Goal: Task Accomplishment & Management: Manage account settings

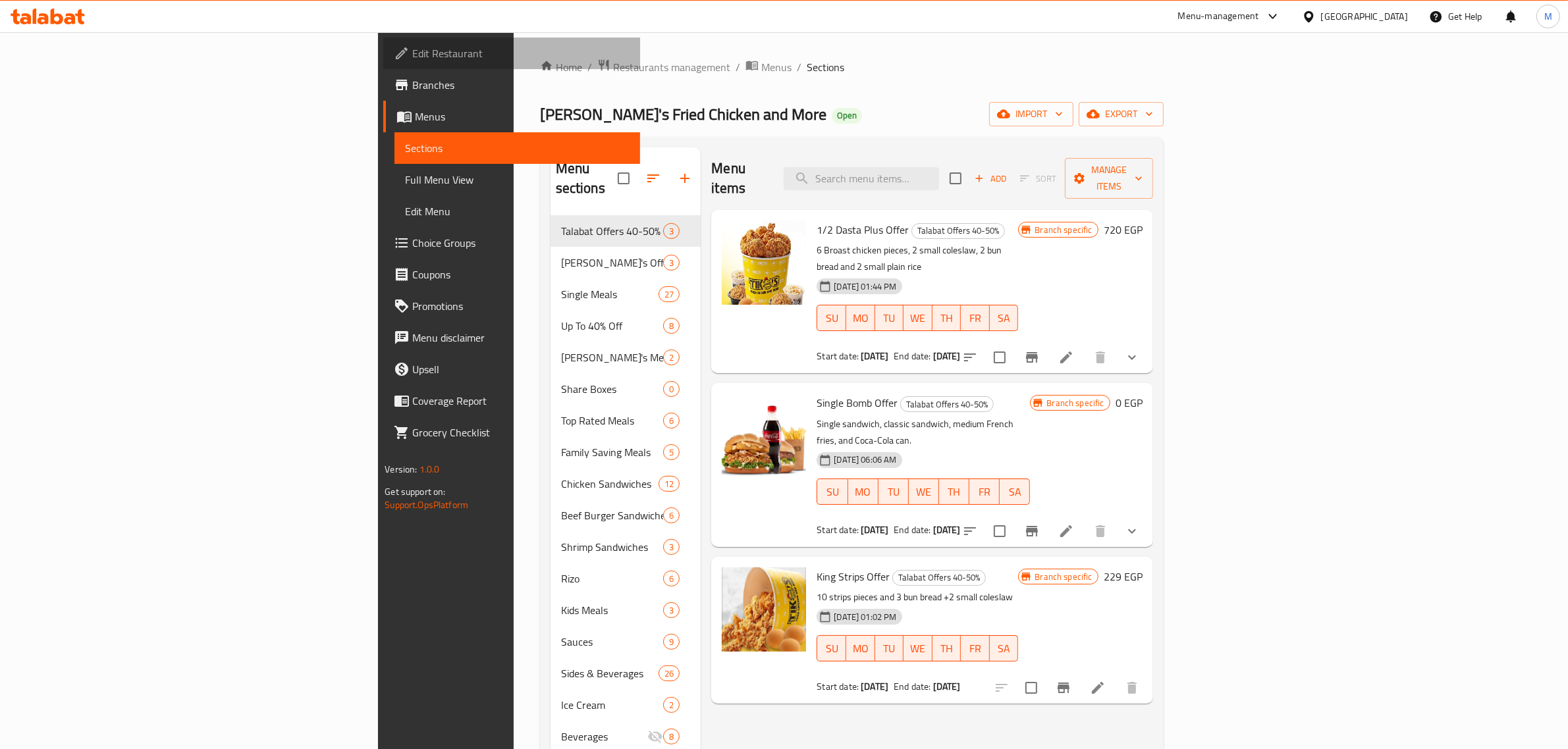
click at [412, 58] on span "Edit Restaurant" at bounding box center [520, 53] width 217 height 16
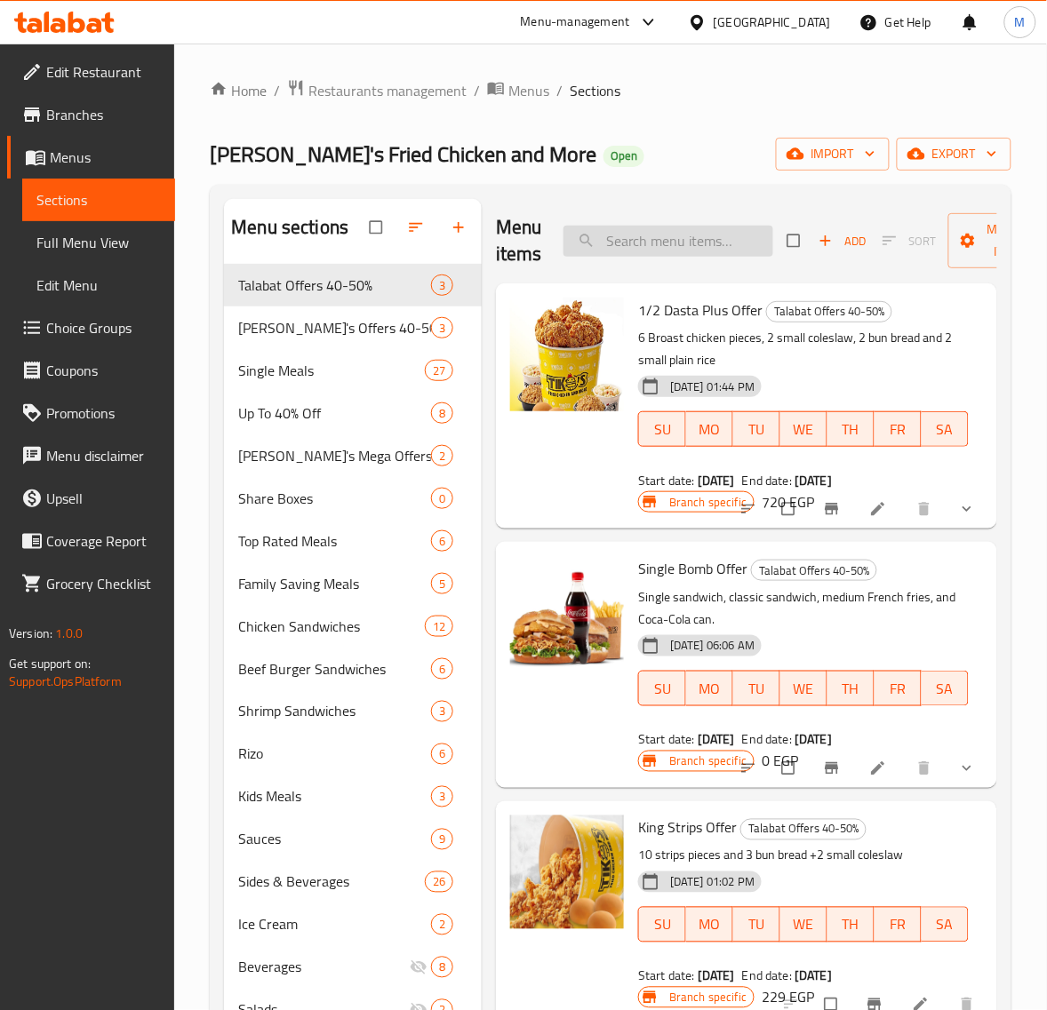
click at [650, 241] on input "search" at bounding box center [668, 241] width 210 height 31
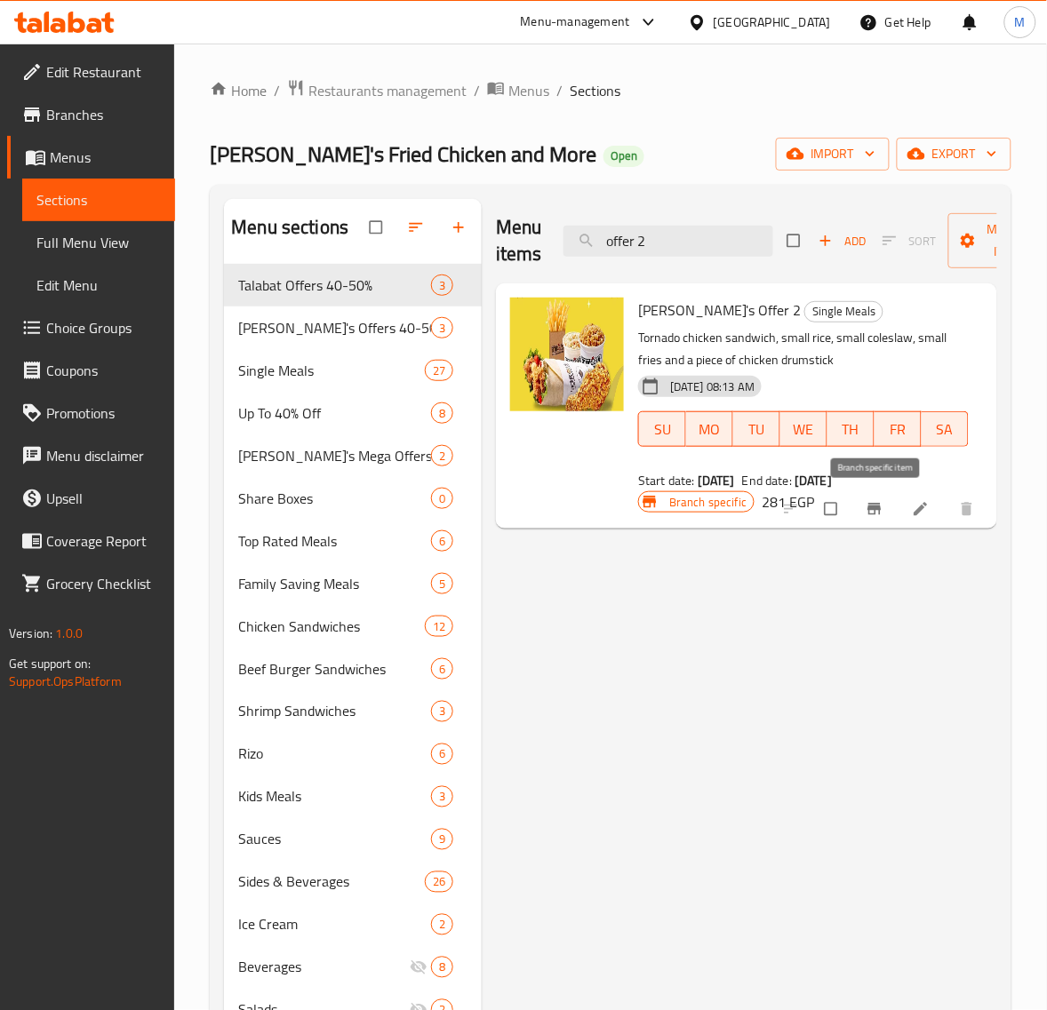
type input "offer 2"
click at [872, 512] on icon "Branch-specific-item" at bounding box center [875, 509] width 18 height 18
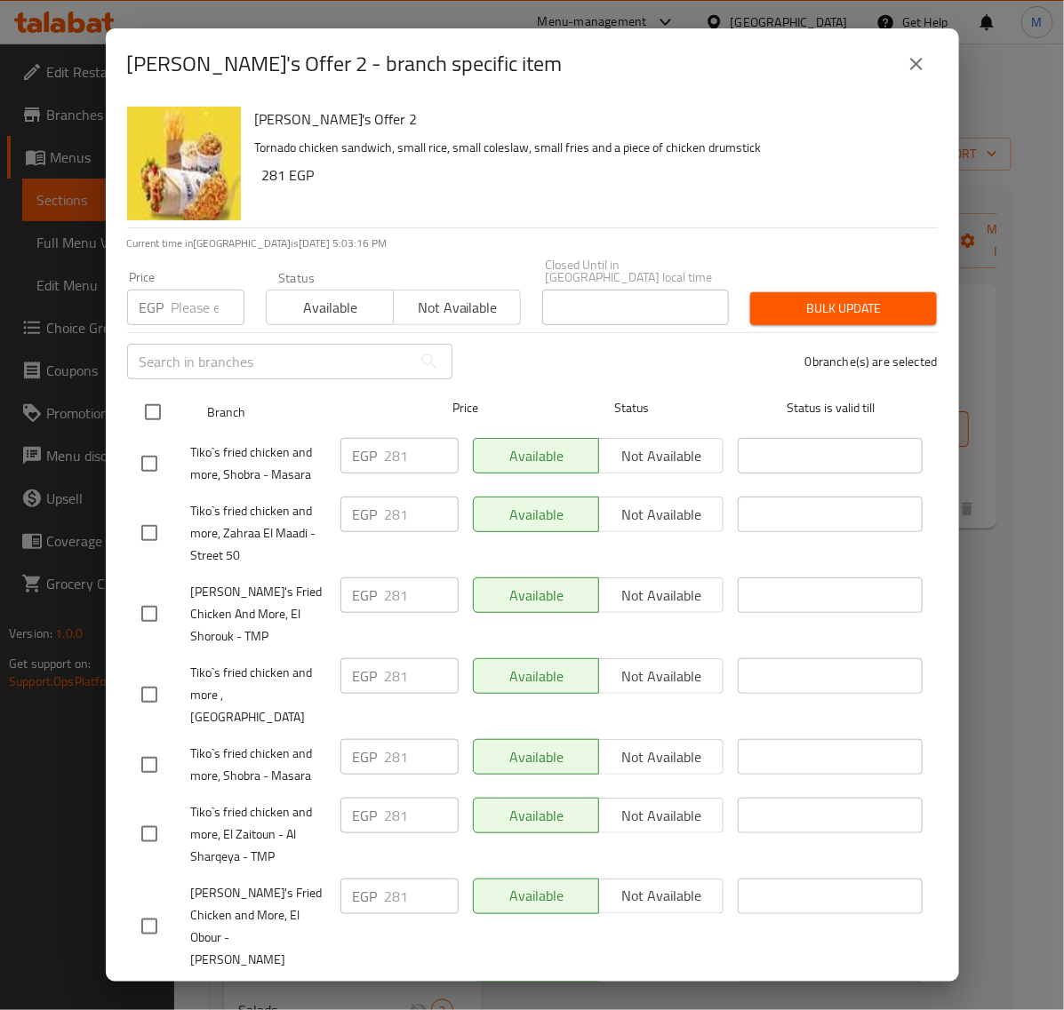
click at [145, 405] on input "checkbox" at bounding box center [152, 412] width 37 height 37
checkbox input "true"
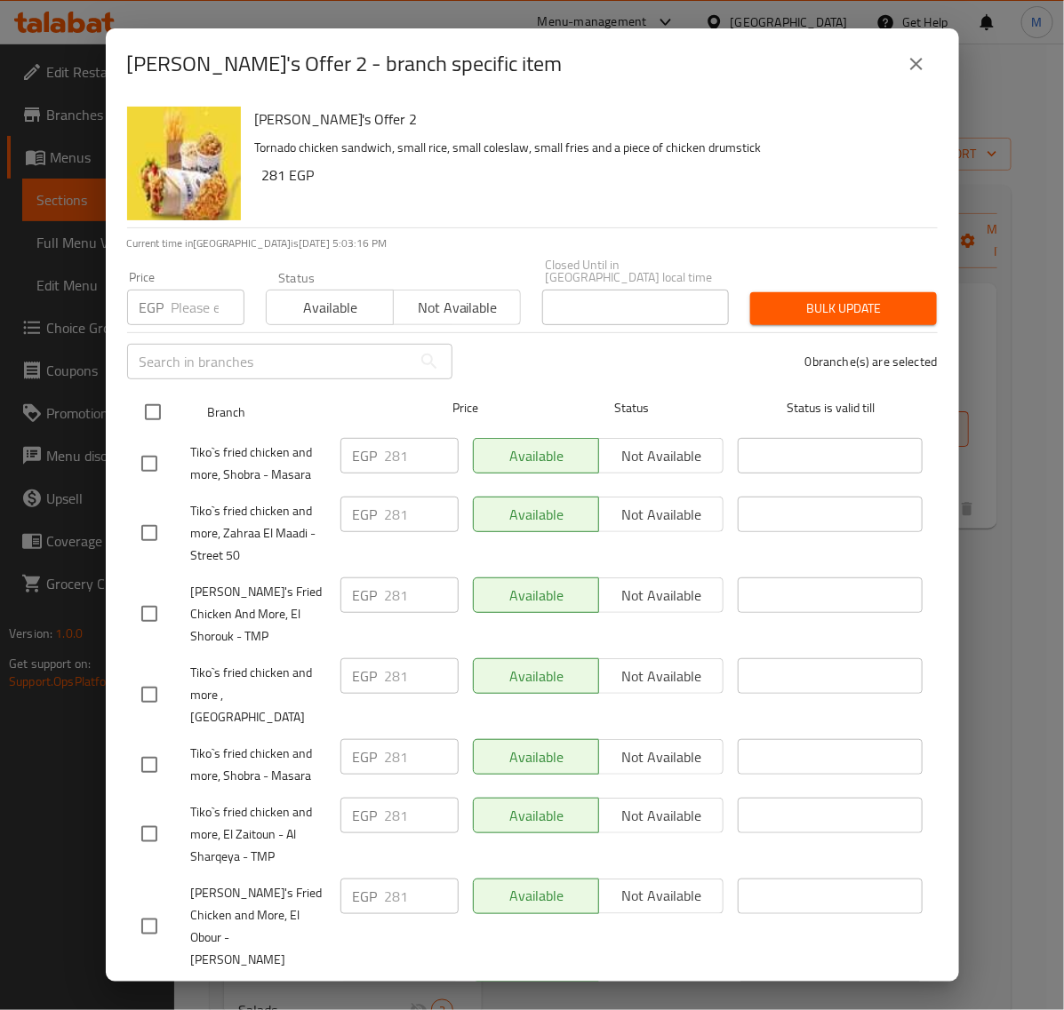
checkbox input "true"
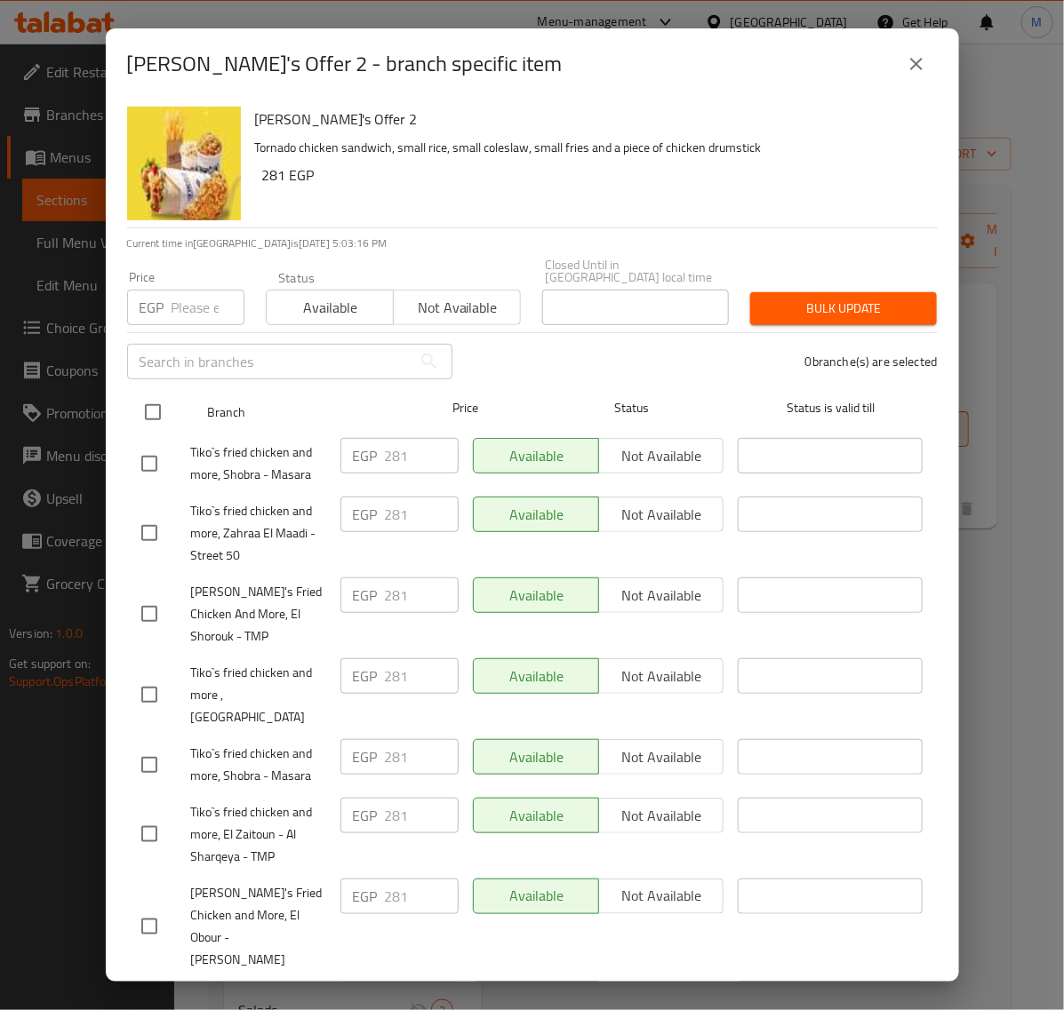
checkbox input "true"
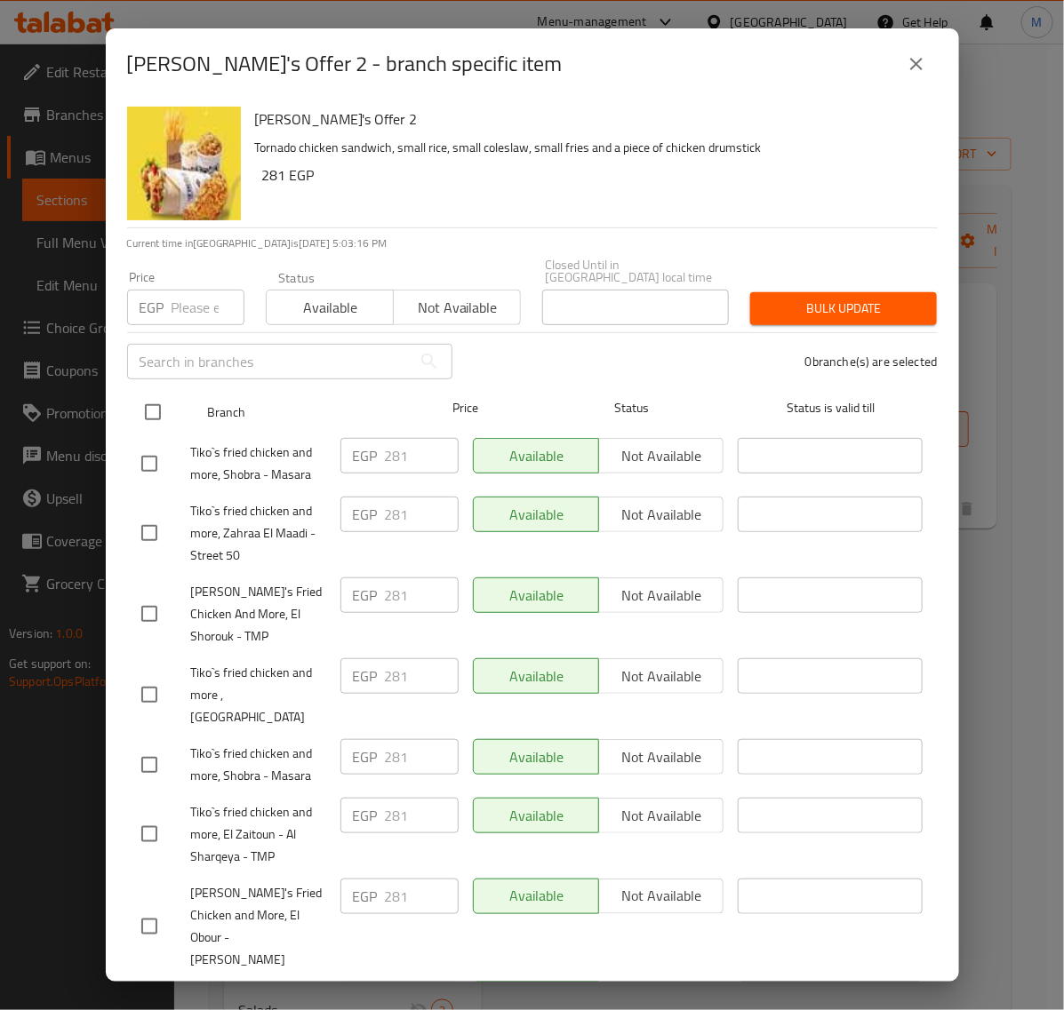
checkbox input "true"
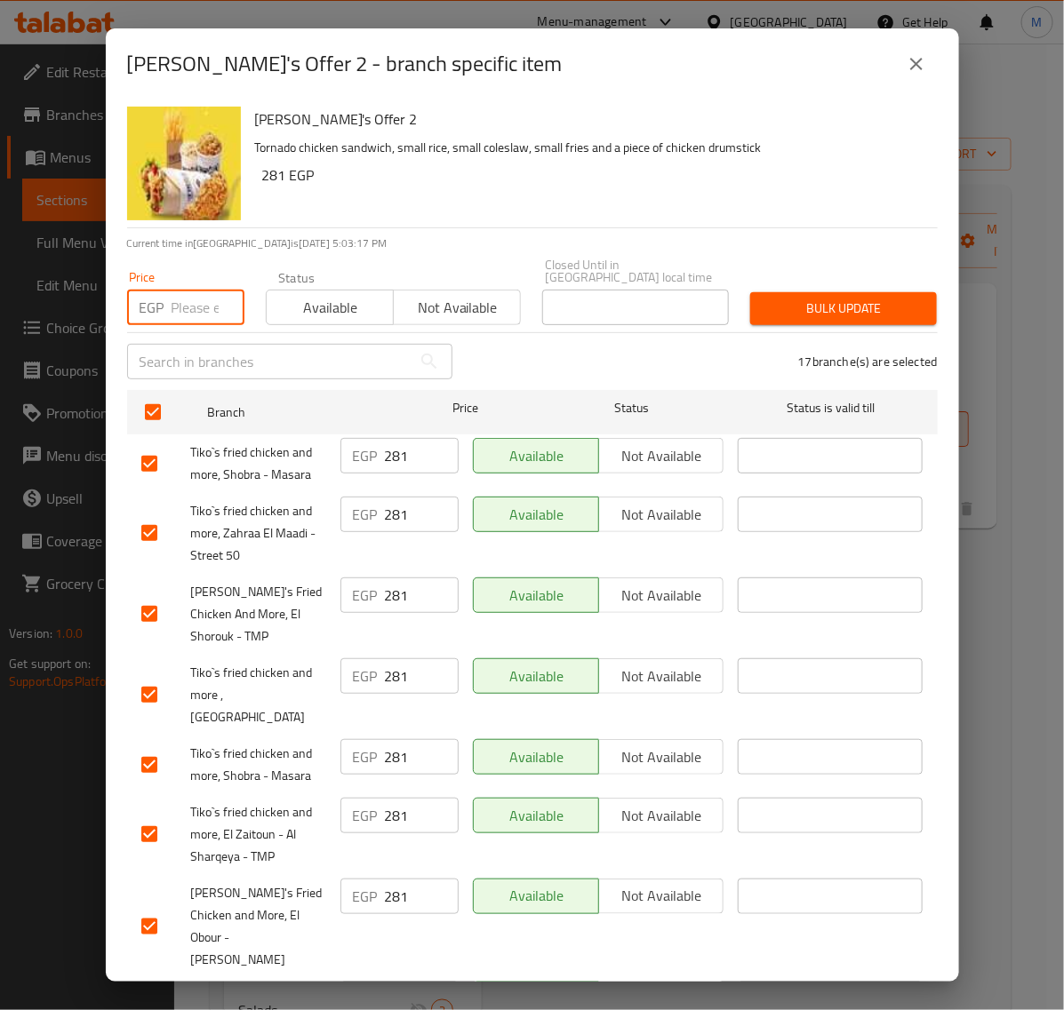
click at [187, 300] on input "number" at bounding box center [208, 308] width 73 height 36
type input "350"
click at [831, 314] on div "Bulk update" at bounding box center [843, 309] width 208 height 54
click at [833, 302] on span "Bulk update" at bounding box center [843, 309] width 158 height 22
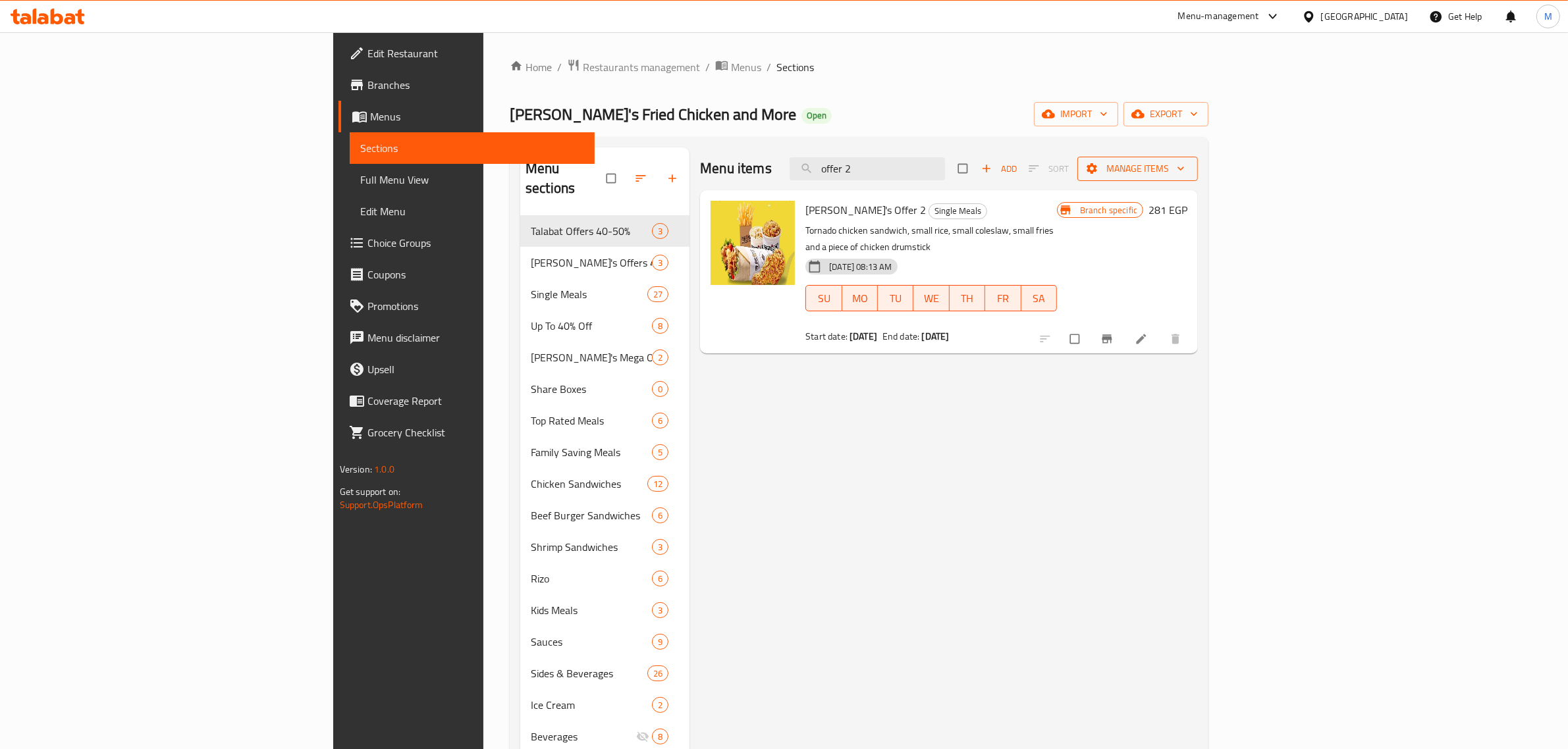
click at [1187, 172] on span "Manage items" at bounding box center [1137, 169] width 99 height 16
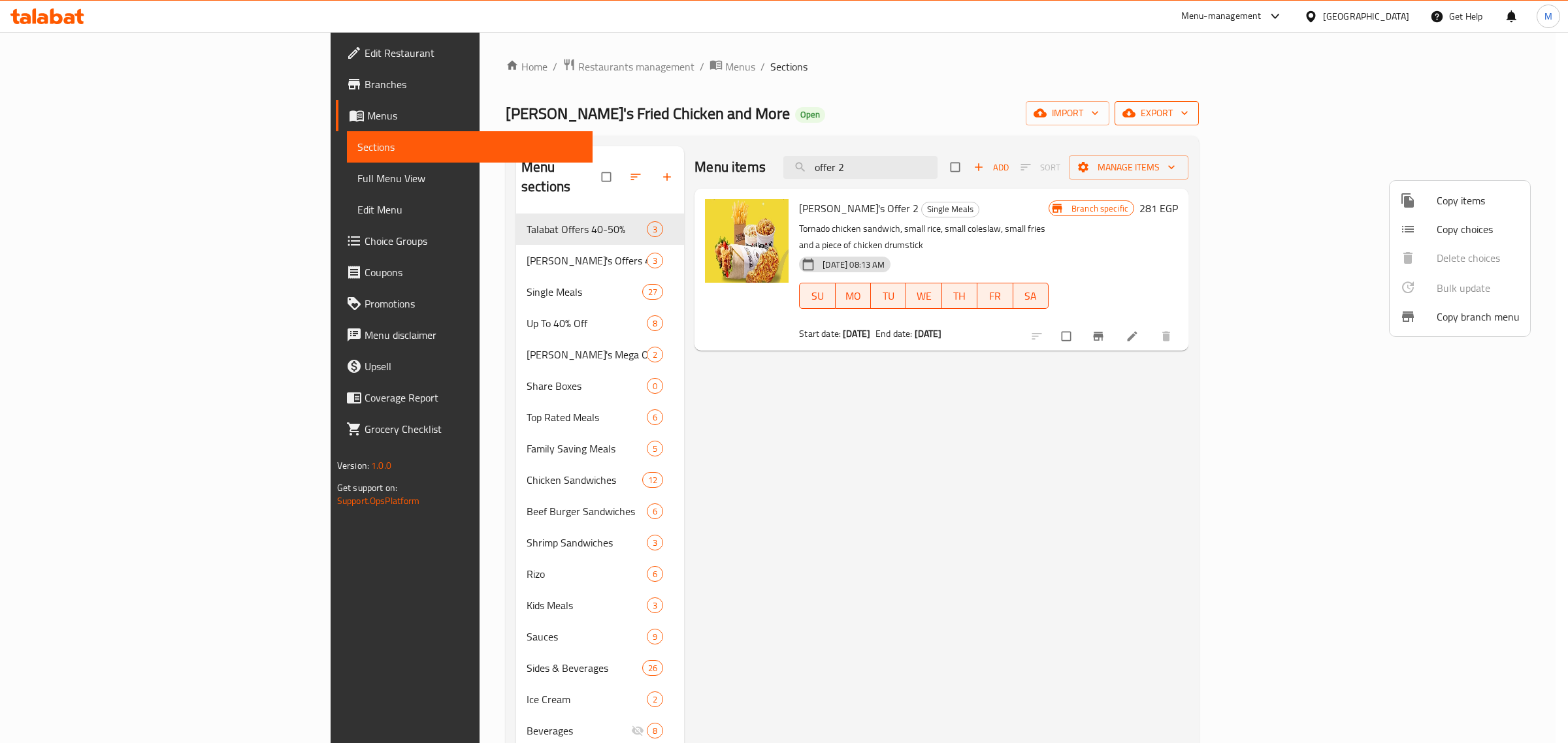
click at [1492, 109] on div at bounding box center [784, 371] width 1568 height 743
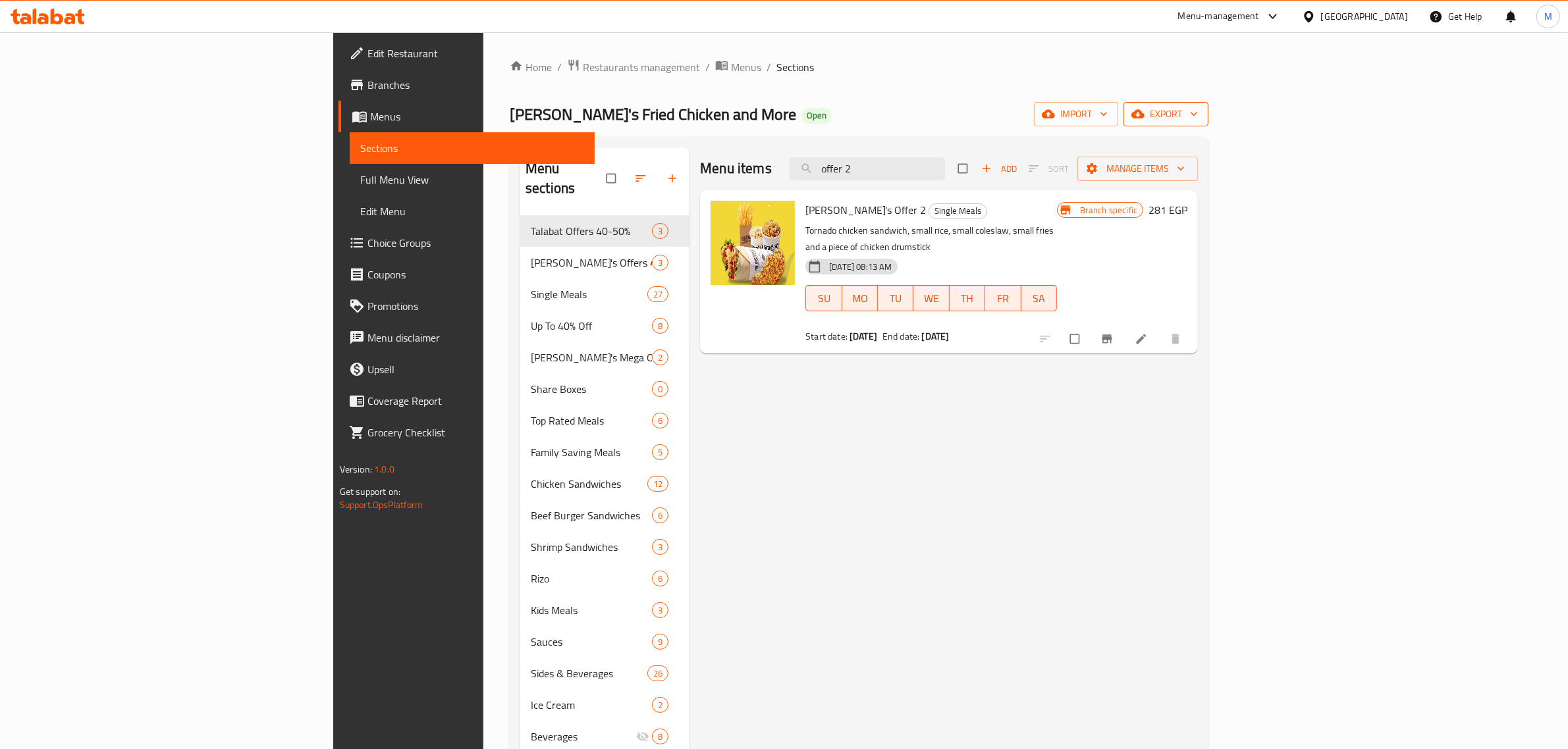
click at [1197, 112] on span "export" at bounding box center [1166, 114] width 64 height 16
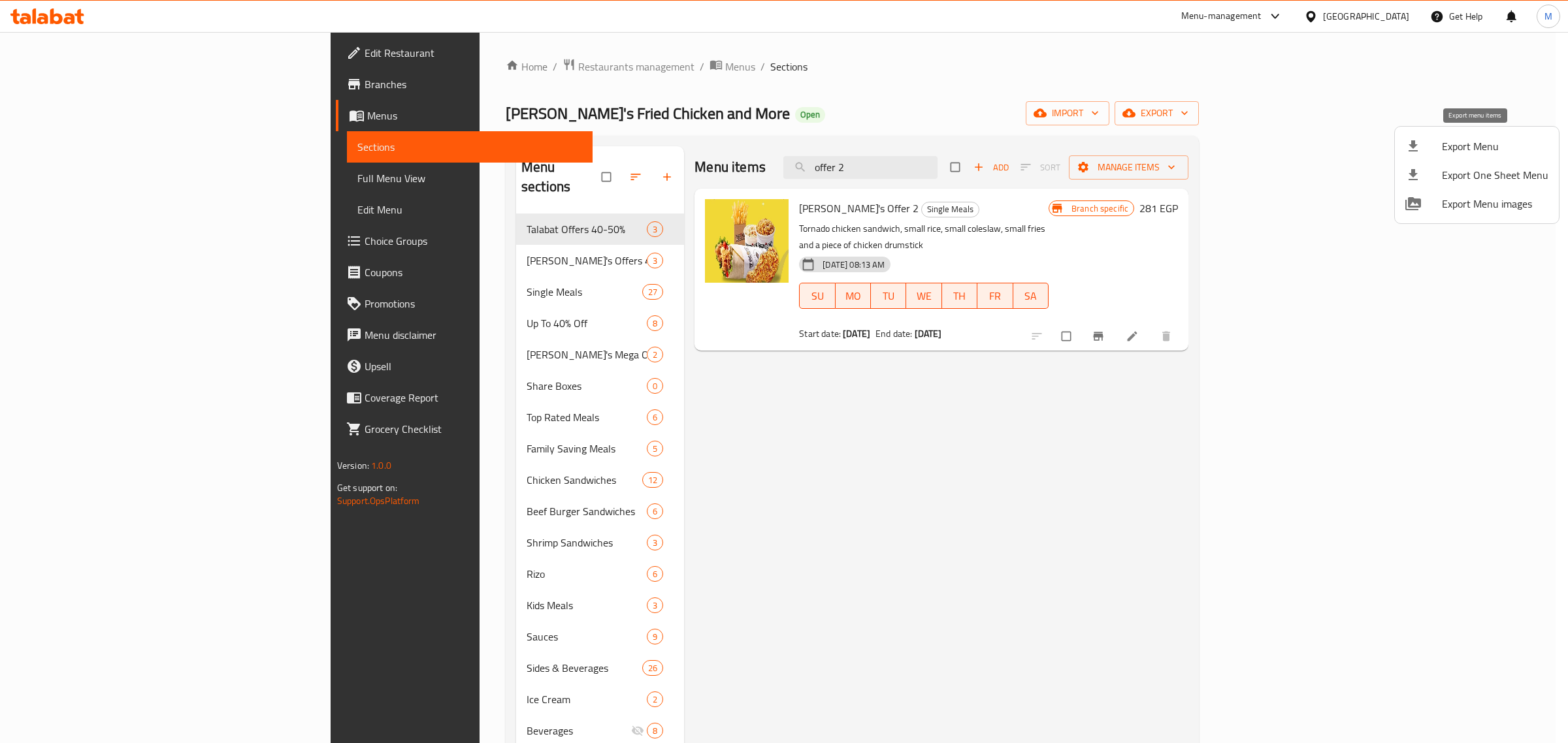
click at [1481, 147] on span "Export Menu" at bounding box center [1494, 146] width 107 height 15
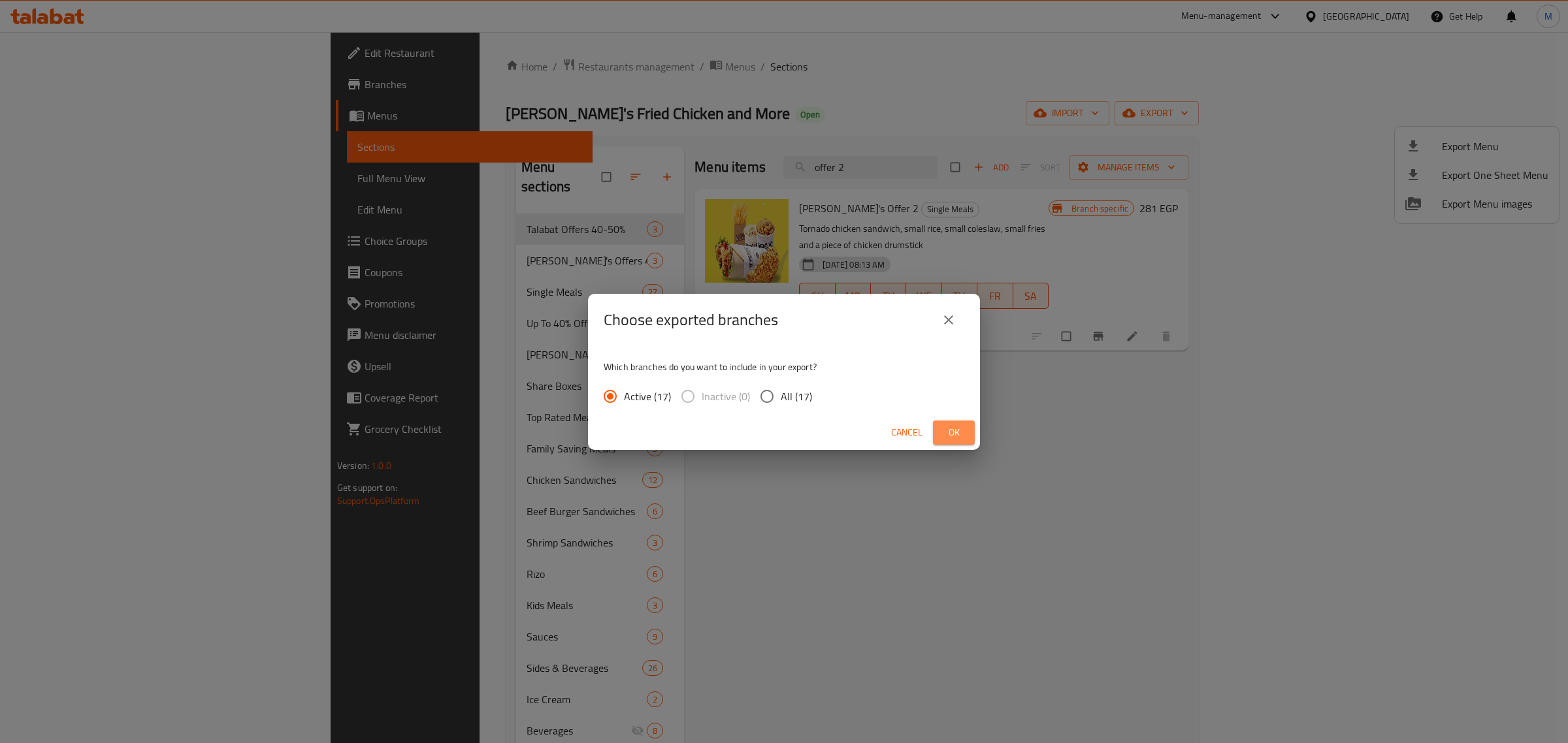
click at [952, 428] on span "Ok" at bounding box center [953, 433] width 21 height 16
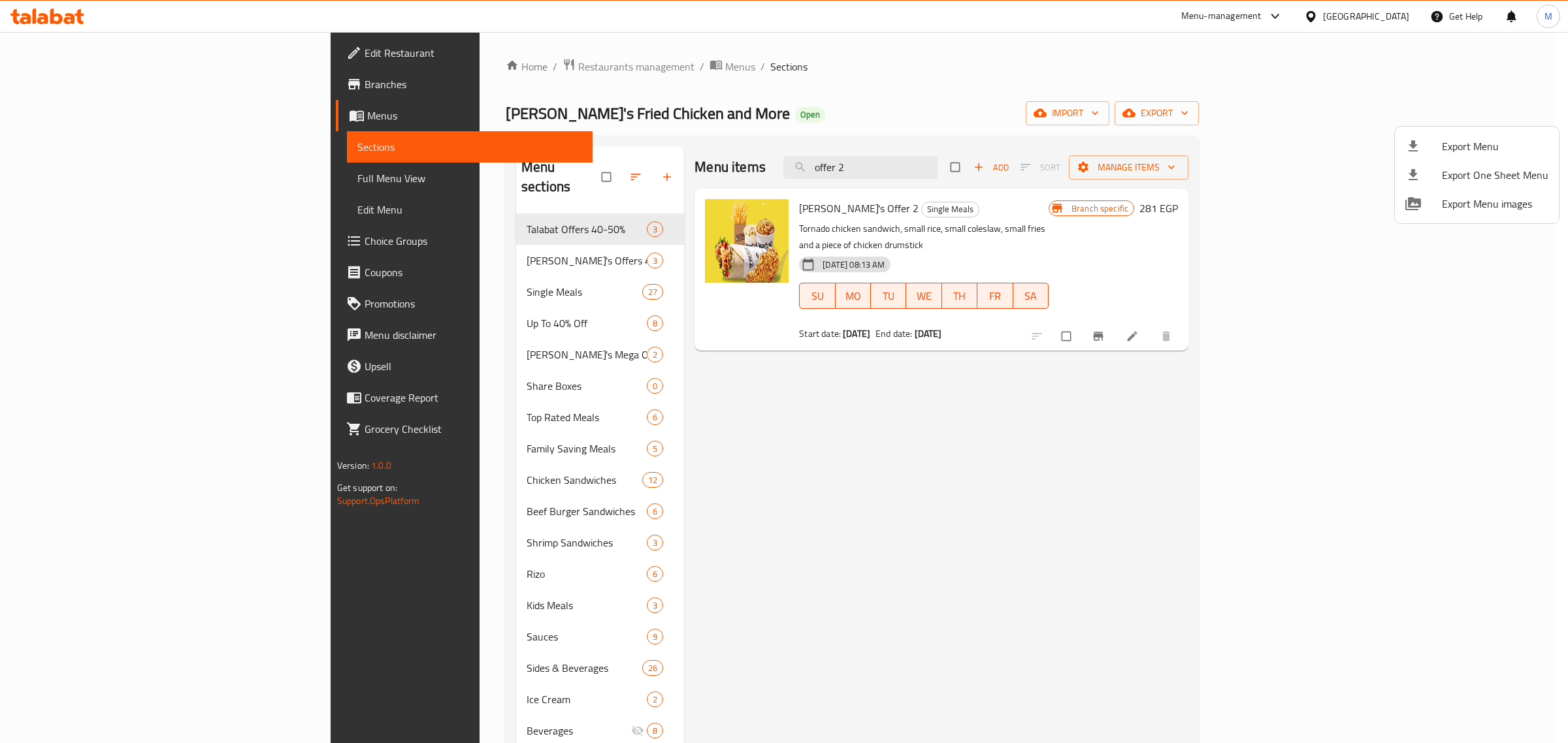
click at [1385, 321] on div at bounding box center [784, 371] width 1568 height 743
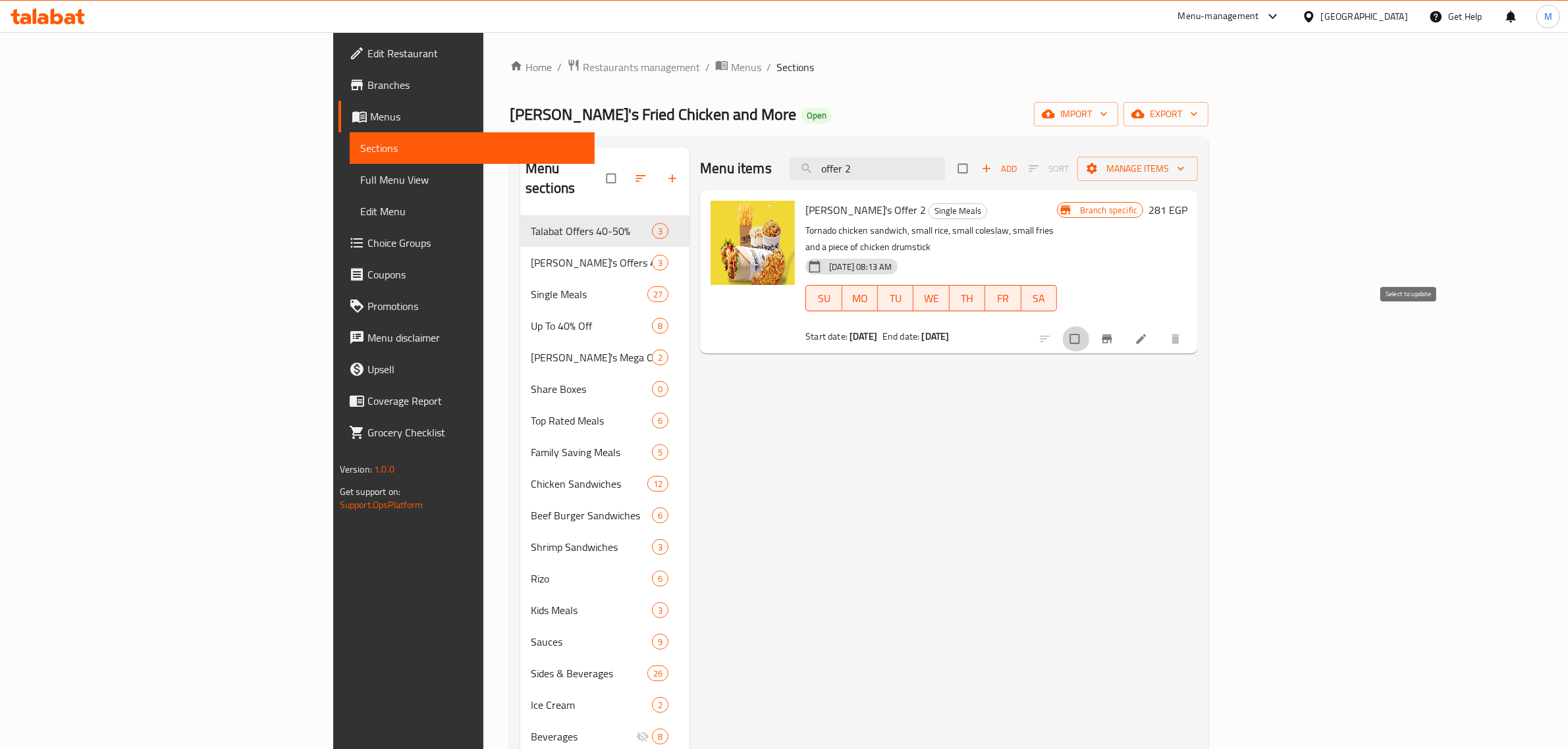
click at [1090, 327] on input "checkbox" at bounding box center [1075, 339] width 27 height 25
checkbox input "true"
click at [1187, 174] on span "Manage items" at bounding box center [1137, 169] width 99 height 16
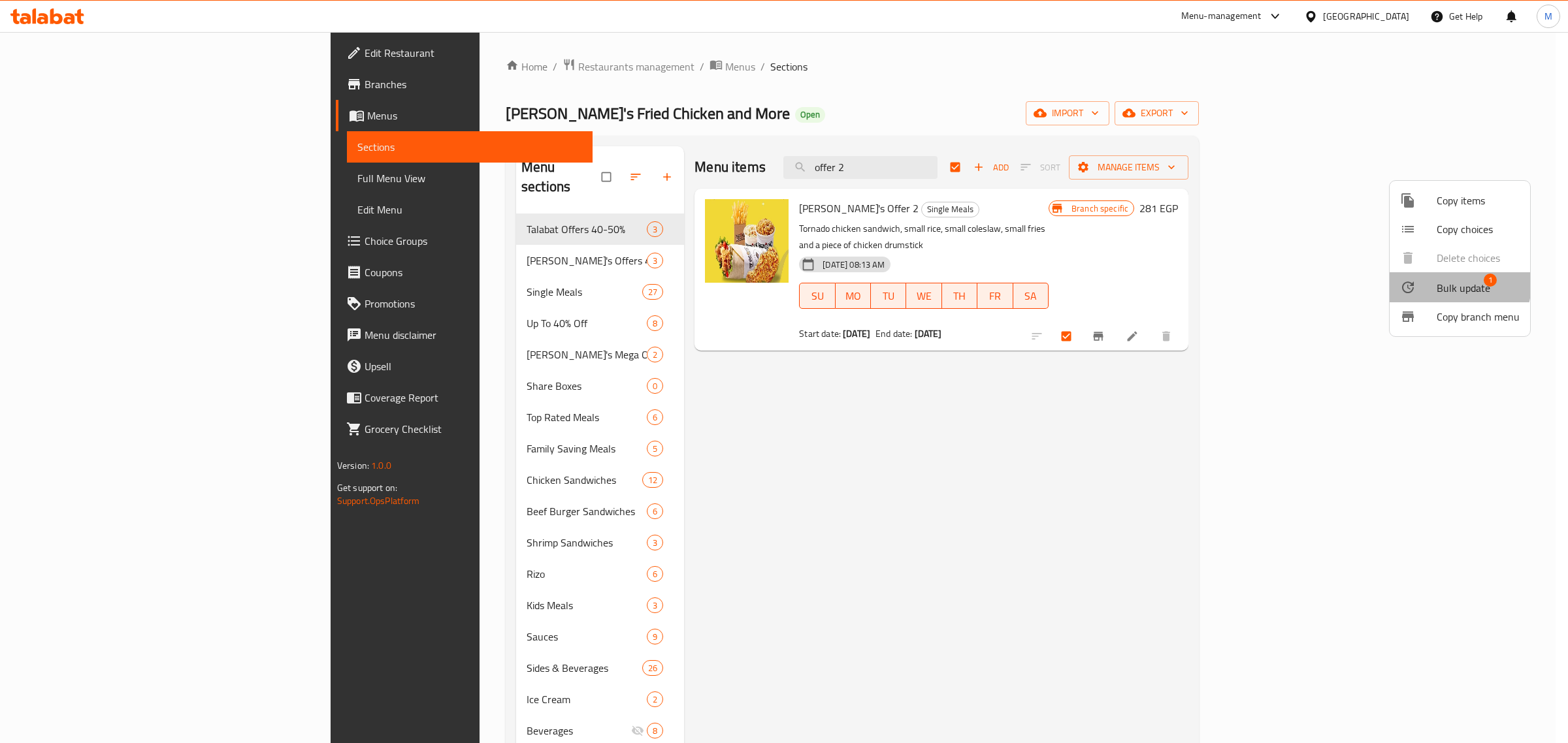
click at [1454, 284] on span "Bulk update" at bounding box center [1463, 287] width 54 height 15
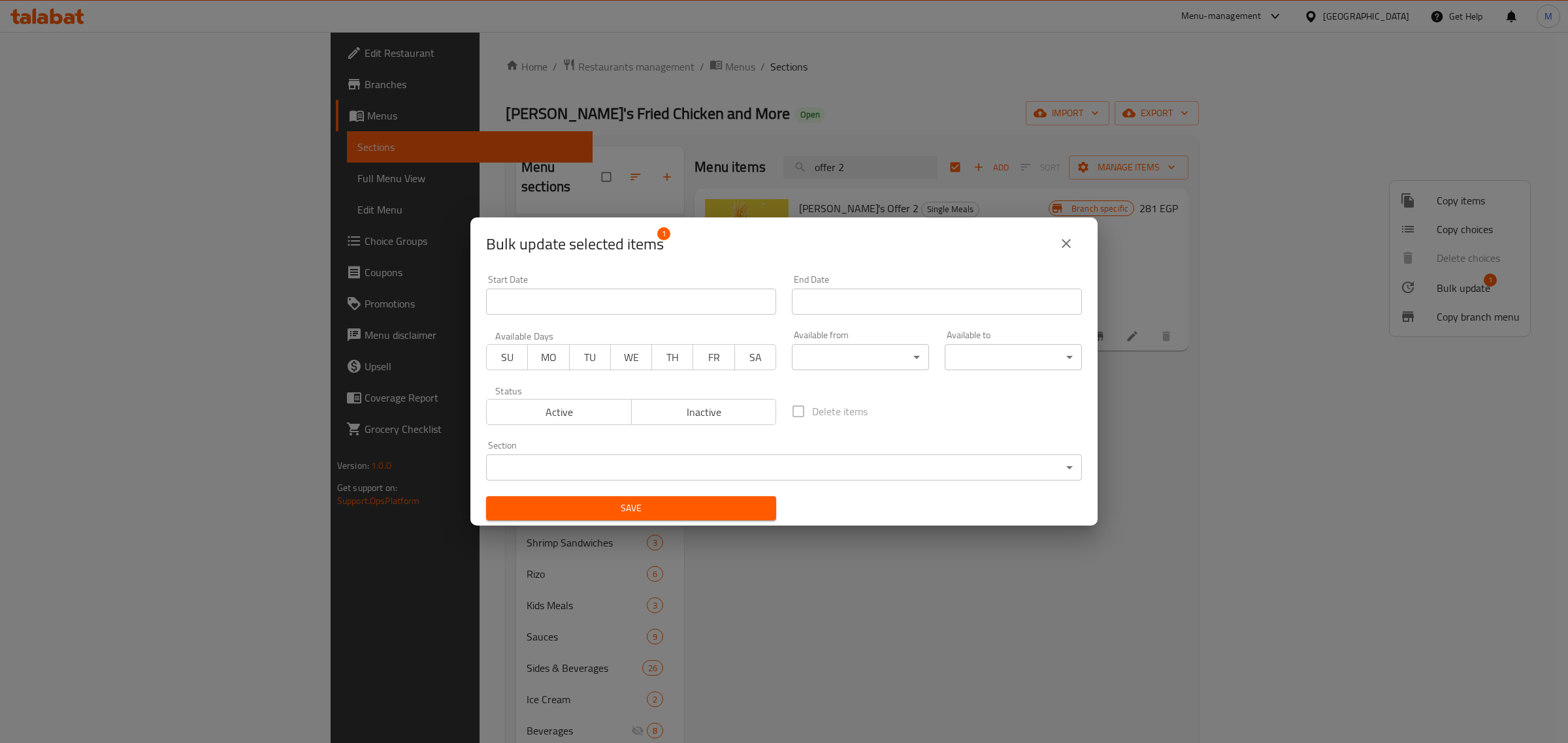
click at [592, 317] on div "Start Date Start Date" at bounding box center [631, 295] width 306 height 56
click at [595, 307] on input "Start Date" at bounding box center [631, 302] width 290 height 26
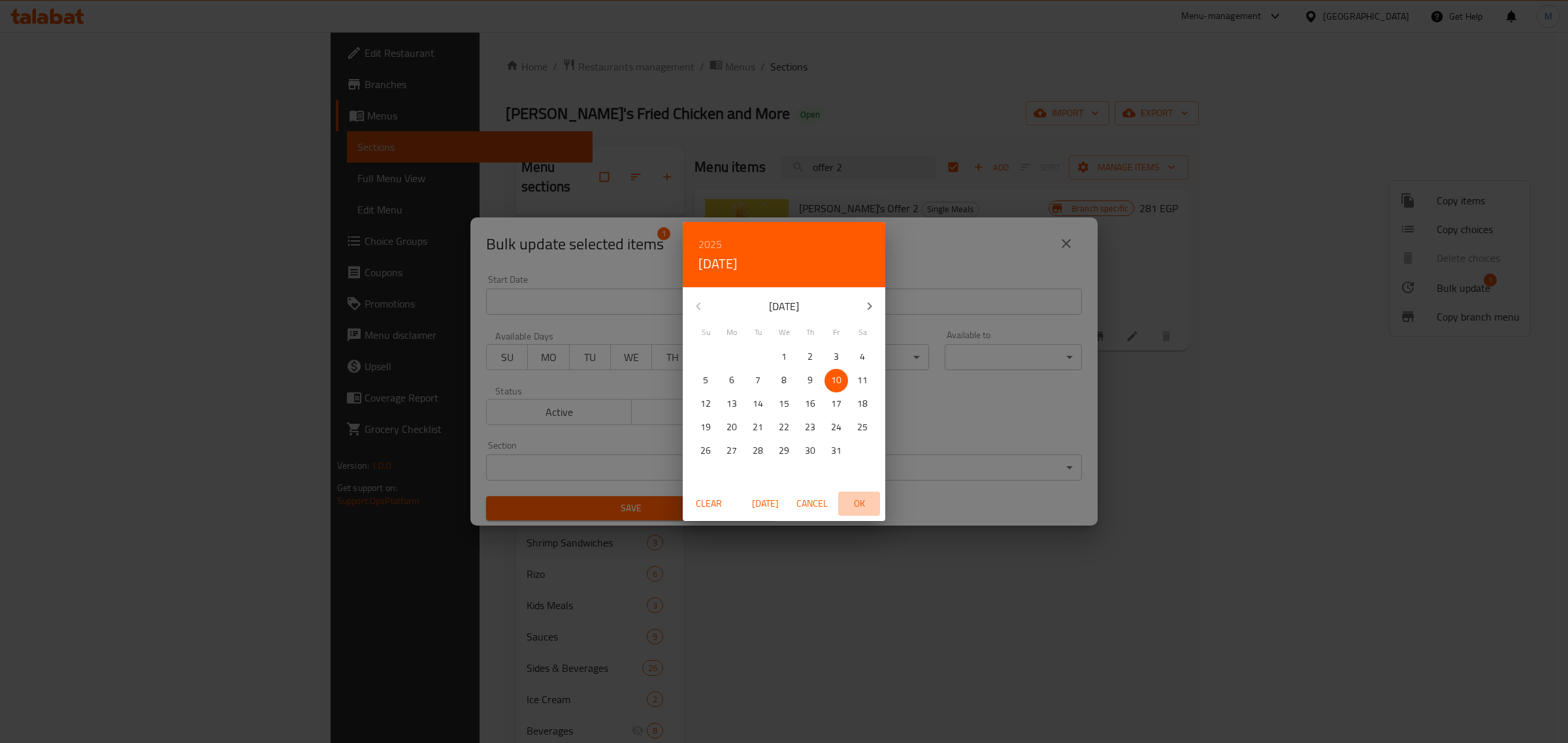
click at [858, 504] on span "OK" at bounding box center [859, 503] width 32 height 16
type input "[DATE]"
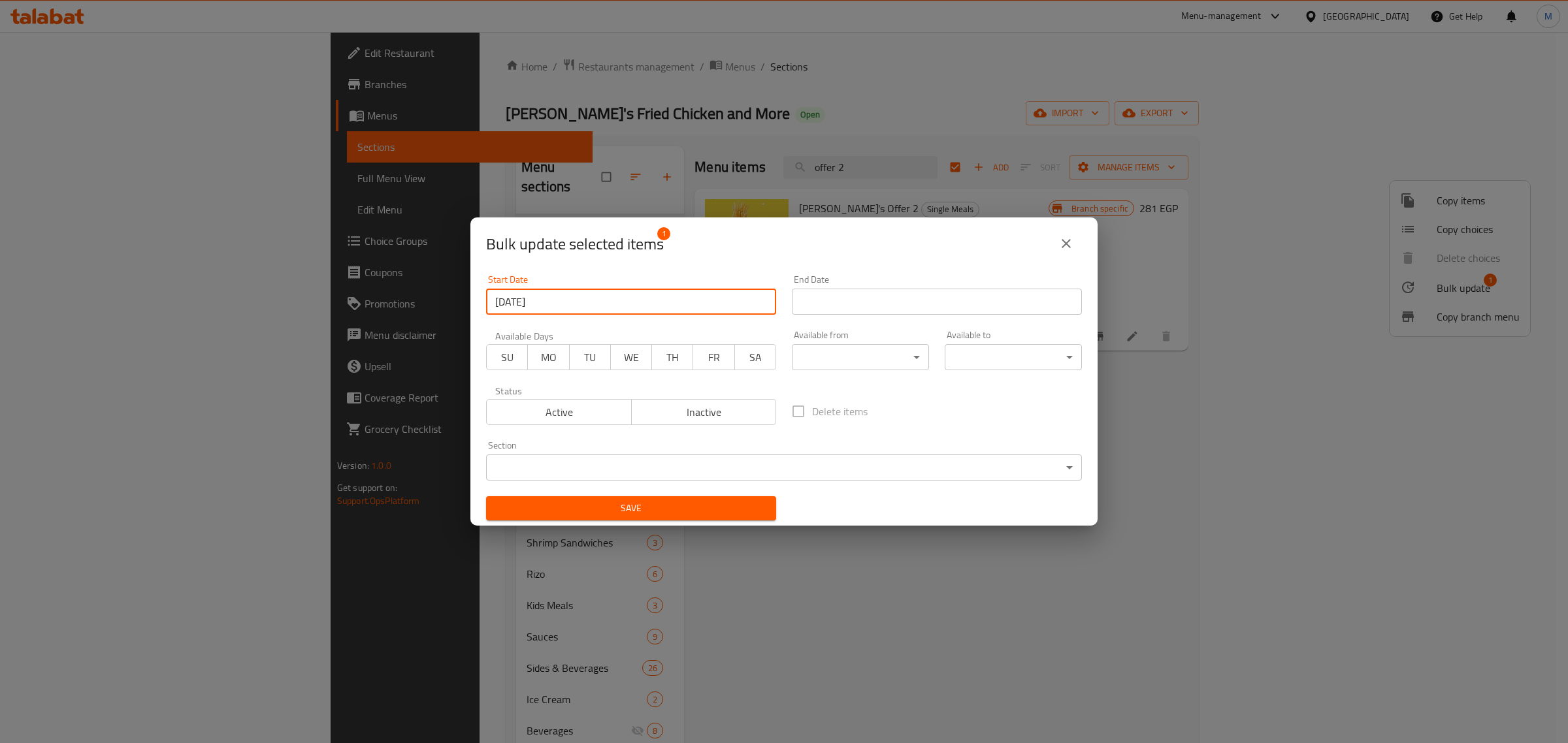
click at [826, 292] on input "Start Date" at bounding box center [937, 302] width 290 height 26
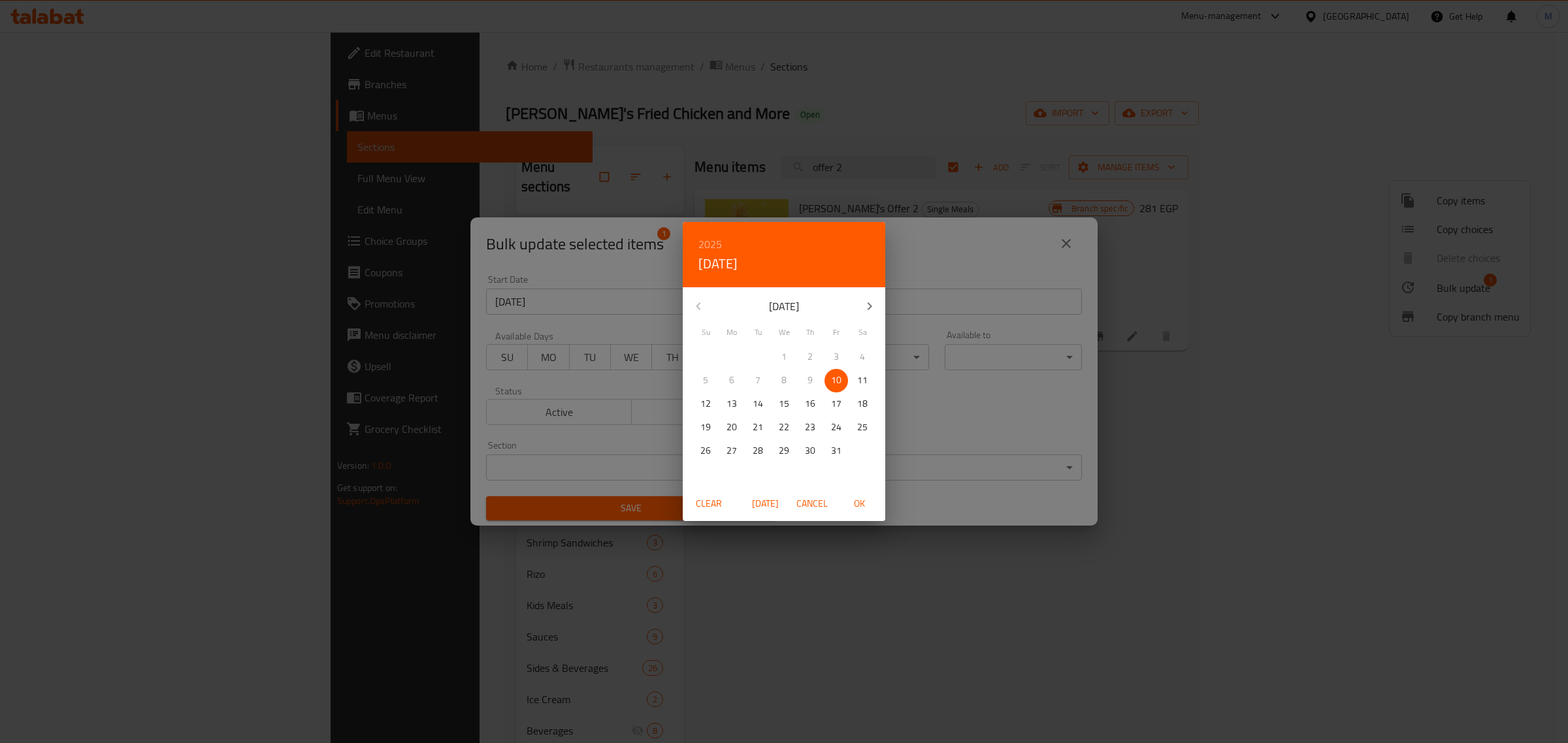
click at [717, 243] on h6 "2025" at bounding box center [710, 244] width 24 height 18
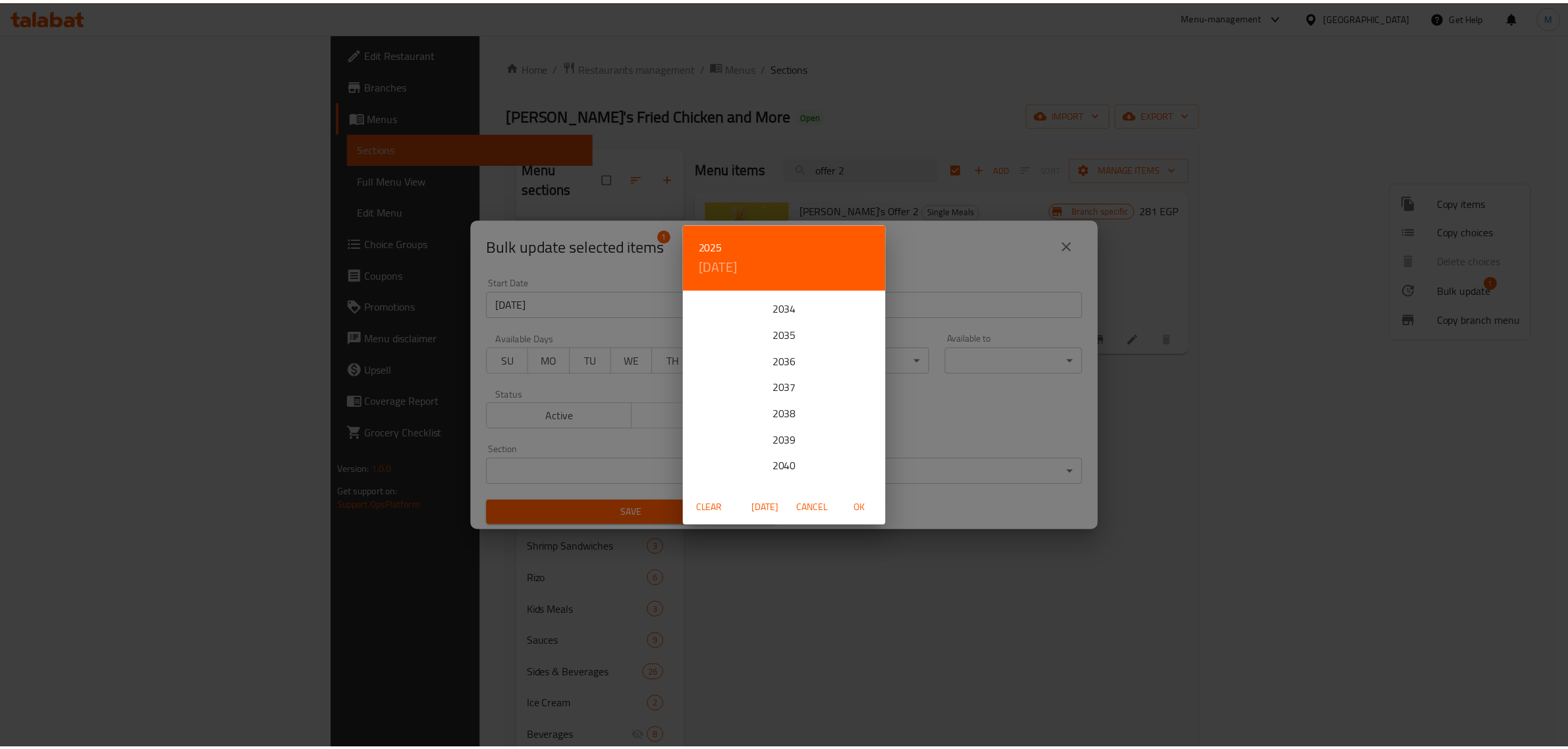
scroll to position [329, 0]
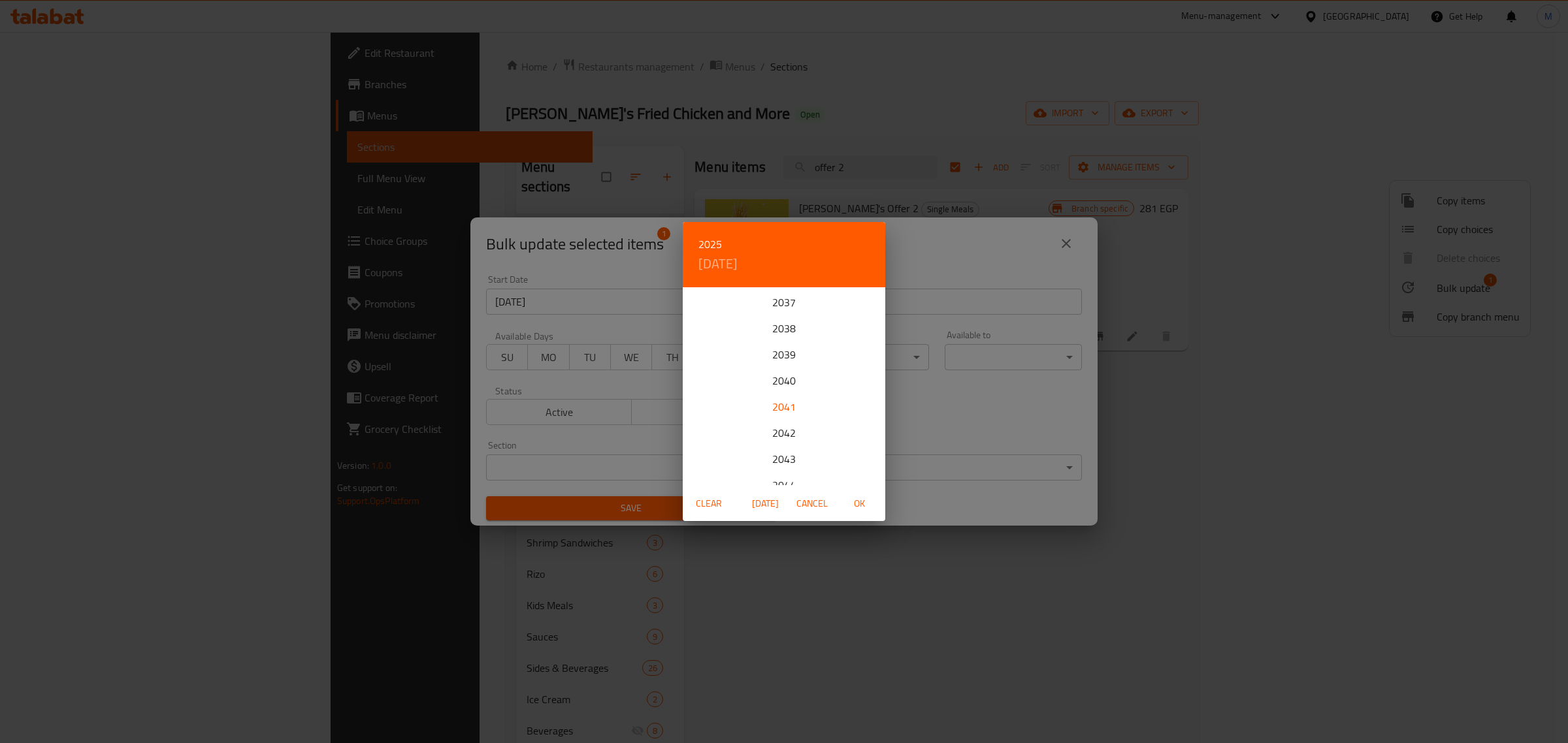
click at [789, 402] on div "2041" at bounding box center [784, 407] width 202 height 26
click at [811, 454] on p "31" at bounding box center [810, 451] width 10 height 16
click at [861, 510] on span "OK" at bounding box center [859, 503] width 32 height 16
type input "[DATE]"
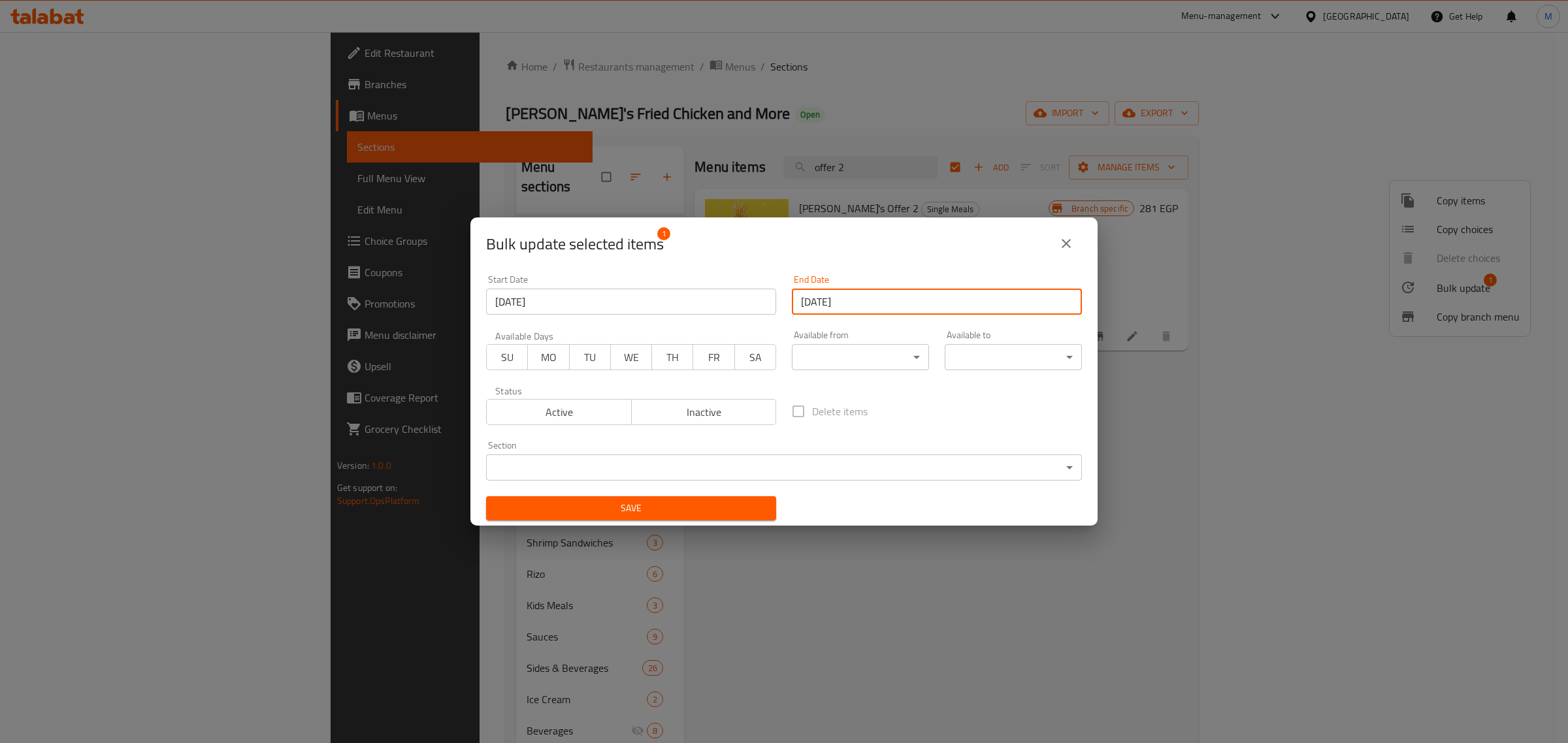
click at [715, 507] on span "Save" at bounding box center [631, 509] width 269 height 16
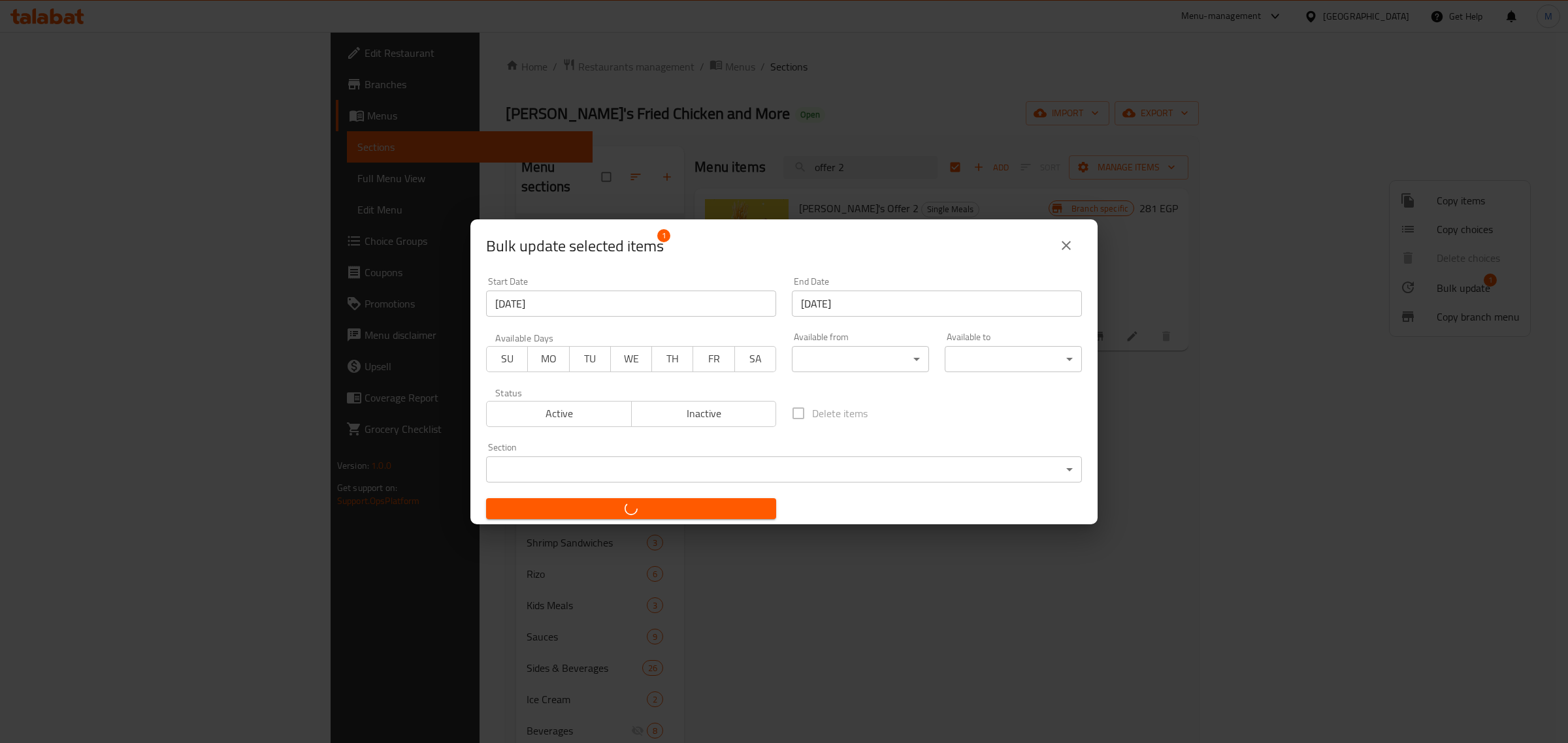
checkbox input "false"
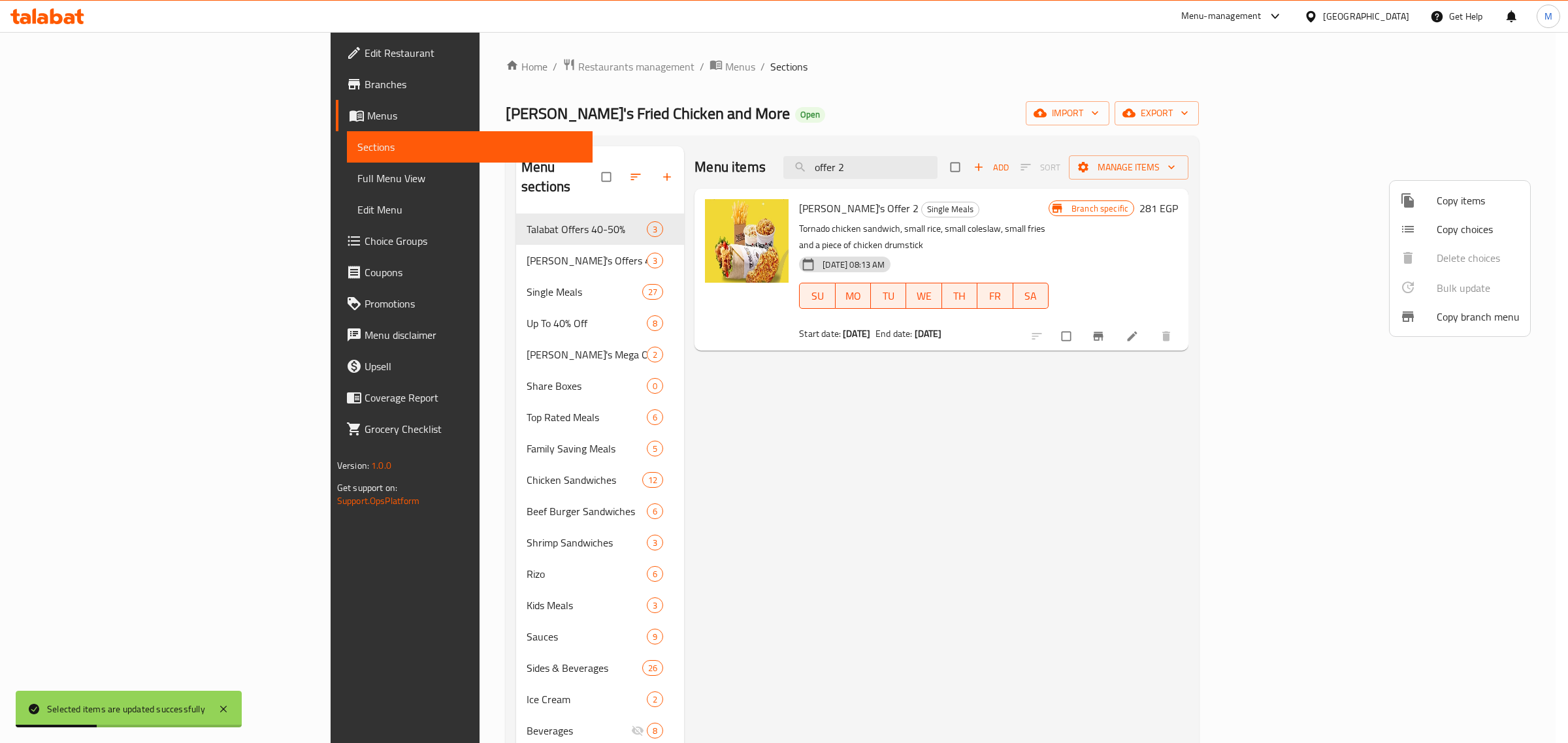
click at [953, 444] on div at bounding box center [784, 371] width 1568 height 743
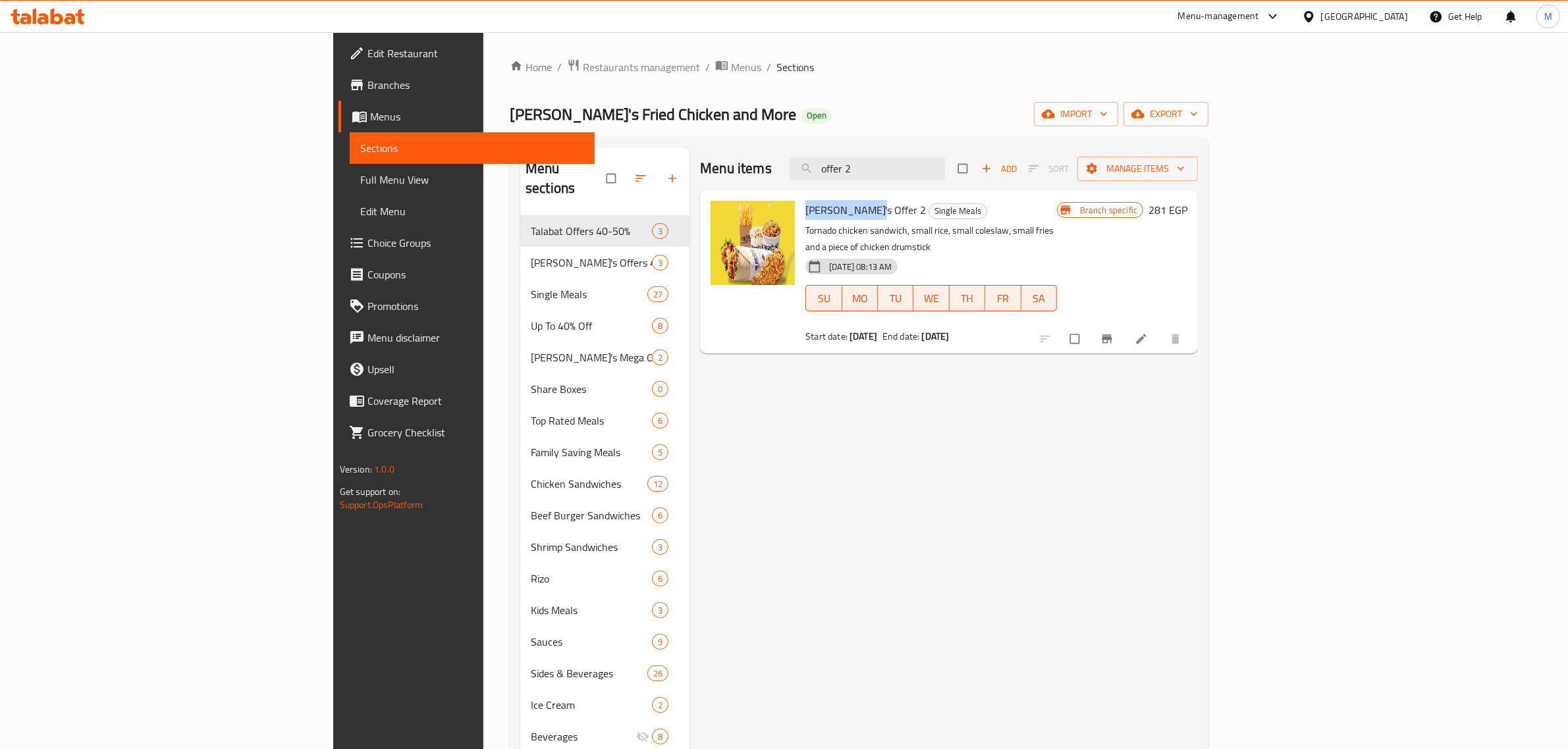
drag, startPoint x: 779, startPoint y: 212, endPoint x: 723, endPoint y: 213, distance: 56.0
click at [805, 213] on span "[PERSON_NAME]'s Offer 2" at bounding box center [866, 210] width 121 height 20
copy span "[PERSON_NAME]'s Offer 2"
click at [1187, 215] on h6 "281 EGP" at bounding box center [1168, 210] width 39 height 19
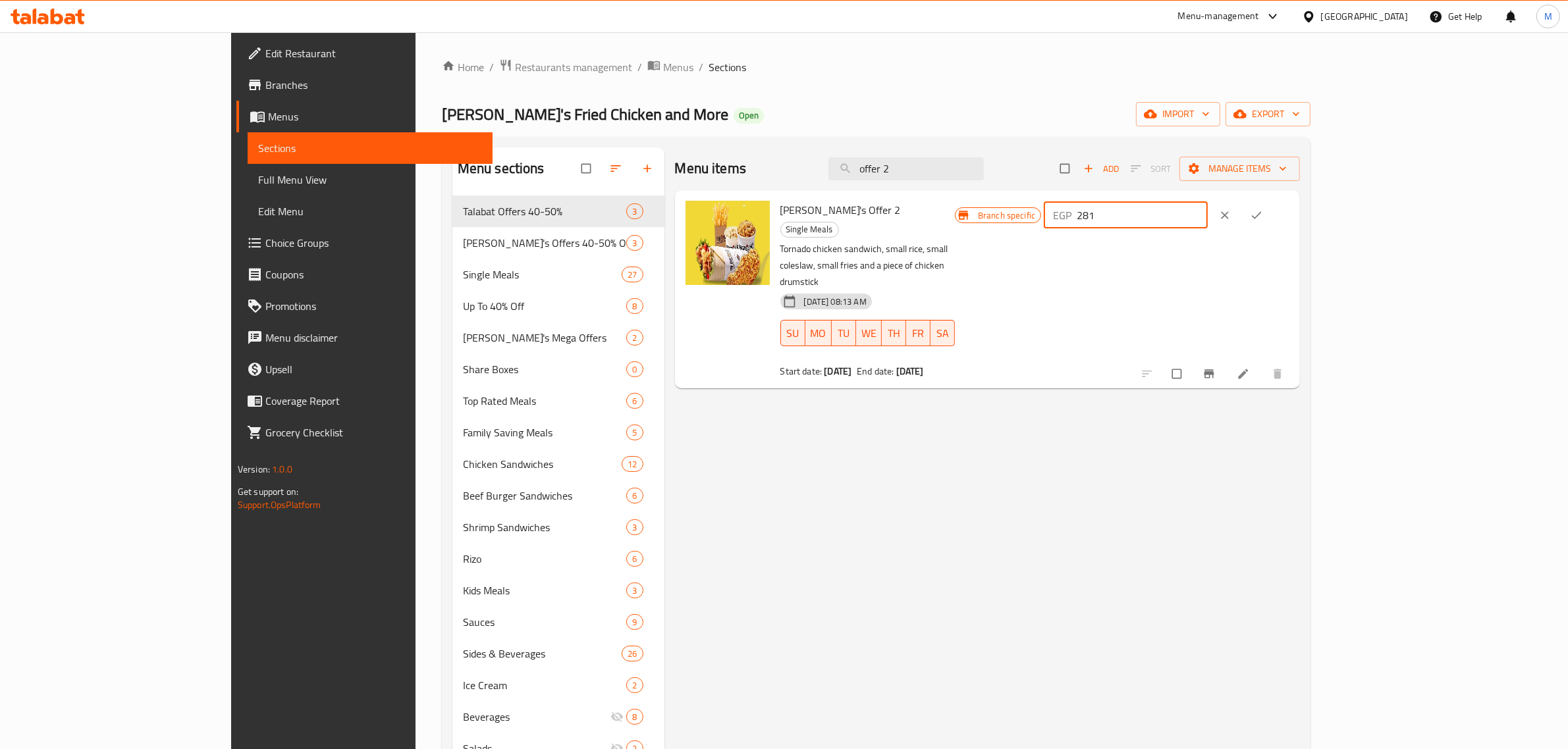
drag, startPoint x: 1363, startPoint y: 219, endPoint x: 1320, endPoint y: 214, distance: 43.3
click at [1208, 214] on div "EGP 281 ​" at bounding box center [1126, 216] width 164 height 27
type input "350"
click at [1263, 210] on icon "ok" at bounding box center [1257, 216] width 13 height 13
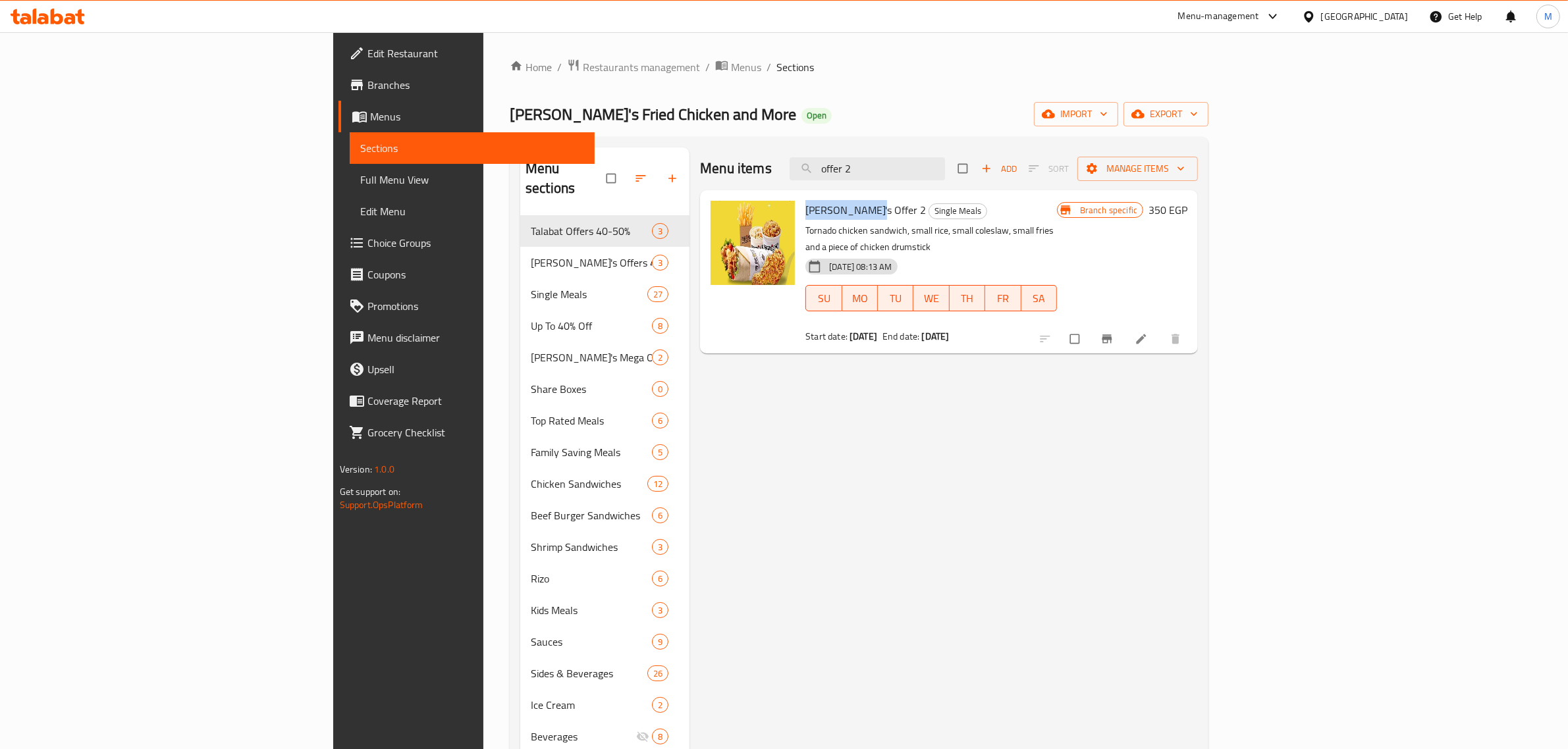
drag, startPoint x: 779, startPoint y: 210, endPoint x: 723, endPoint y: 207, distance: 56.1
click at [805, 207] on span "[PERSON_NAME]'s Offer 2" at bounding box center [866, 210] width 121 height 20
copy span "[PERSON_NAME]'s Offer 2"
click at [945, 163] on input "offer 2" at bounding box center [867, 168] width 156 height 23
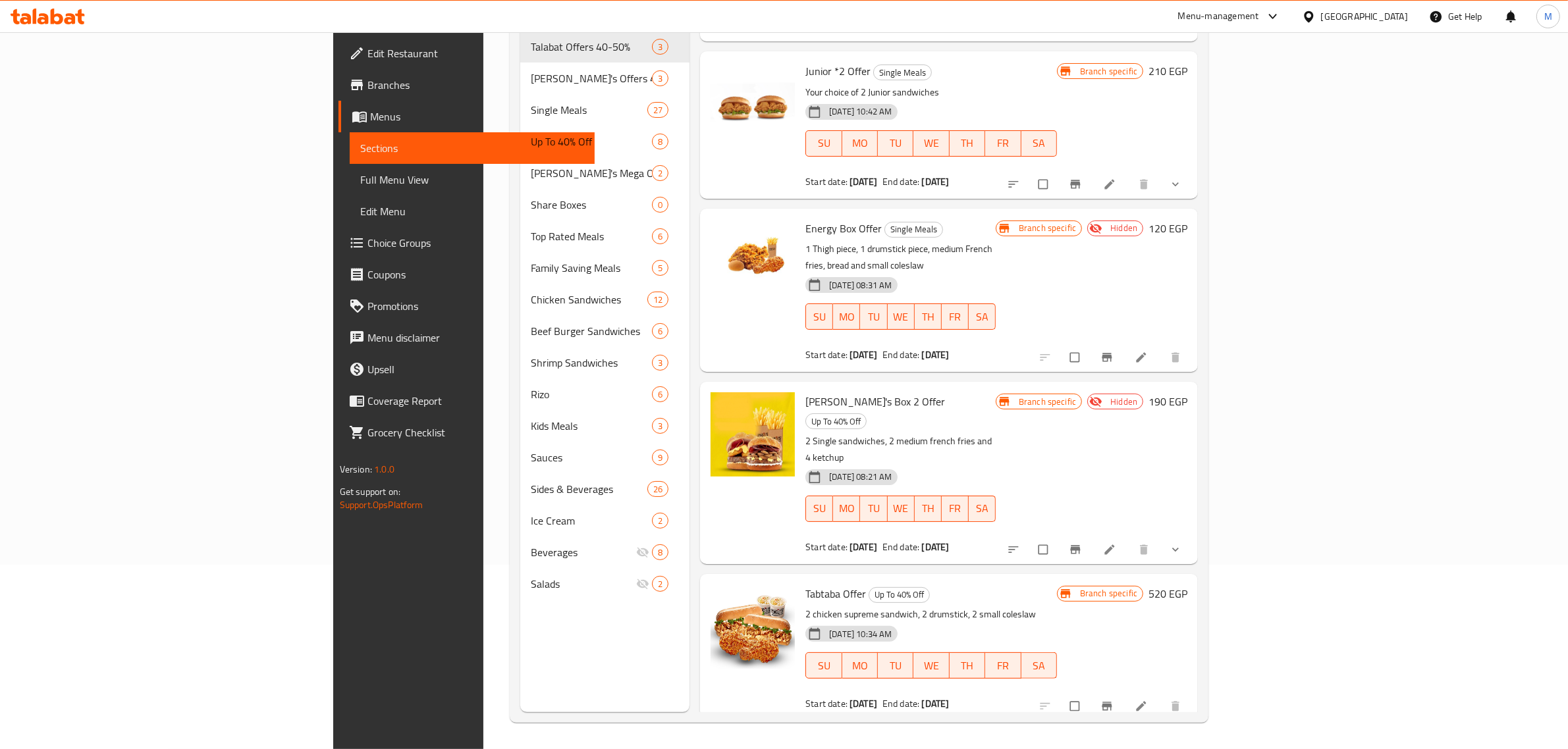
scroll to position [1, 0]
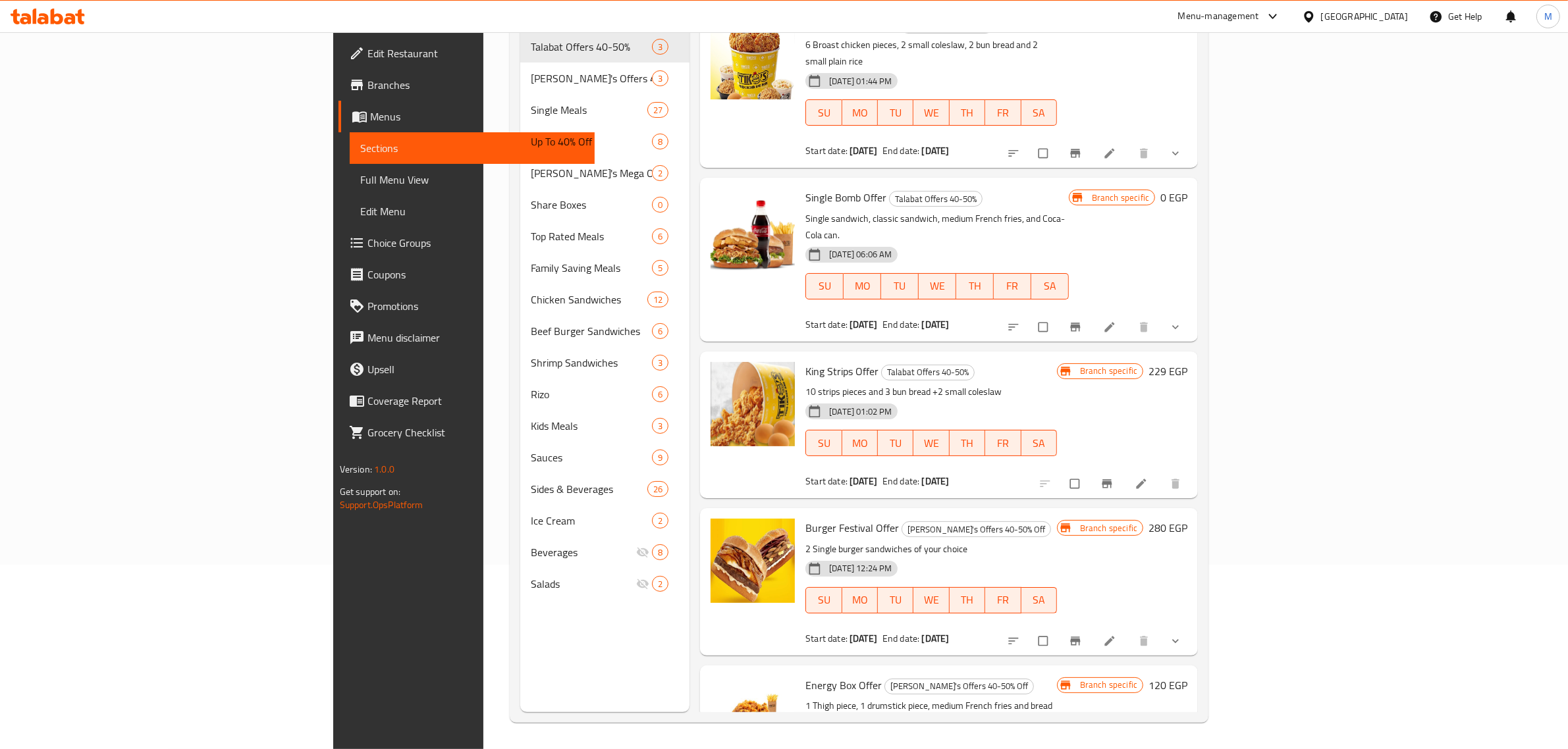
click at [805, 362] on span "King Strips Offer" at bounding box center [842, 371] width 73 height 20
drag, startPoint x: 794, startPoint y: 336, endPoint x: 722, endPoint y: 341, distance: 72.2
click at [805, 362] on span "King Strips Offer" at bounding box center [842, 371] width 73 height 20
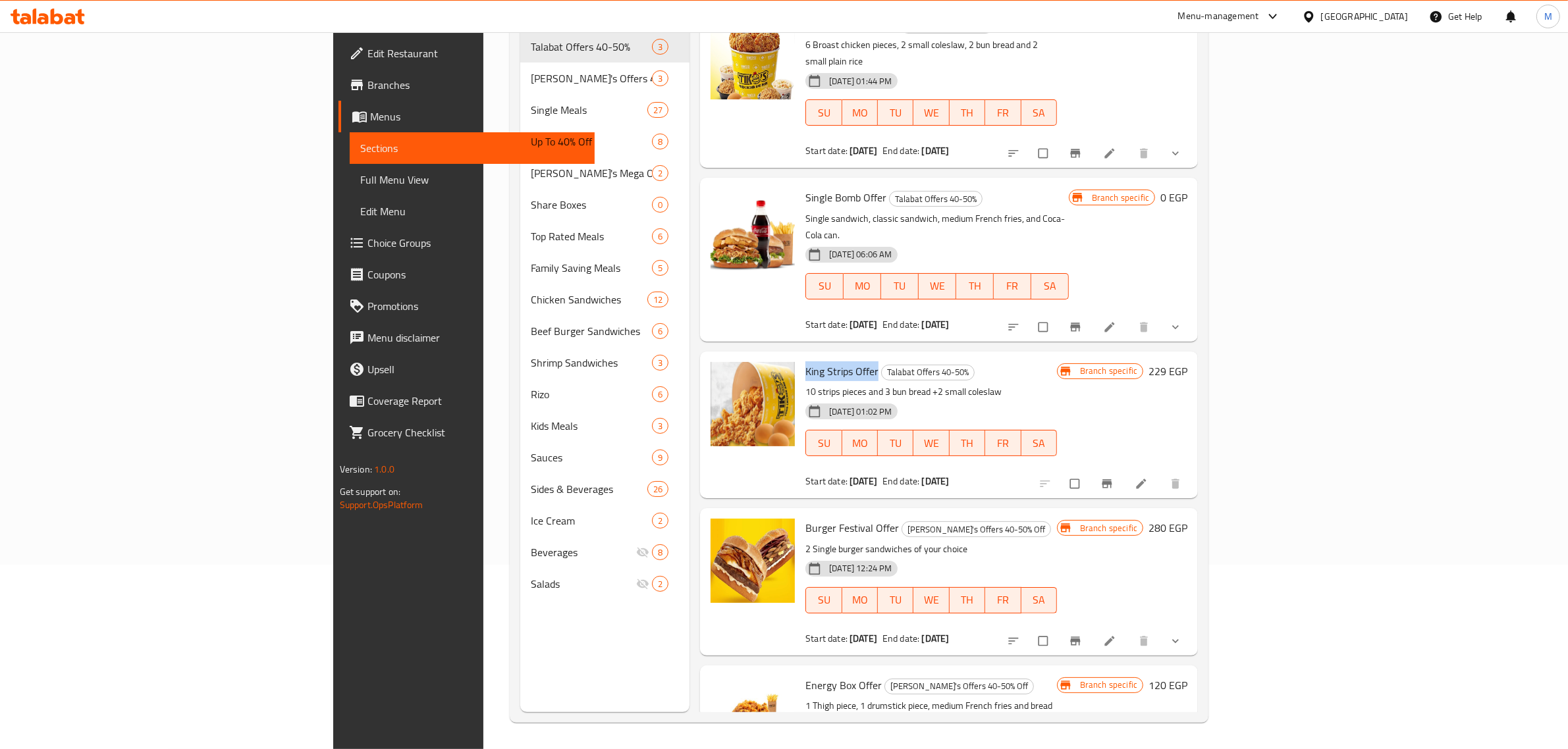
copy span "King Strips Offer"
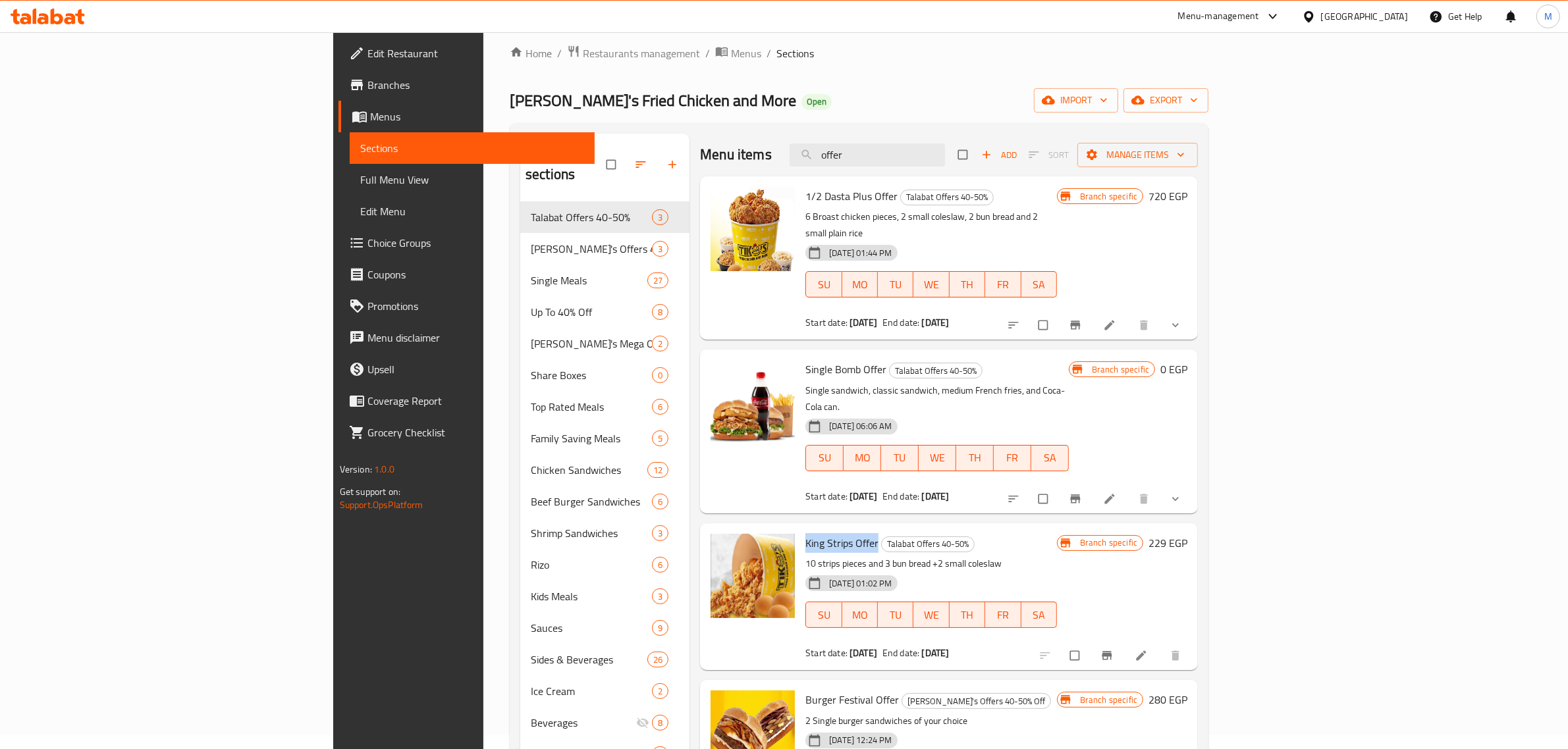
scroll to position [0, 0]
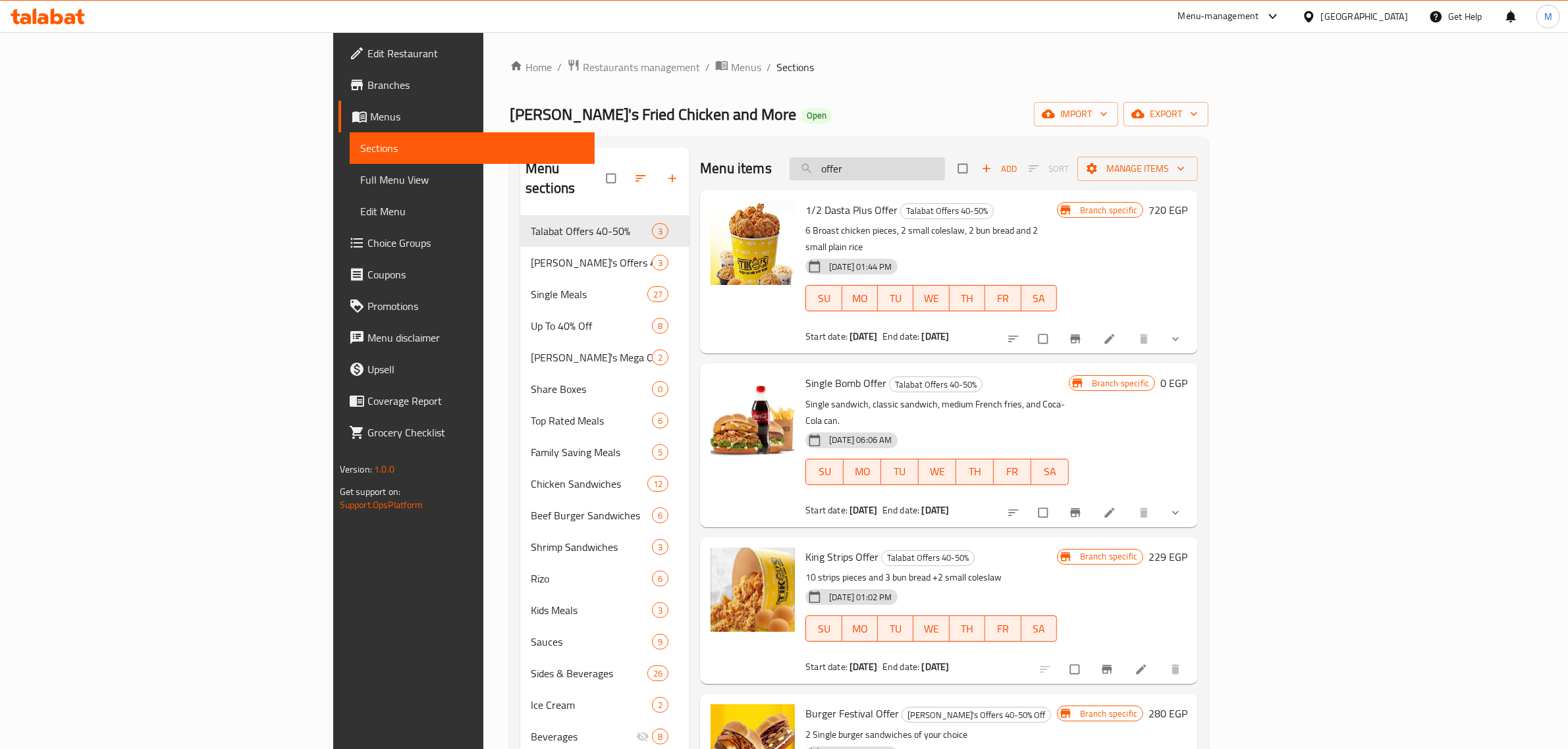
click at [945, 162] on input "offer" at bounding box center [867, 168] width 156 height 23
paste input "King Strips O"
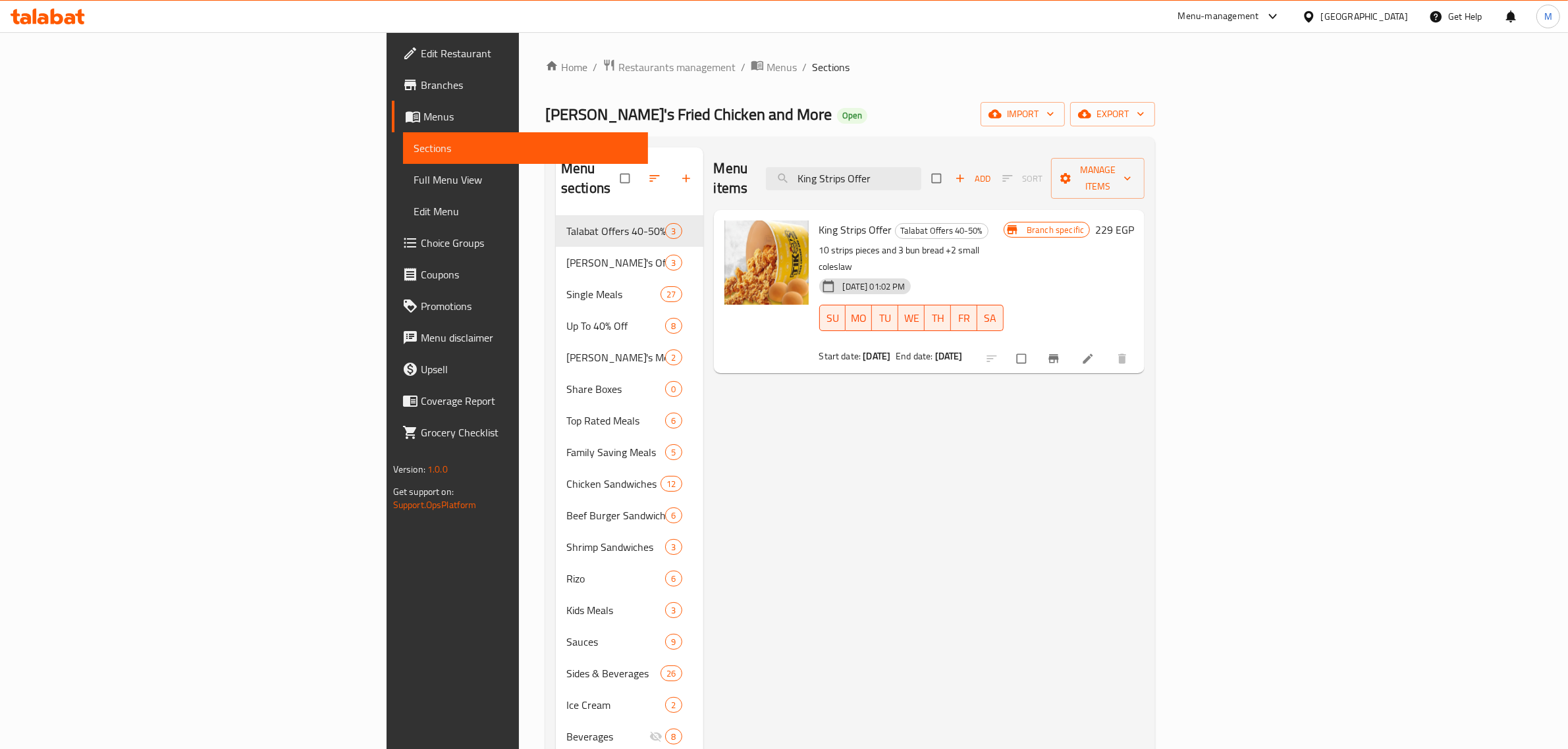
type input "King Strips Offer"
click at [1134, 221] on h6 "229 EGP" at bounding box center [1114, 230] width 39 height 19
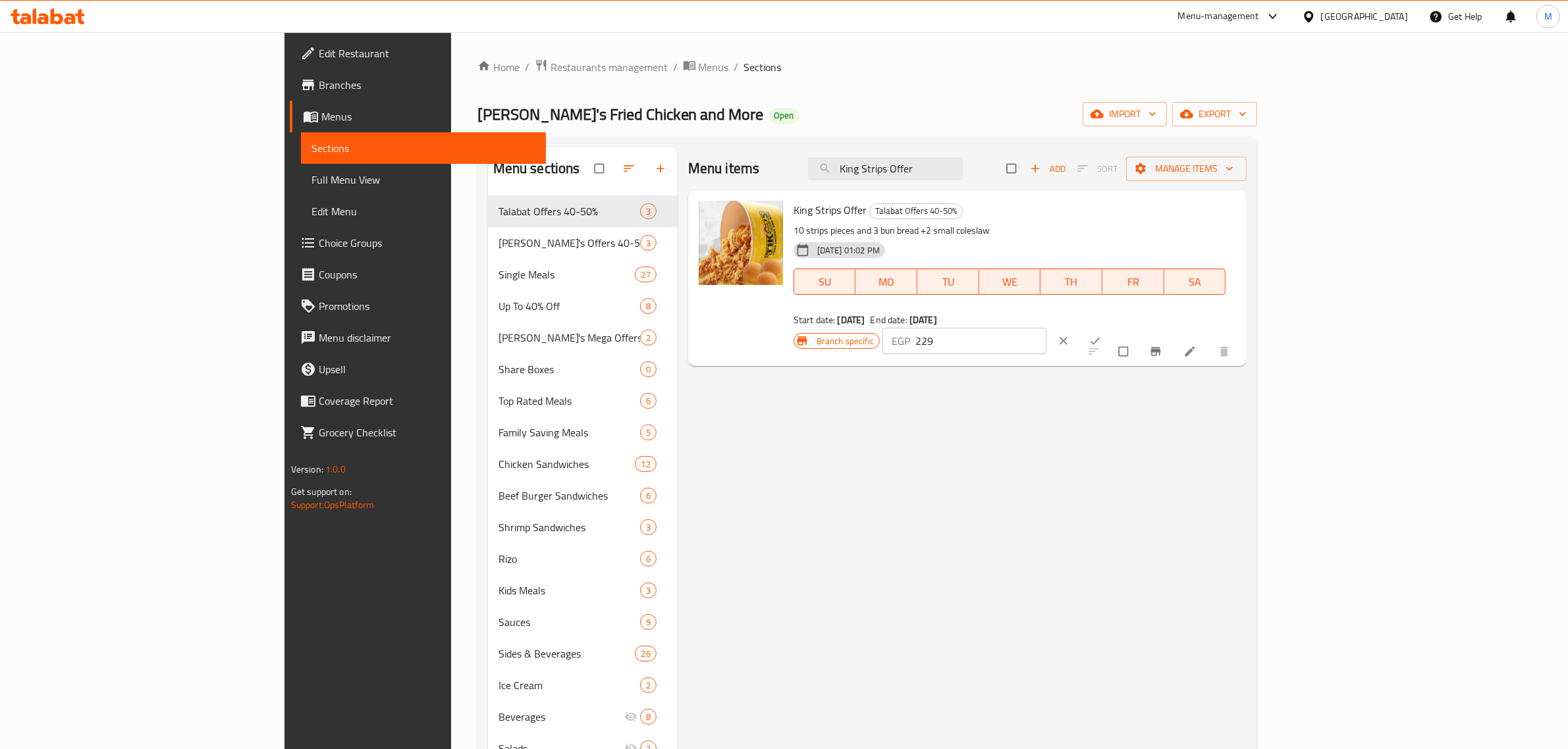
click at [1046, 328] on input "229" at bounding box center [980, 342] width 131 height 27
paste input "650"
type input "650"
click at [1100, 338] on icon "ok" at bounding box center [1095, 342] width 10 height 7
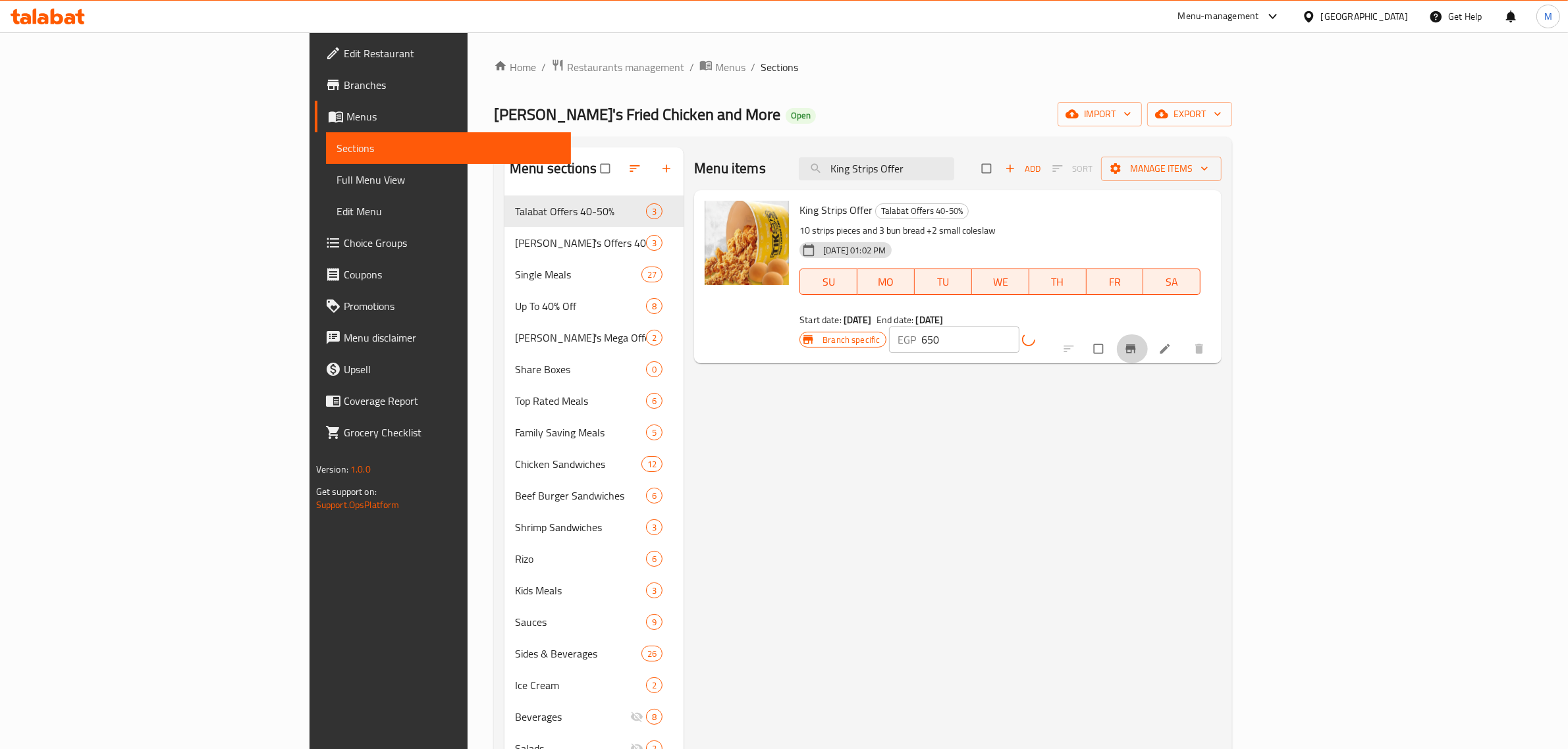
click at [1136, 345] on icon "Branch-specific-item" at bounding box center [1131, 350] width 10 height 9
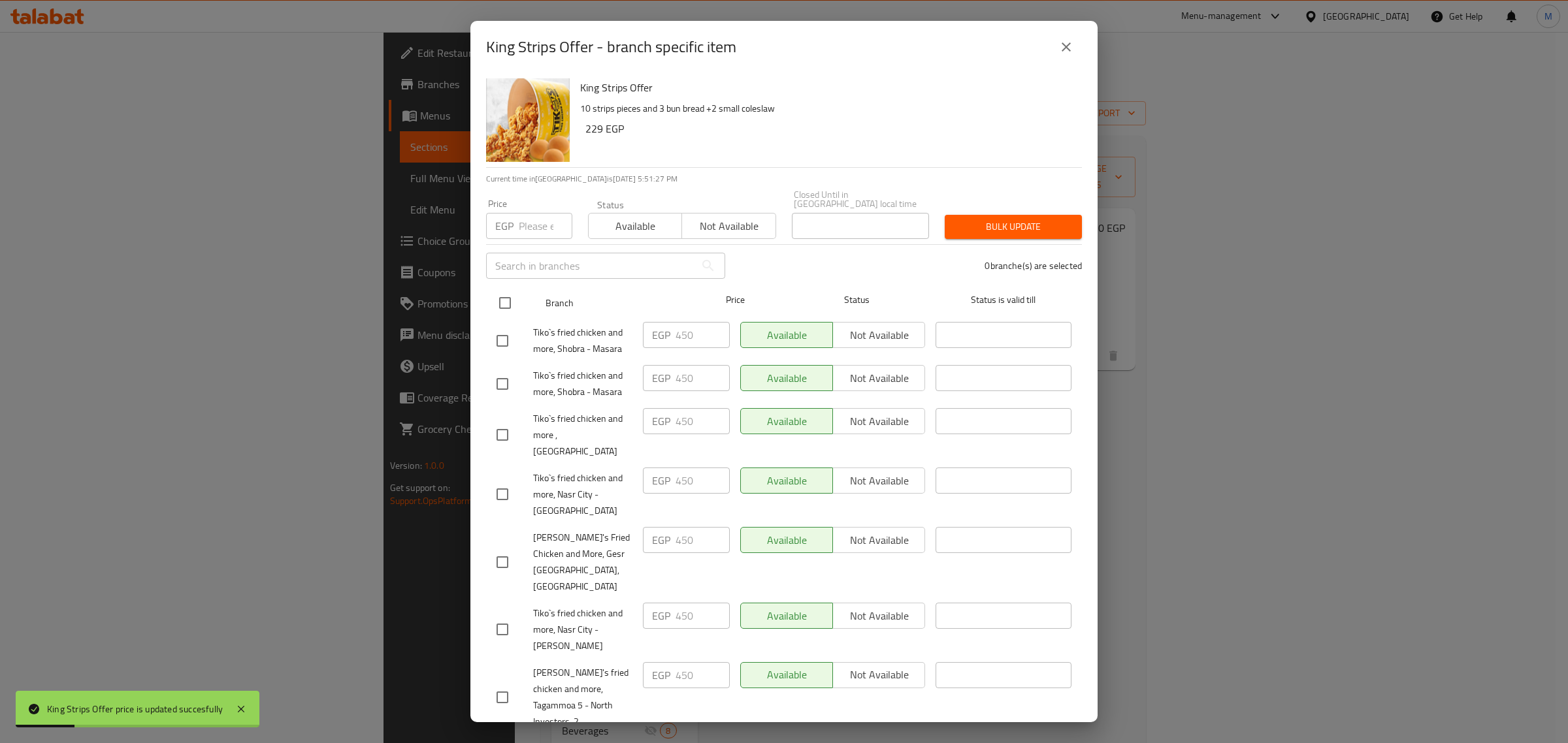
click at [512, 294] on input "checkbox" at bounding box center [504, 303] width 27 height 27
checkbox input "true"
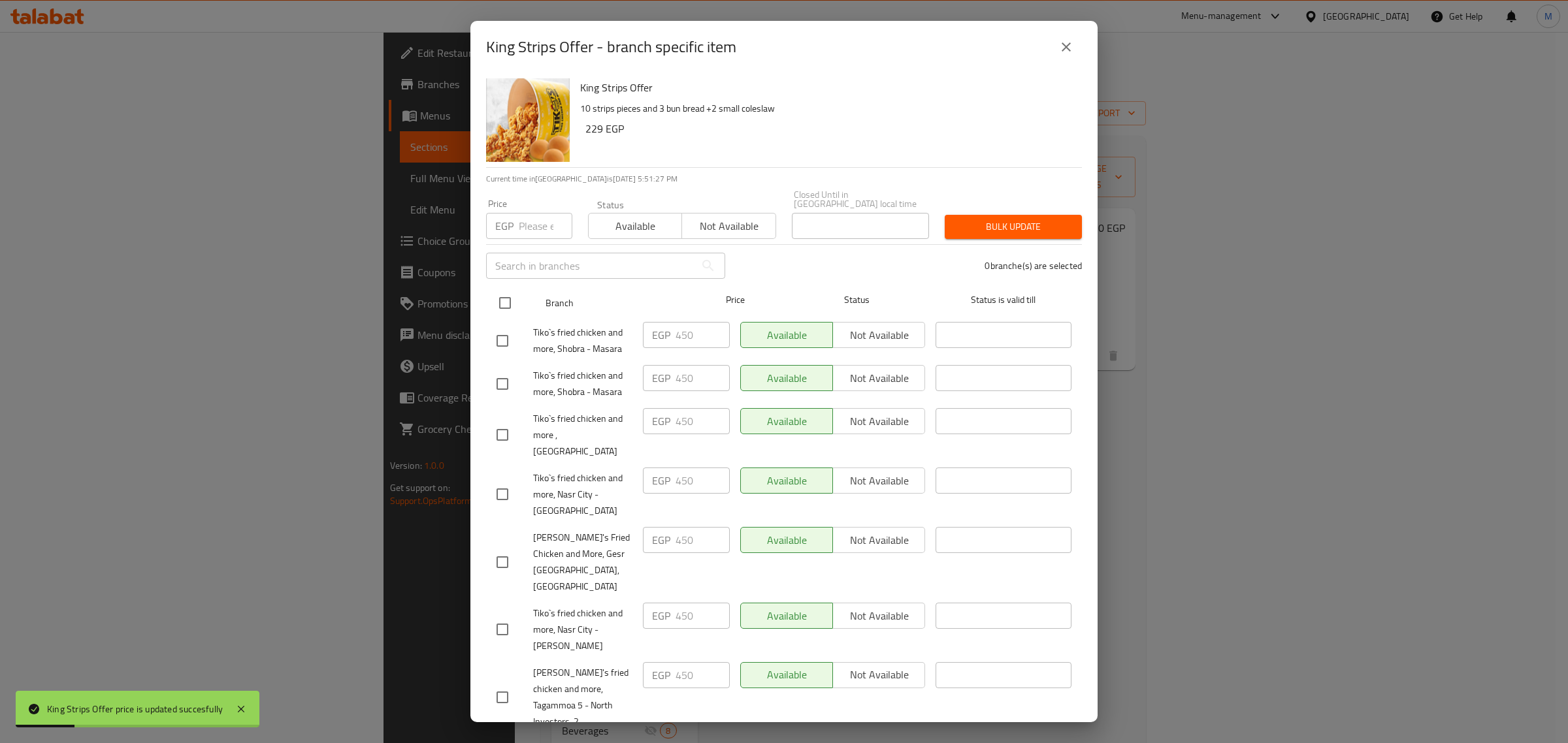
checkbox input "true"
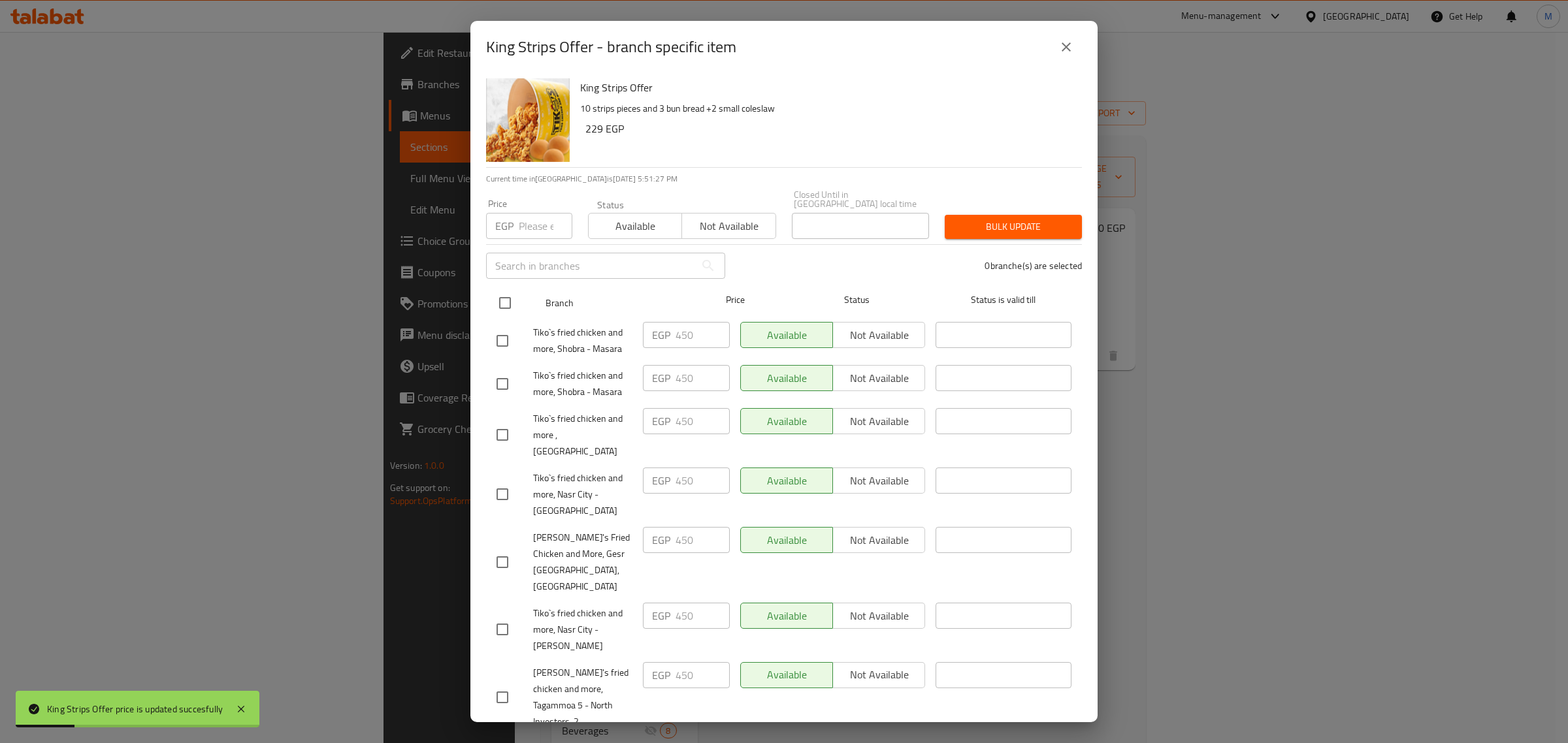
checkbox input "true"
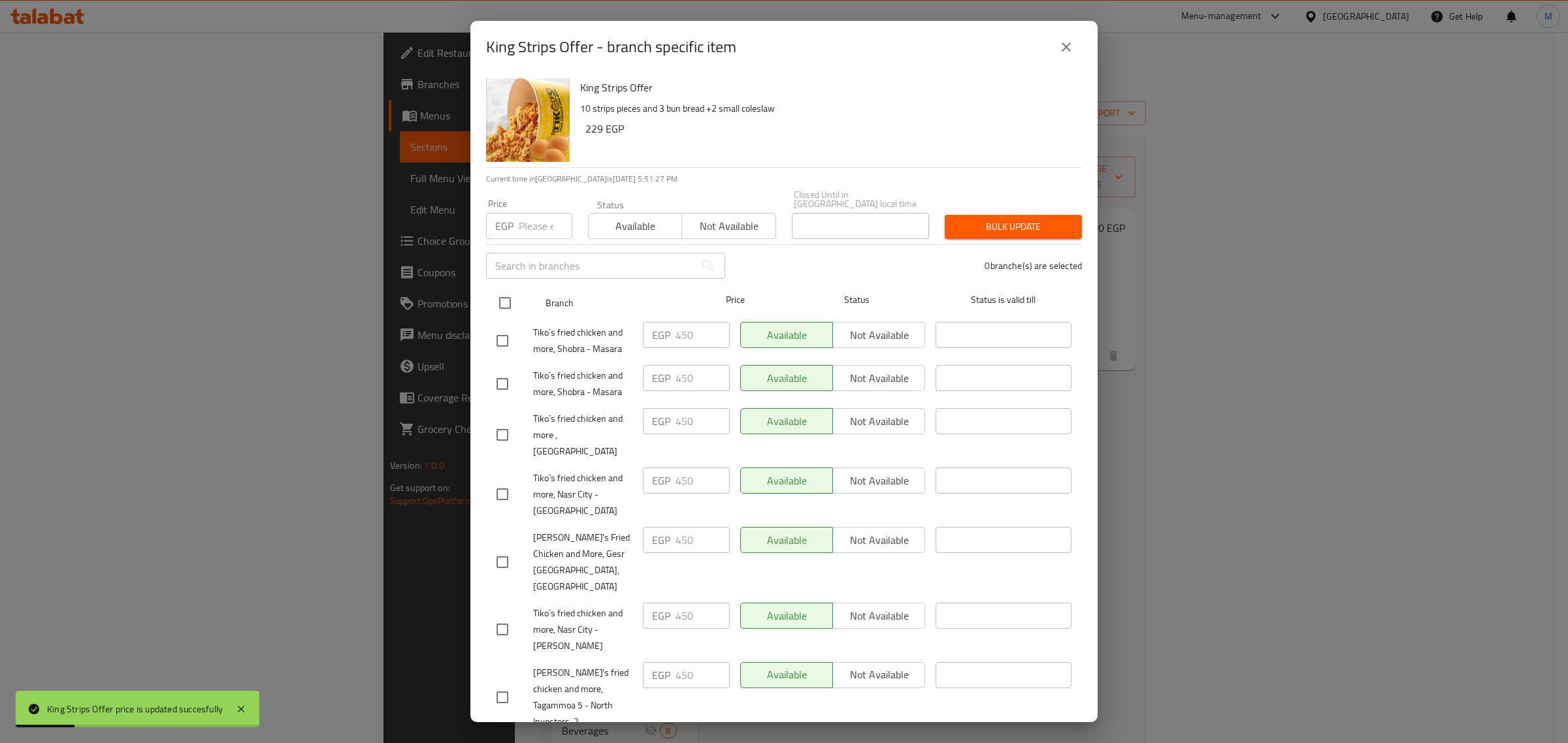
checkbox input "true"
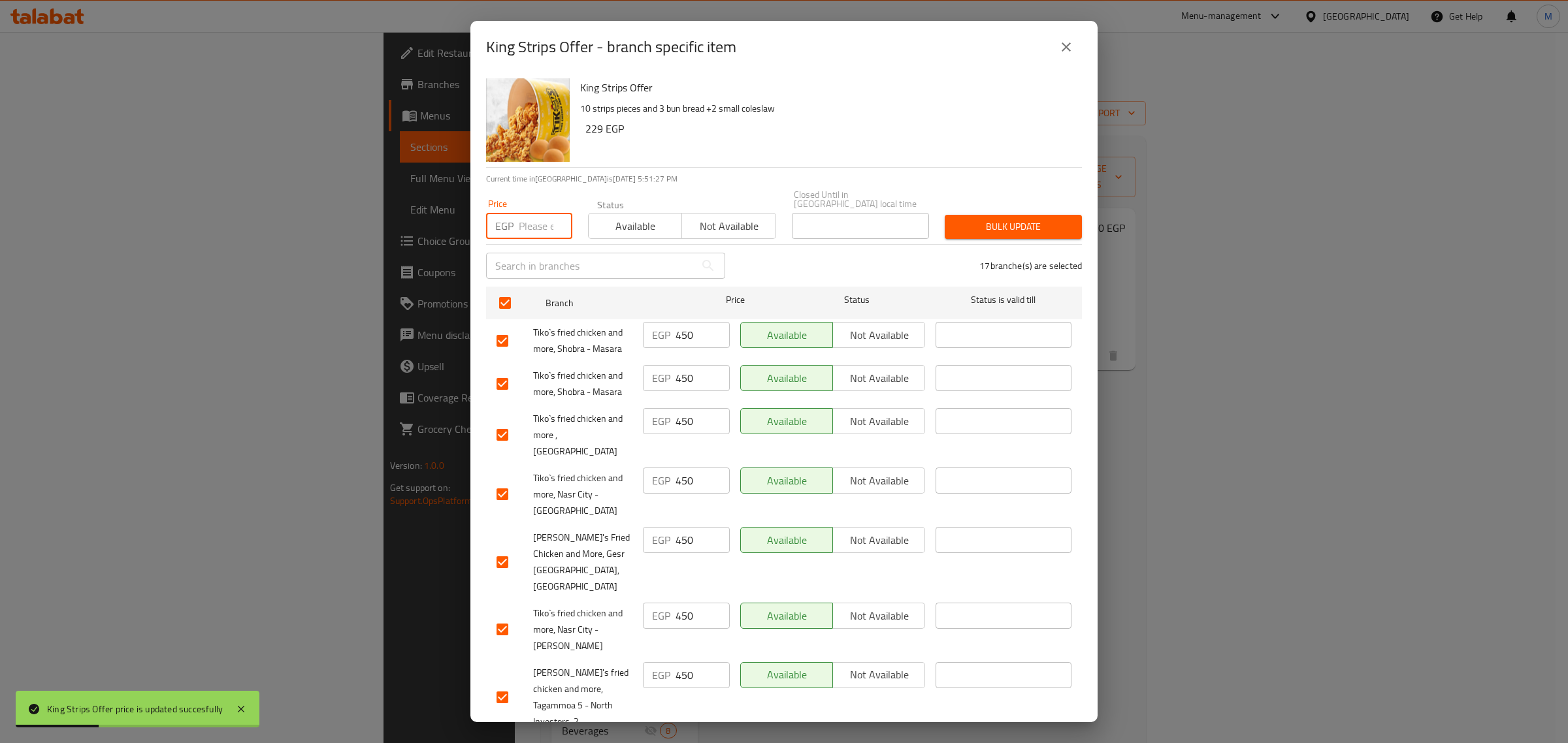
click at [525, 217] on input "number" at bounding box center [545, 226] width 54 height 26
paste input "650"
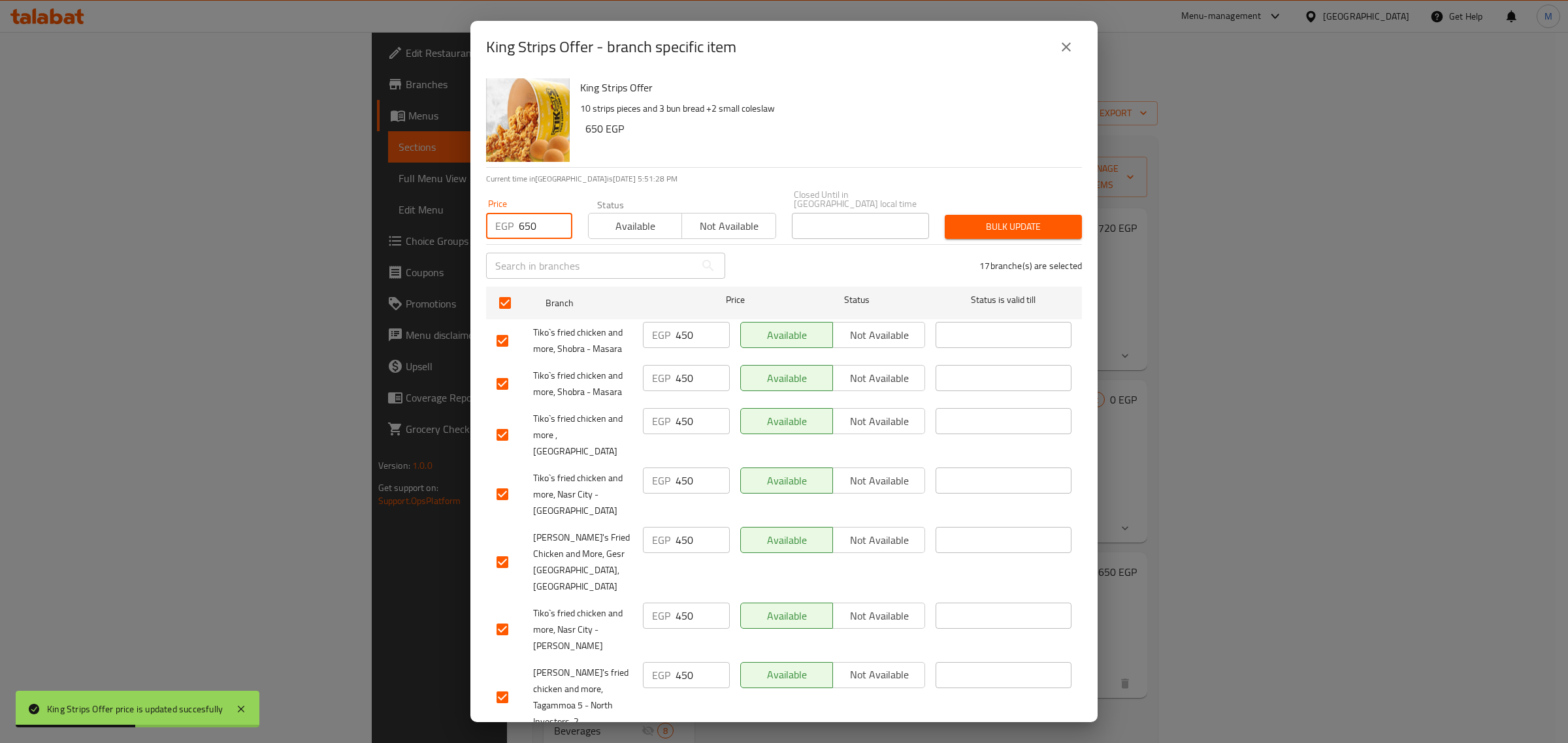
type input "650"
click at [1024, 220] on span "Bulk update" at bounding box center [1013, 227] width 116 height 16
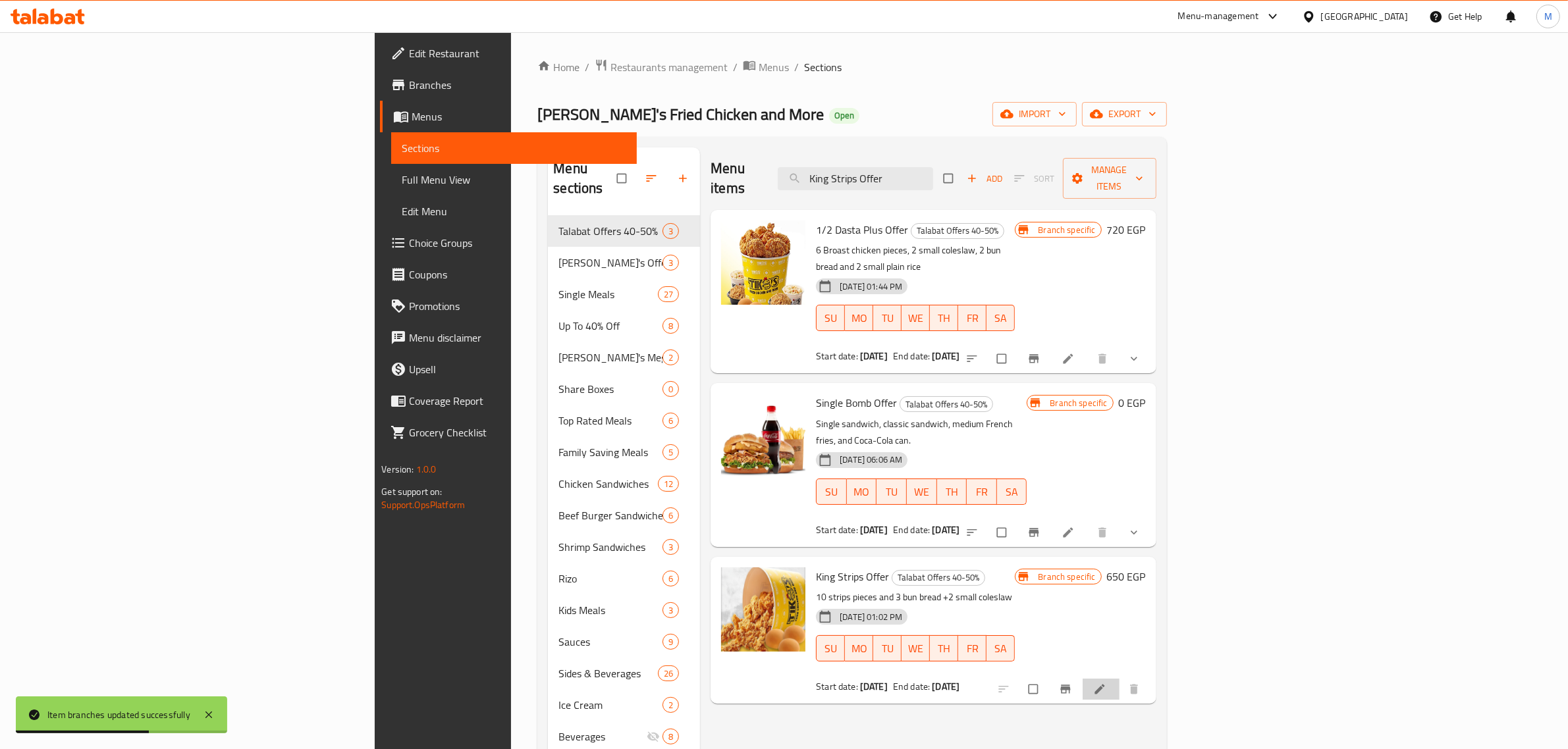
click at [1120, 679] on li at bounding box center [1101, 689] width 37 height 21
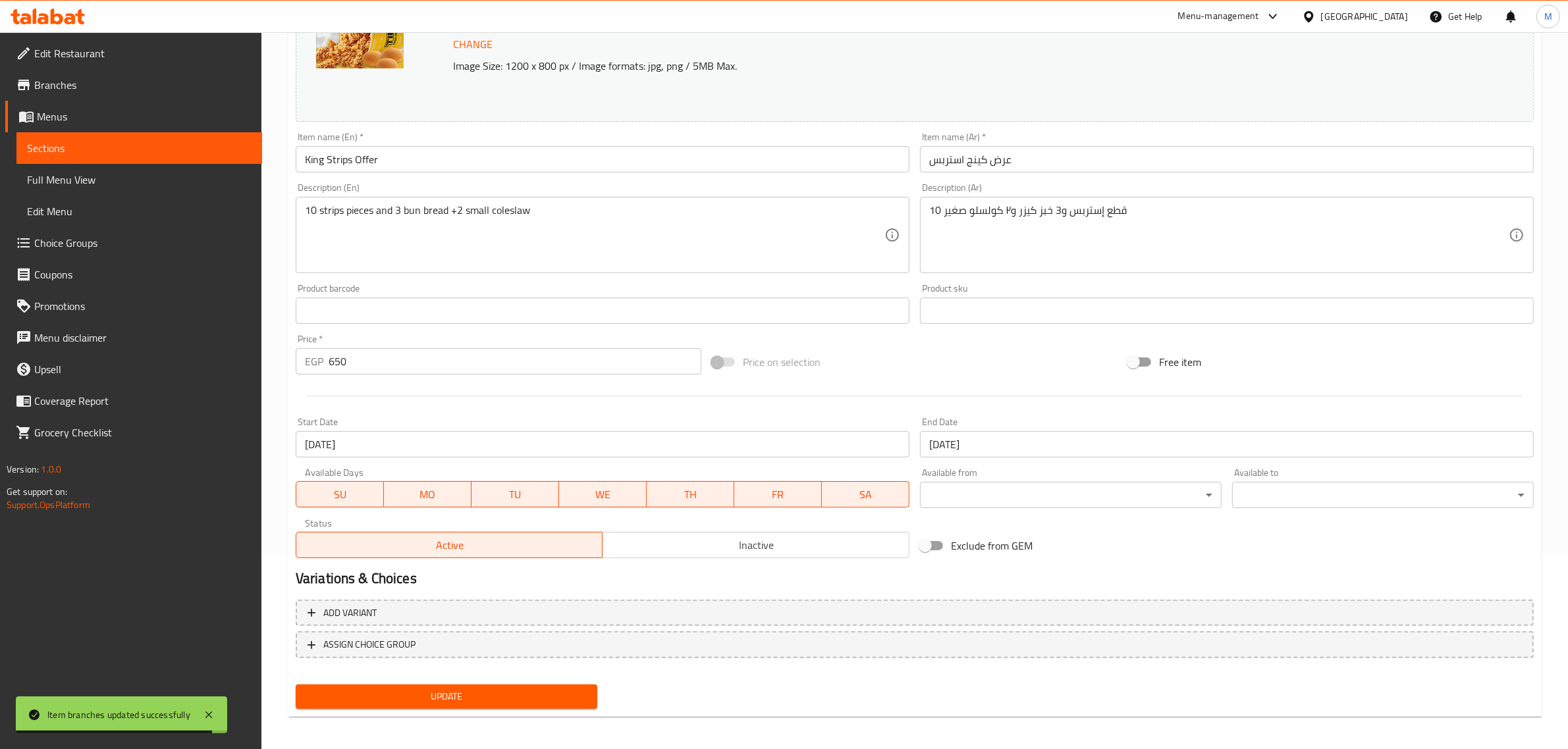
scroll to position [198, 0]
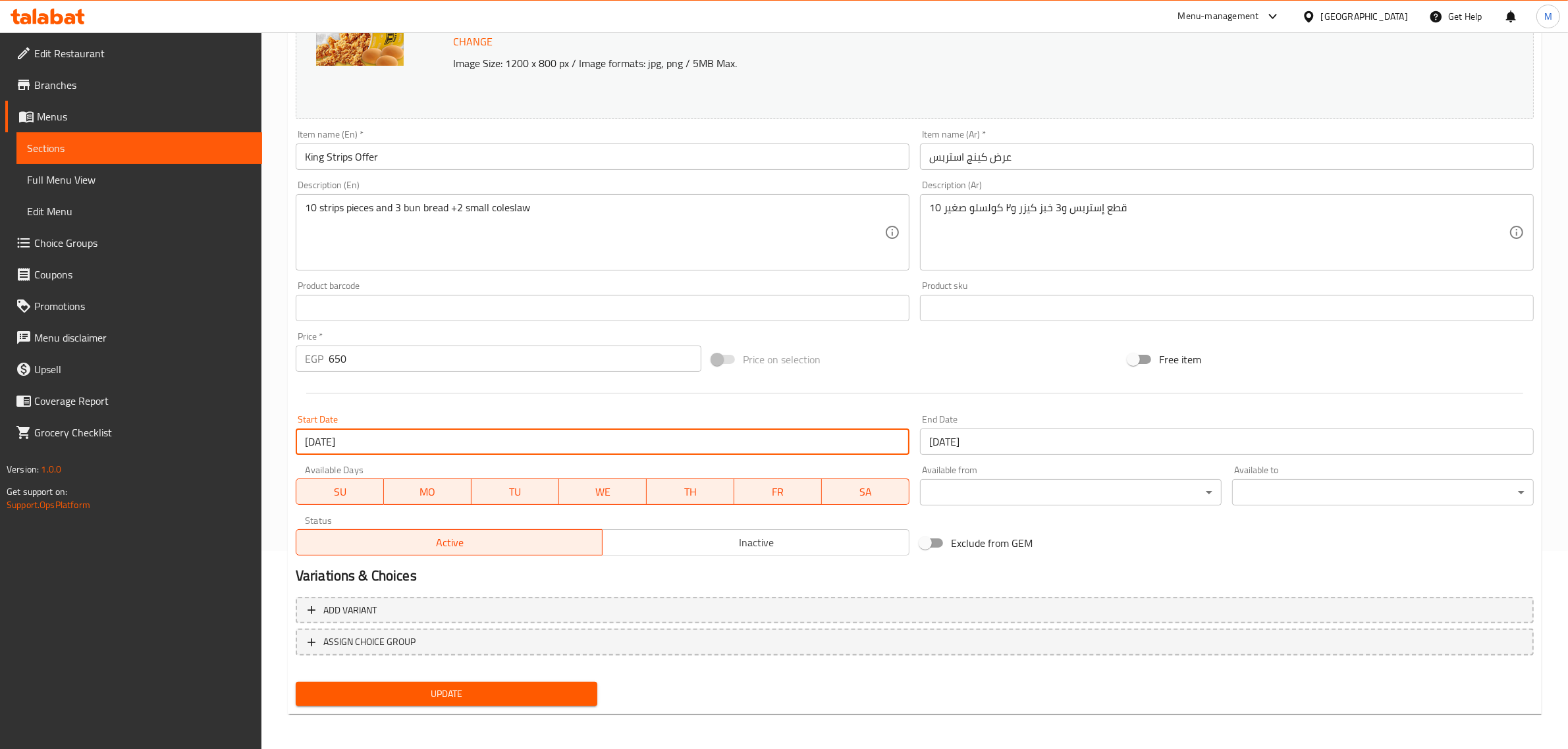
click at [485, 441] on input "[DATE]" at bounding box center [602, 442] width 614 height 27
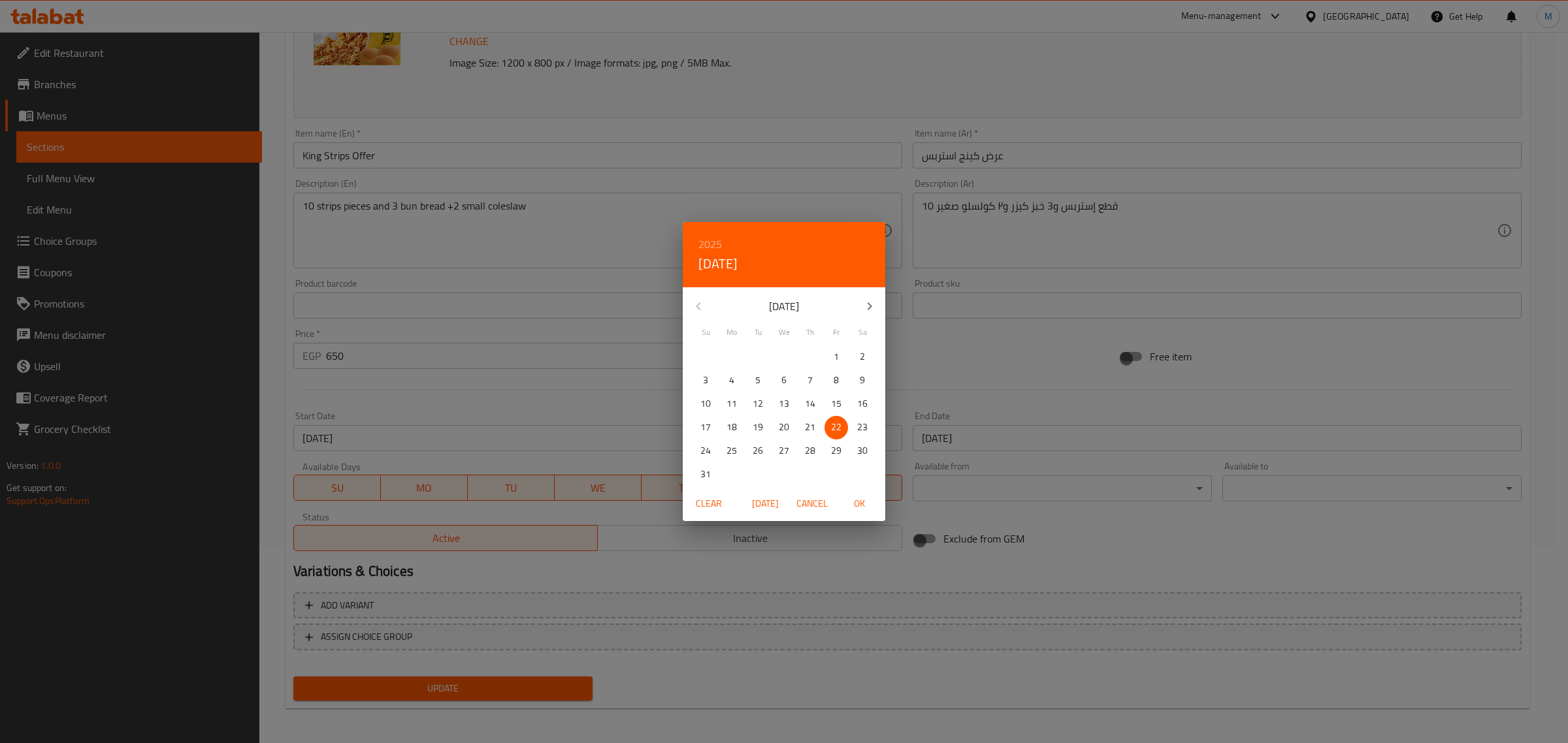
click at [762, 503] on span "[DATE]" at bounding box center [765, 503] width 32 height 16
click at [853, 507] on span "OK" at bounding box center [859, 503] width 32 height 16
type input "[DATE]"
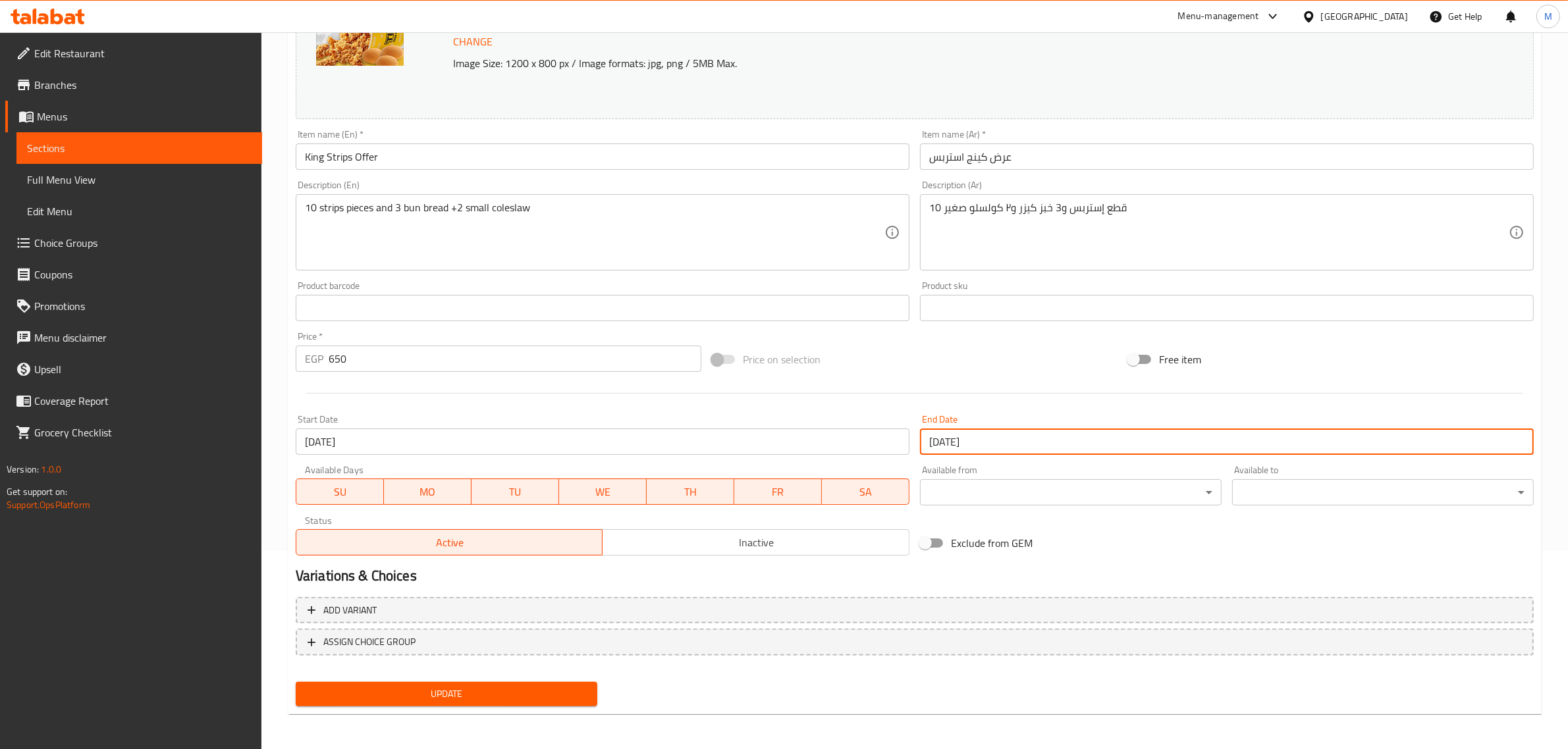
click at [1018, 445] on input "[DATE]" at bounding box center [1226, 442] width 614 height 27
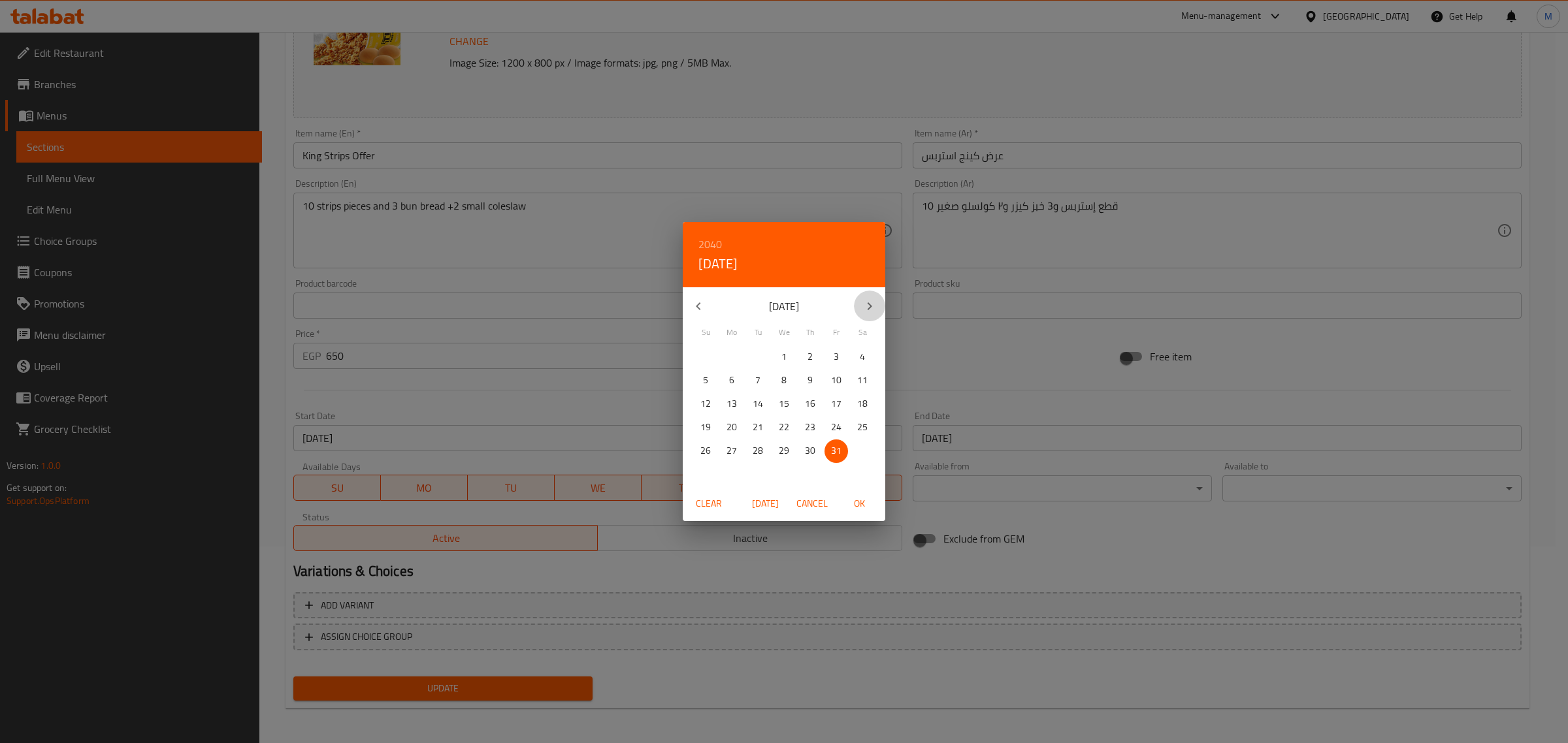
click at [863, 308] on icon "button" at bounding box center [869, 306] width 15 height 15
click at [781, 459] on p "31" at bounding box center [784, 451] width 10 height 16
click at [853, 498] on span "OK" at bounding box center [859, 503] width 32 height 16
type input "[DATE]"
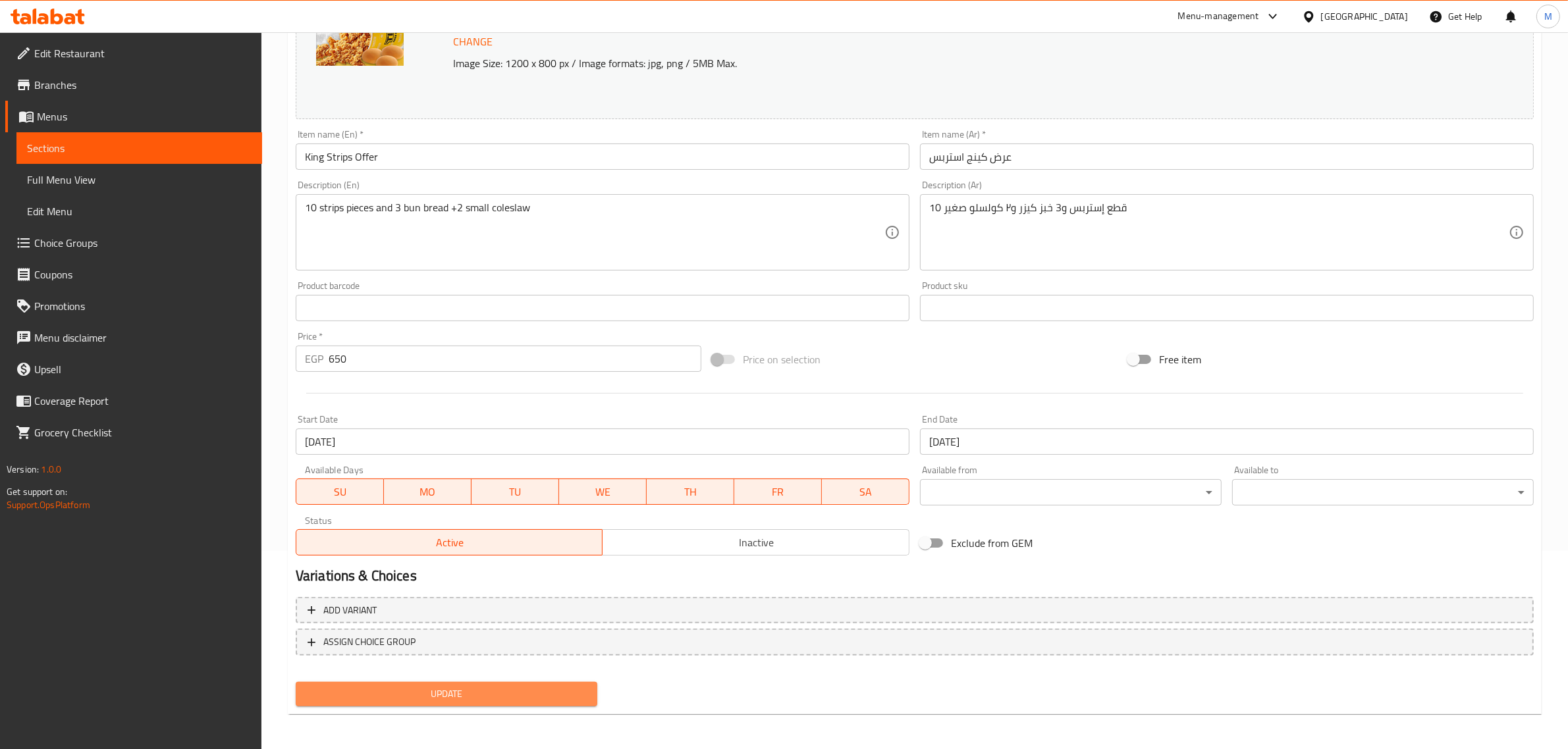
click at [553, 689] on span "Update" at bounding box center [446, 694] width 281 height 16
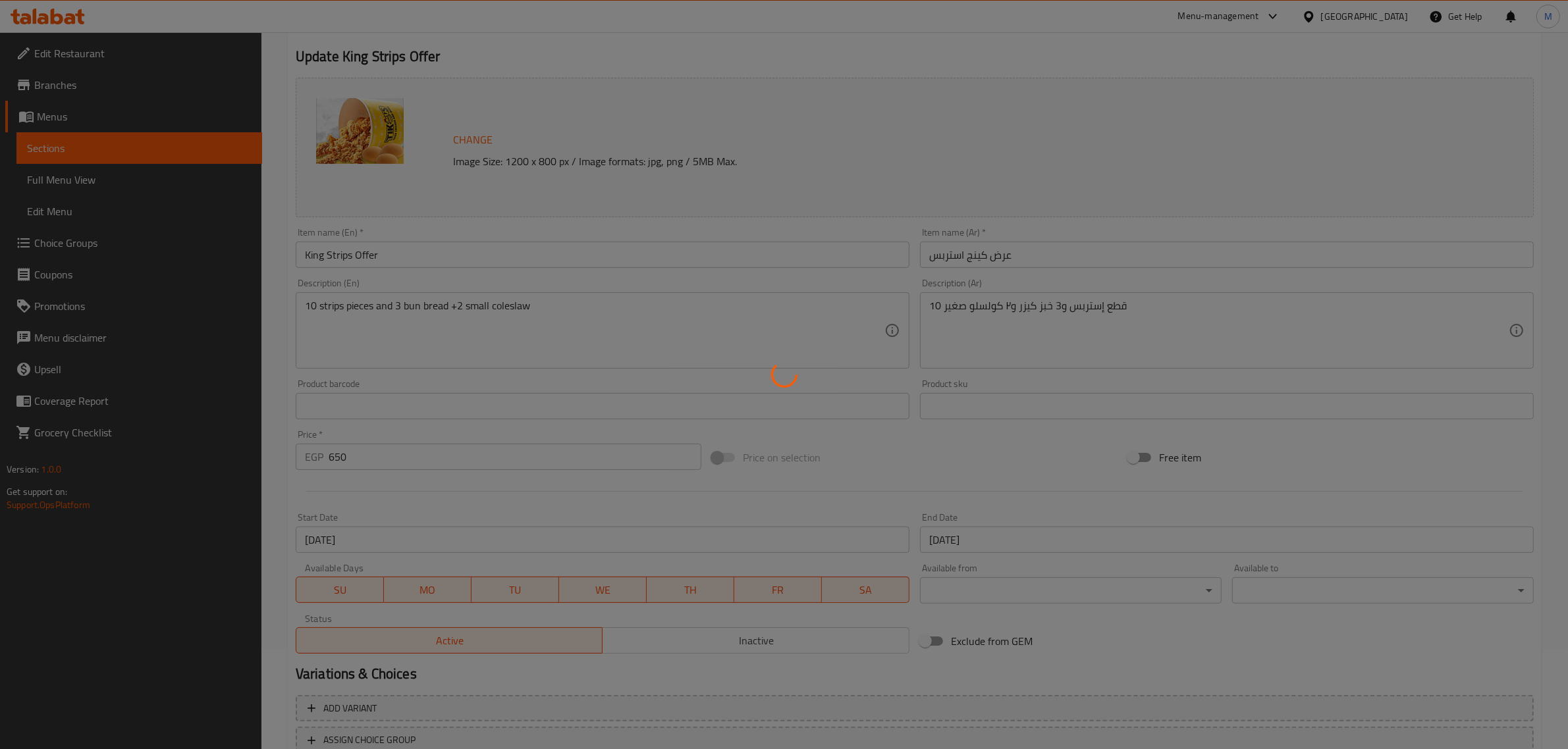
scroll to position [0, 0]
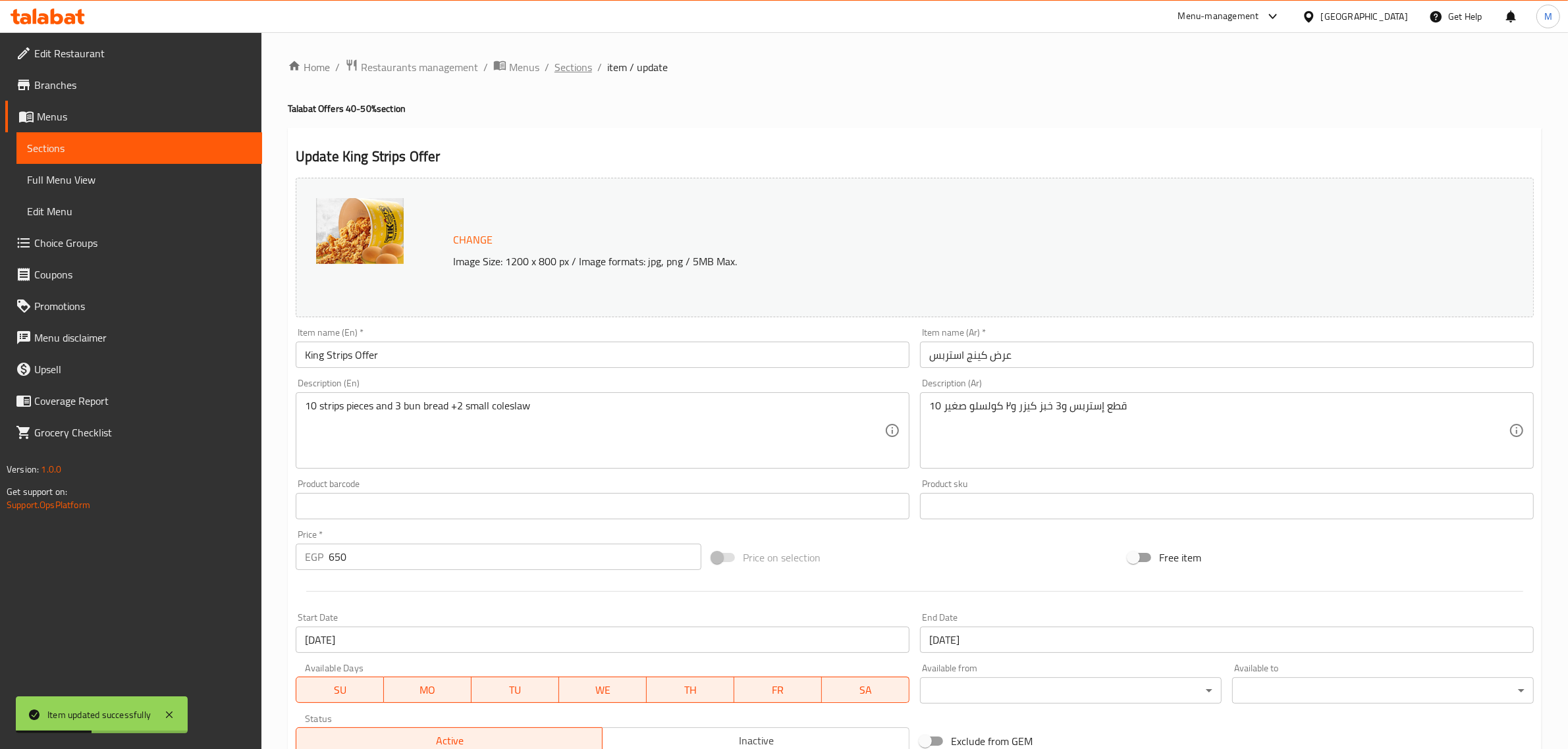
click at [565, 68] on span "Sections" at bounding box center [573, 67] width 38 height 16
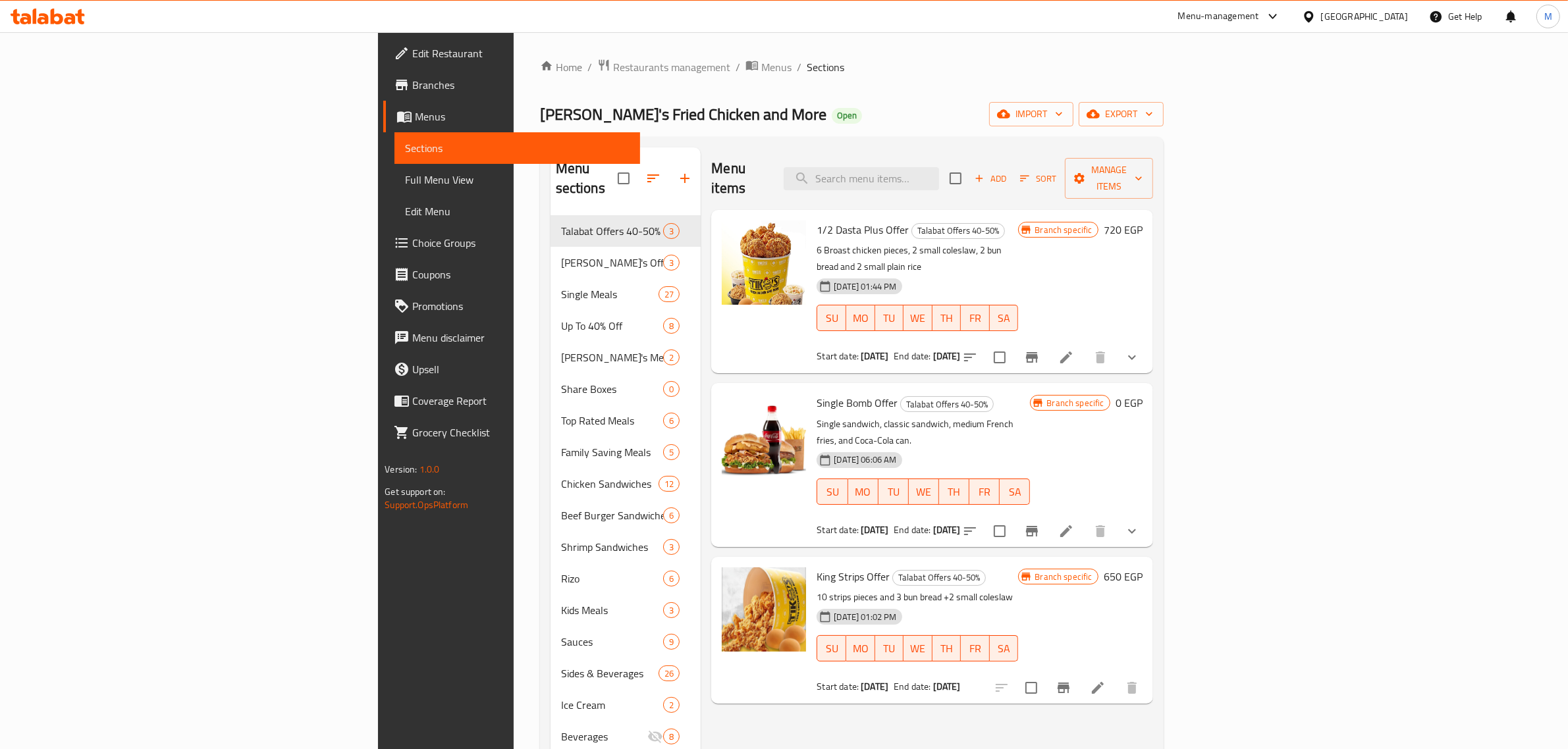
click at [1072, 680] on icon "Branch-specific-item" at bounding box center [1063, 688] width 16 height 16
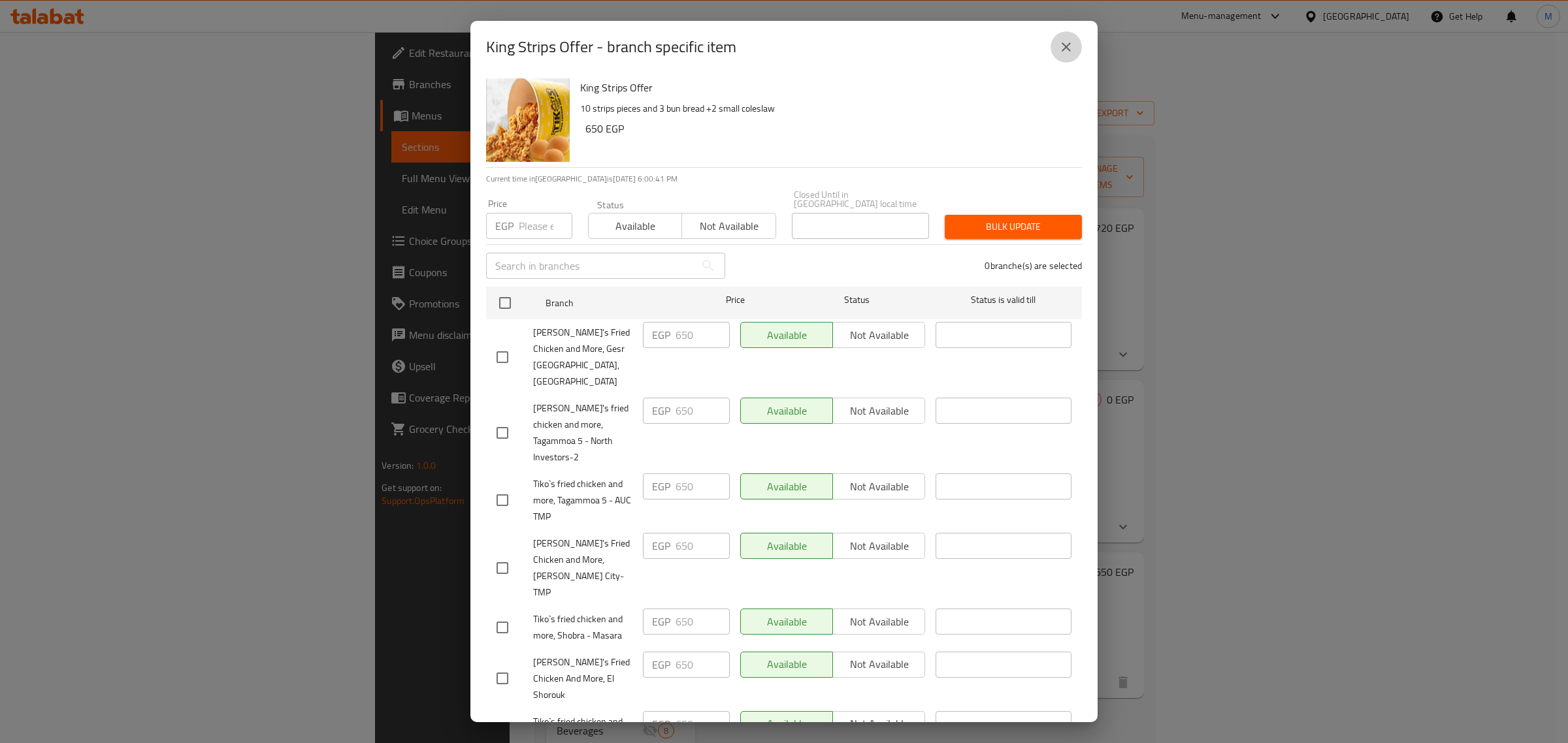
click at [1057, 43] on button "close" at bounding box center [1066, 47] width 32 height 32
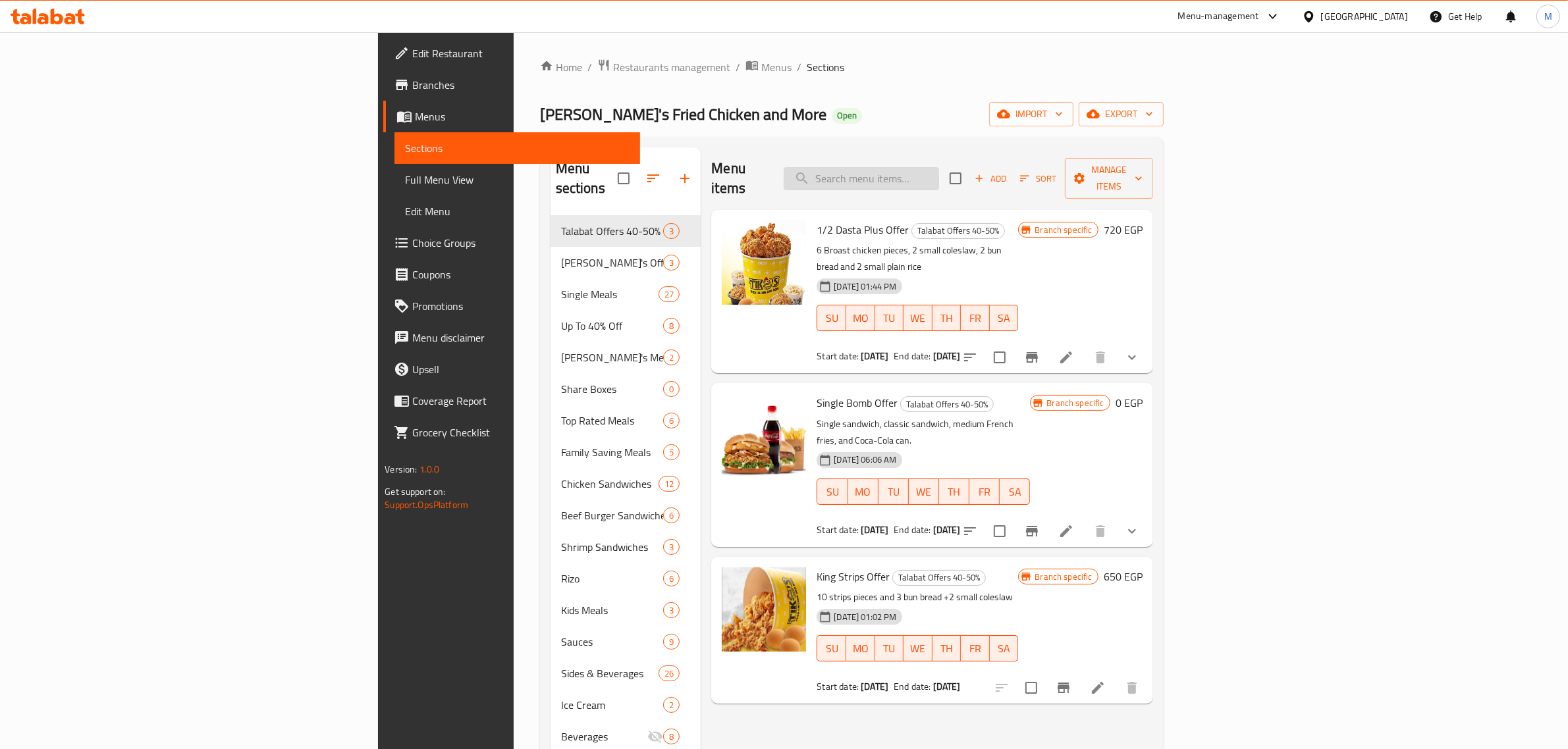
click at [939, 174] on input "search" at bounding box center [861, 179] width 156 height 23
paste input "Buy 1 El Asly Offer And Get"
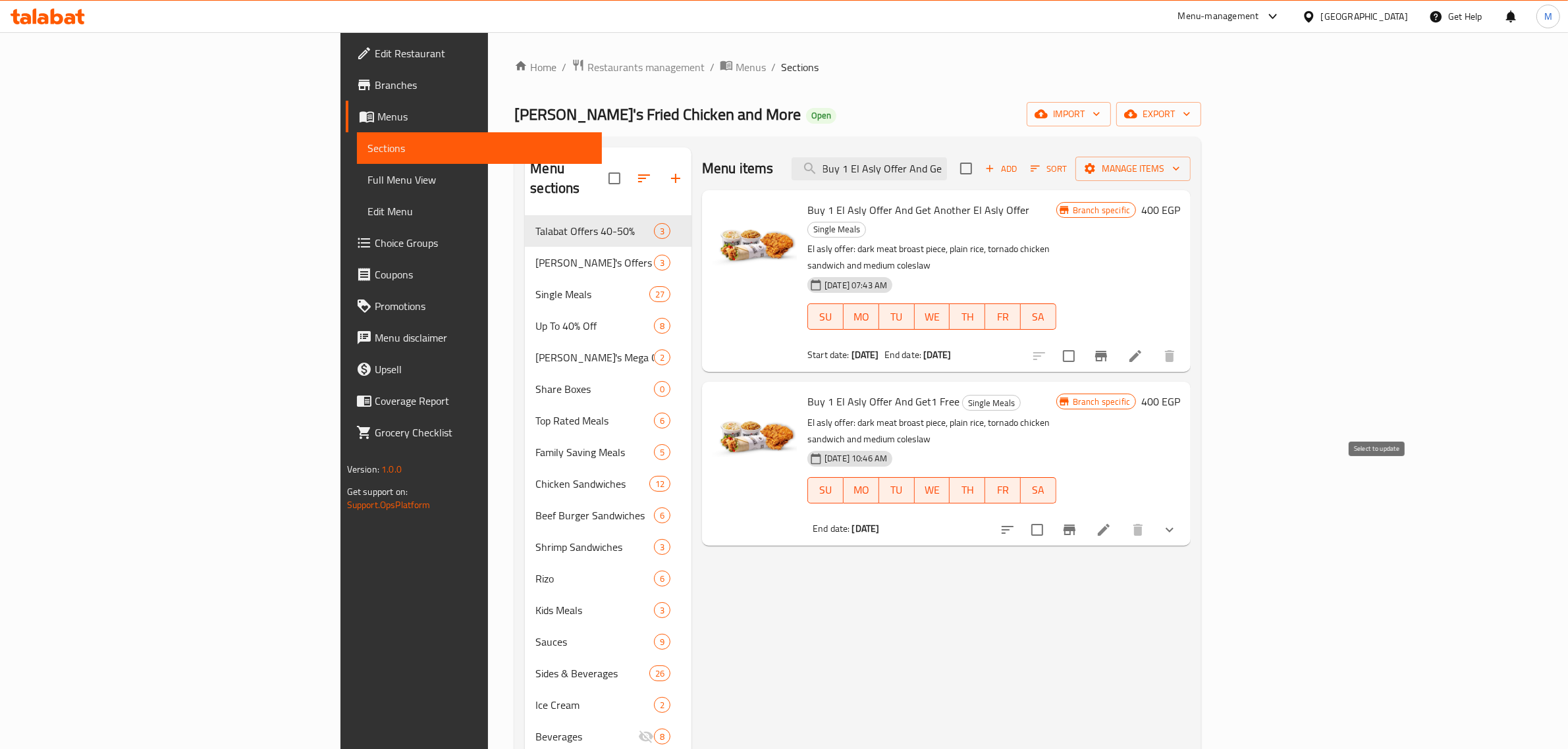
type input "Buy 1 El Asly Offer And Get"
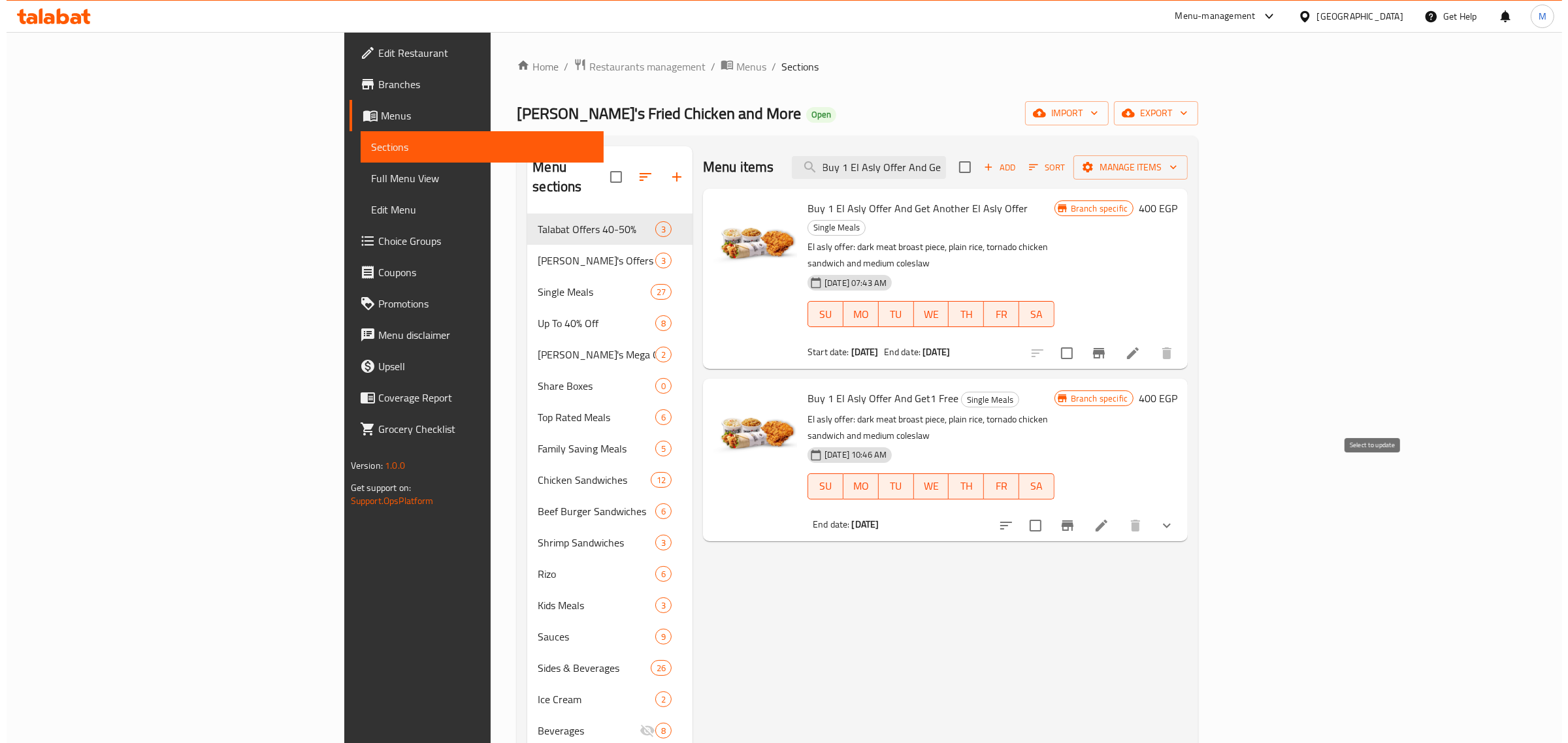
scroll to position [0, 0]
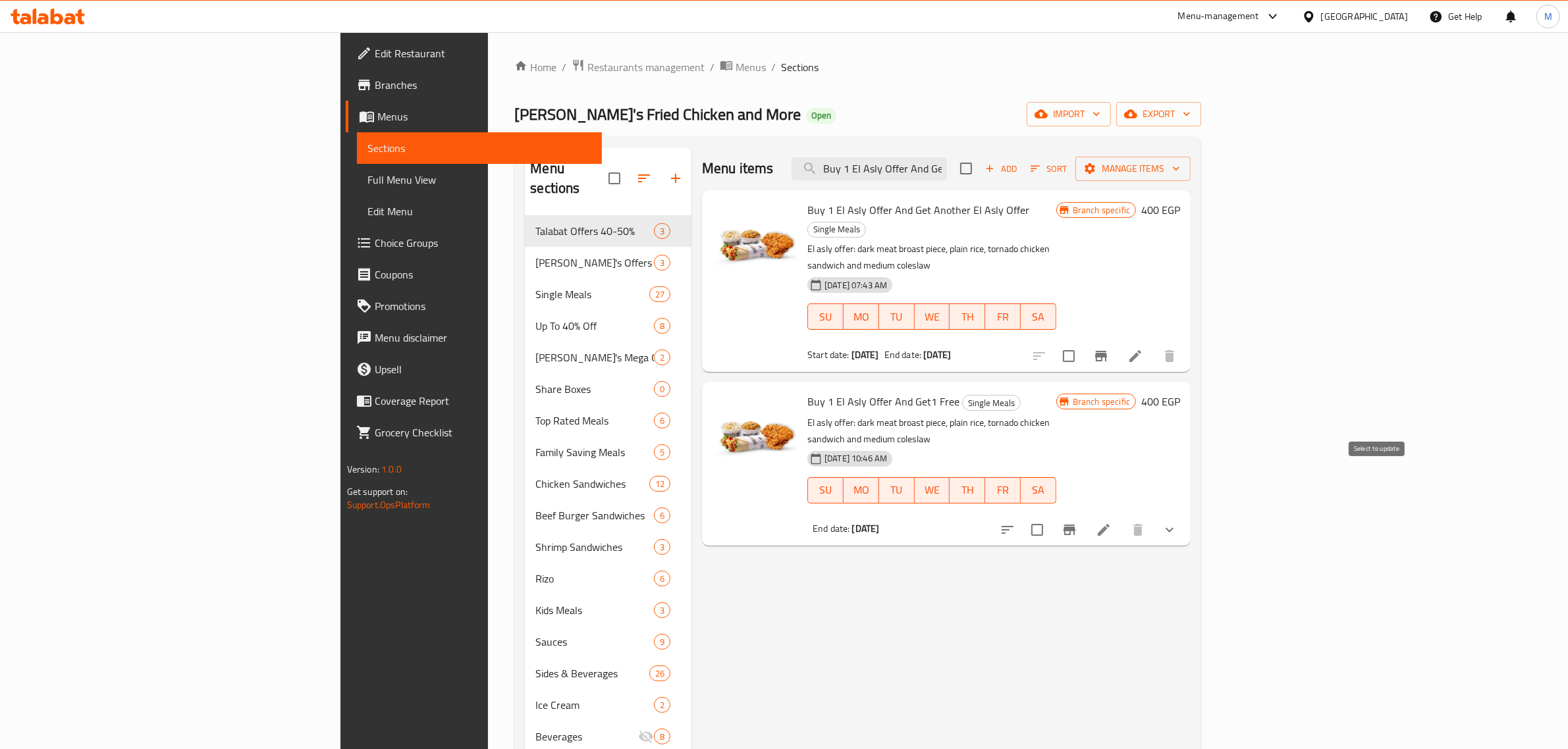
click at [1051, 516] on input "checkbox" at bounding box center [1037, 530] width 27 height 27
click at [1107, 351] on icon "Branch-specific-item" at bounding box center [1101, 356] width 12 height 10
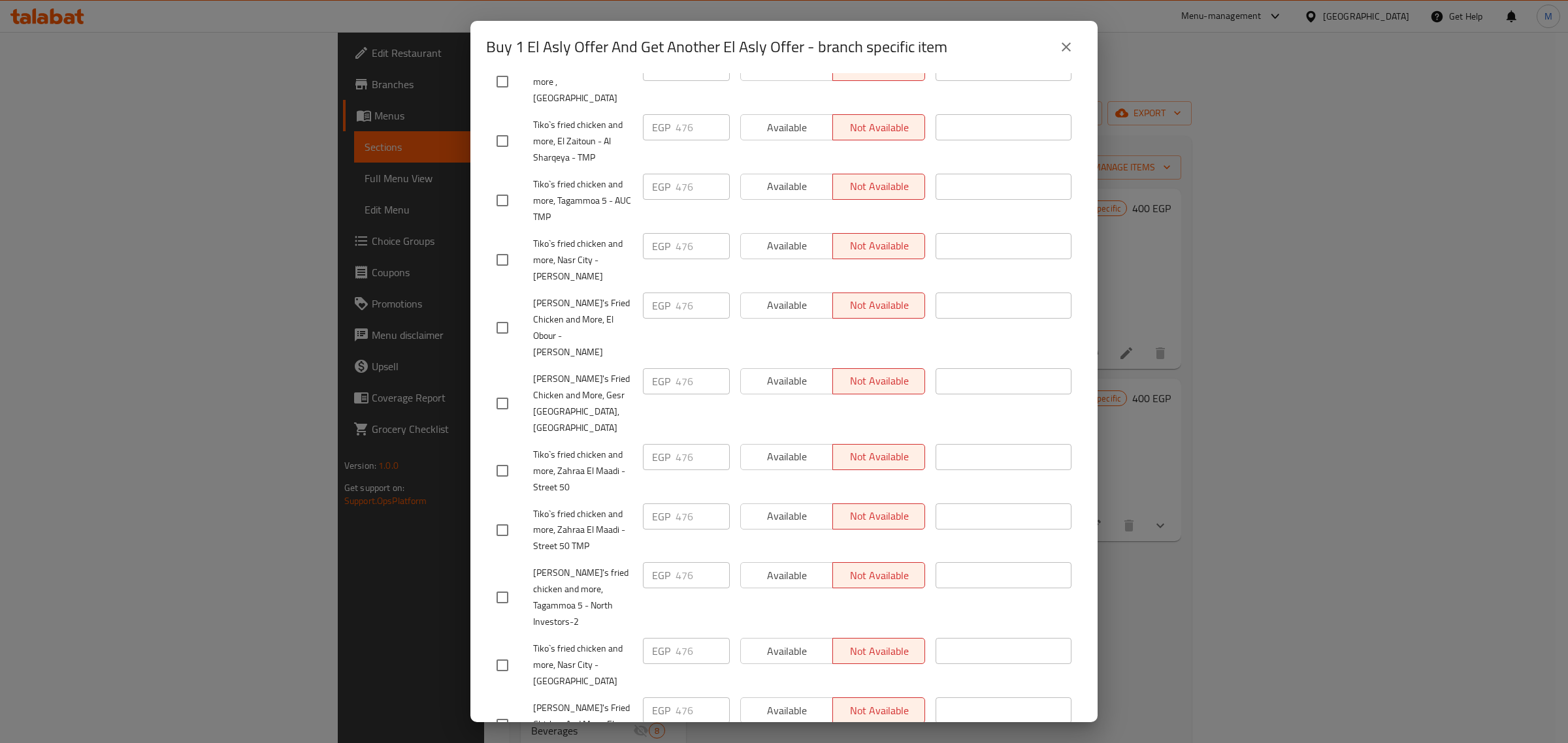
scroll to position [489, 0]
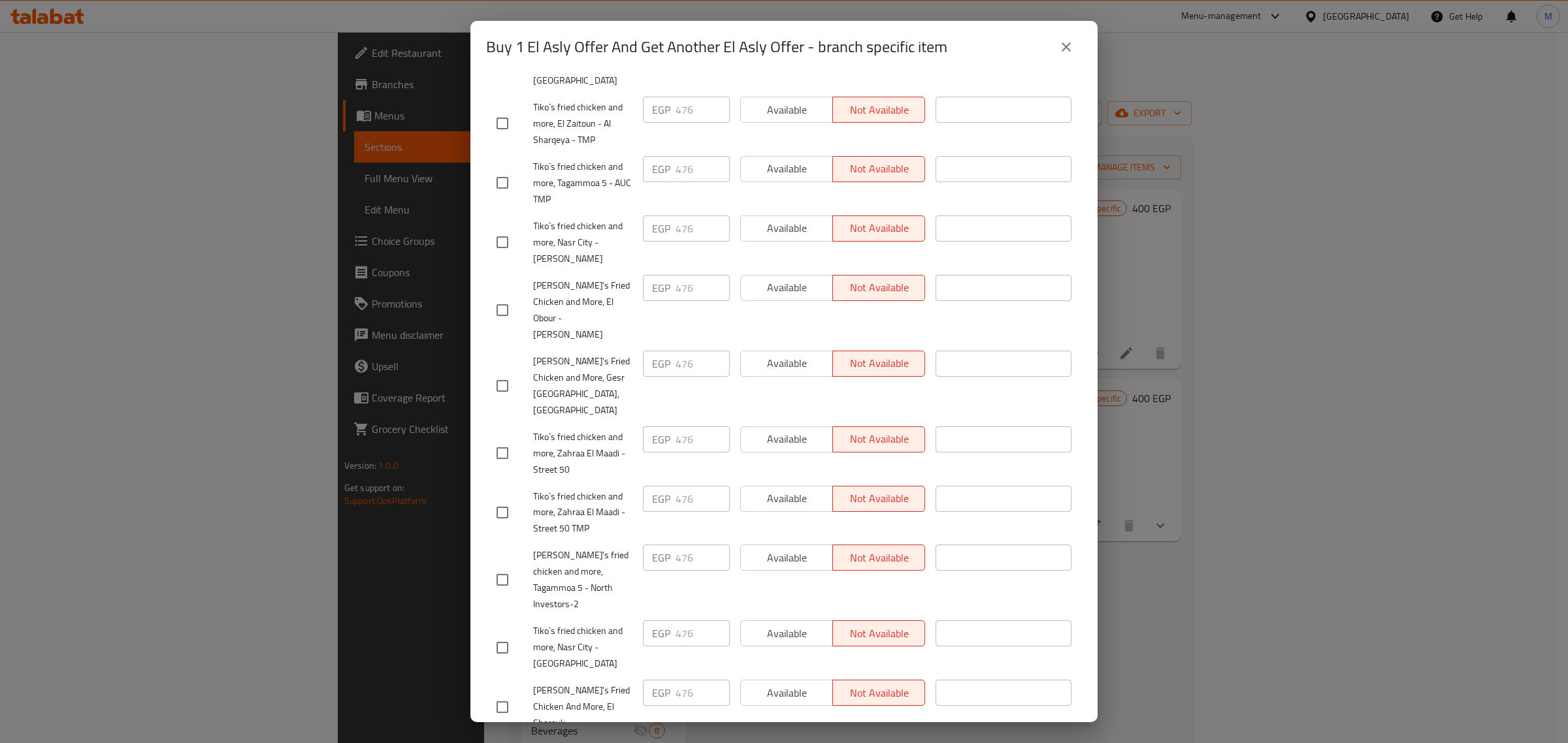
click at [1062, 49] on icon "close" at bounding box center [1066, 46] width 15 height 15
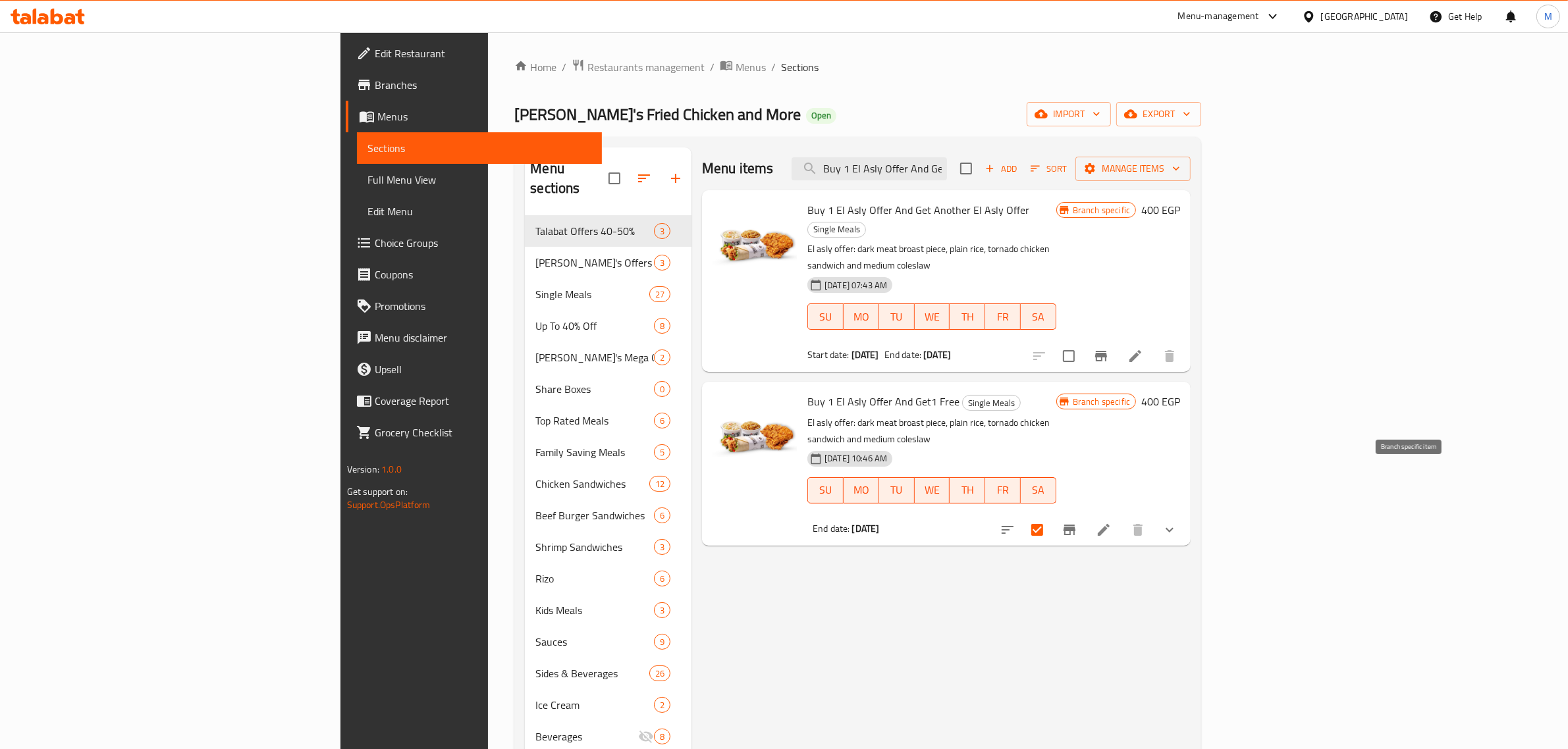
click at [1085, 514] on button "Branch-specific-item" at bounding box center [1069, 530] width 32 height 32
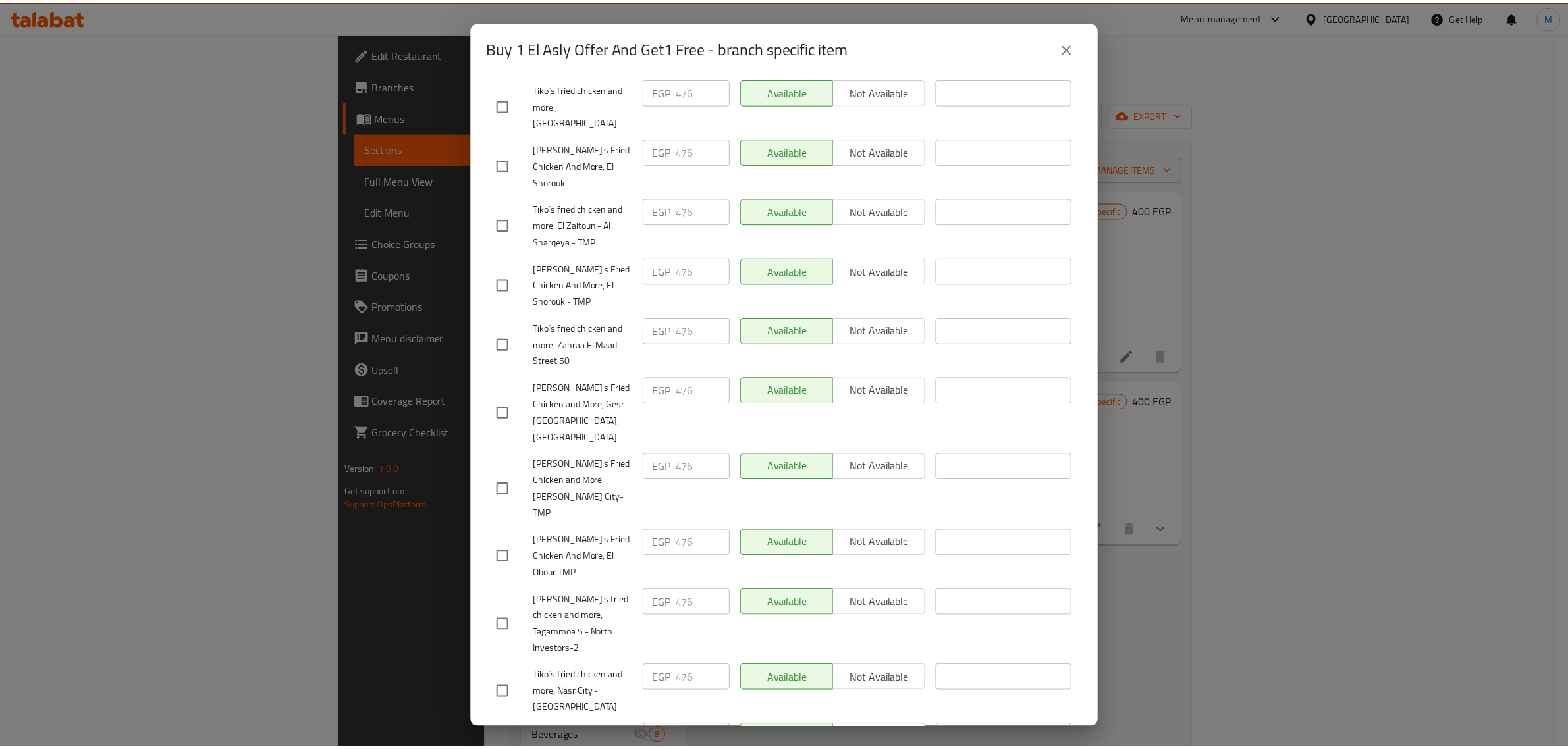
scroll to position [411, 0]
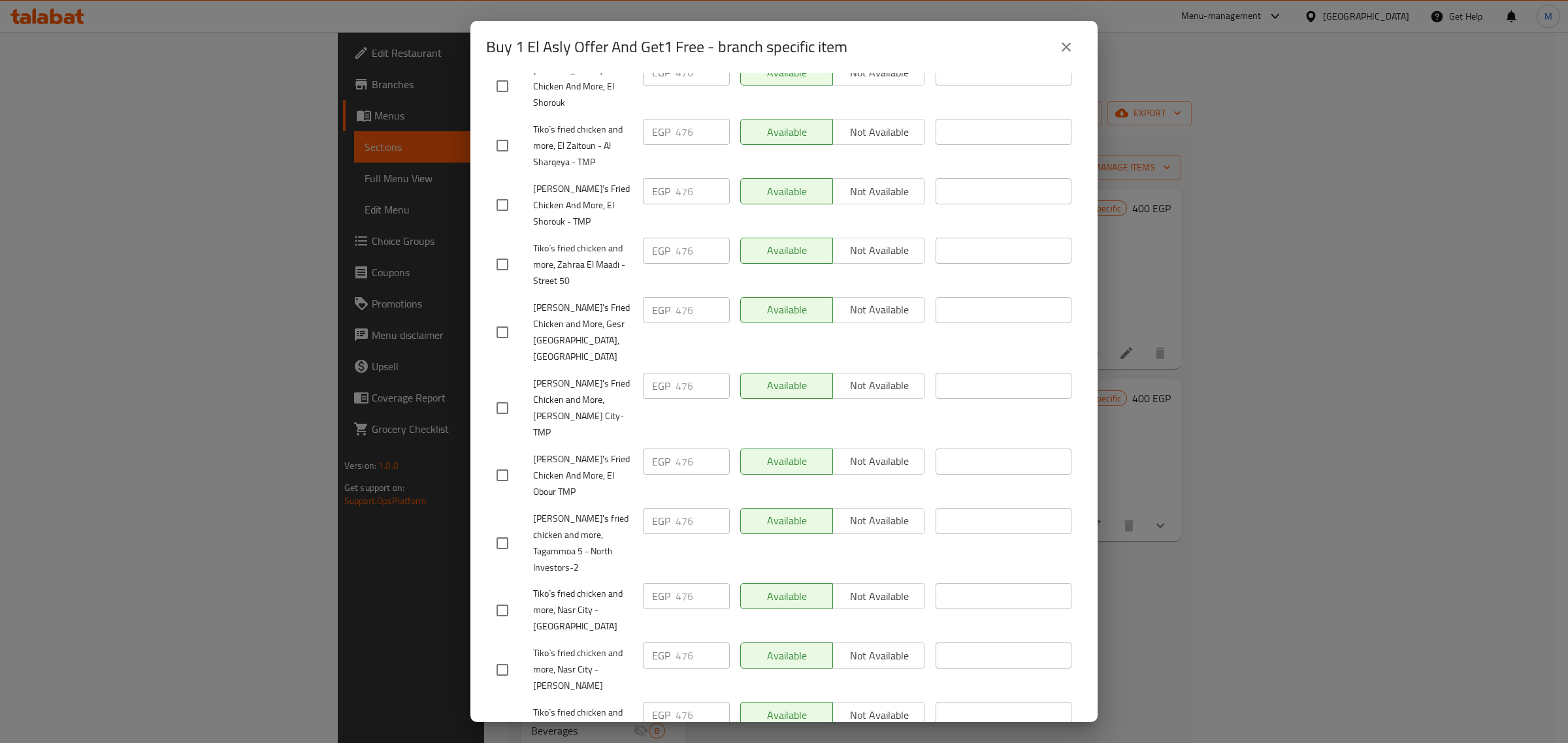
click at [1056, 43] on button "close" at bounding box center [1066, 47] width 32 height 32
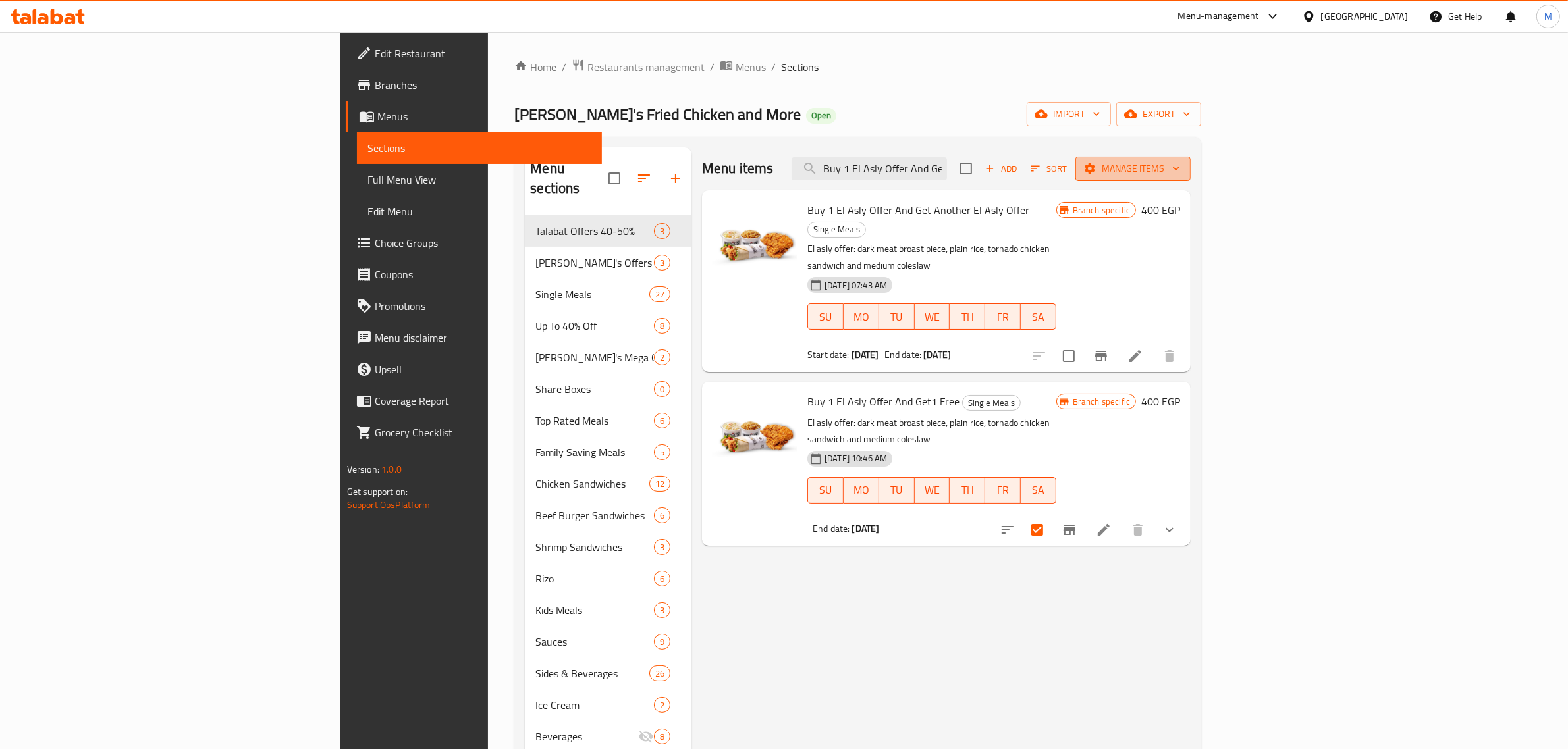
click at [1180, 174] on span "Manage items" at bounding box center [1132, 169] width 94 height 16
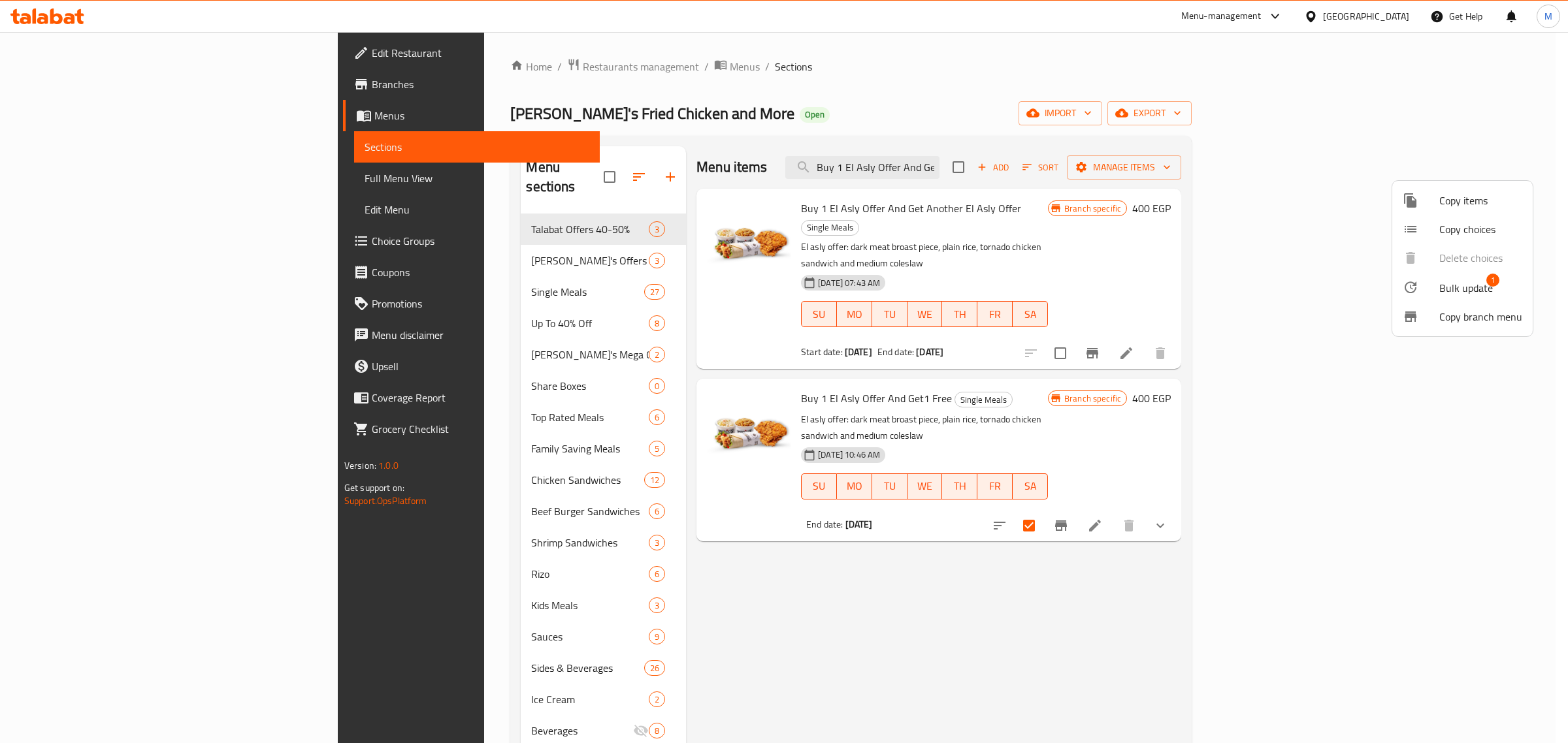
click at [1461, 291] on span "Bulk update" at bounding box center [1466, 287] width 54 height 15
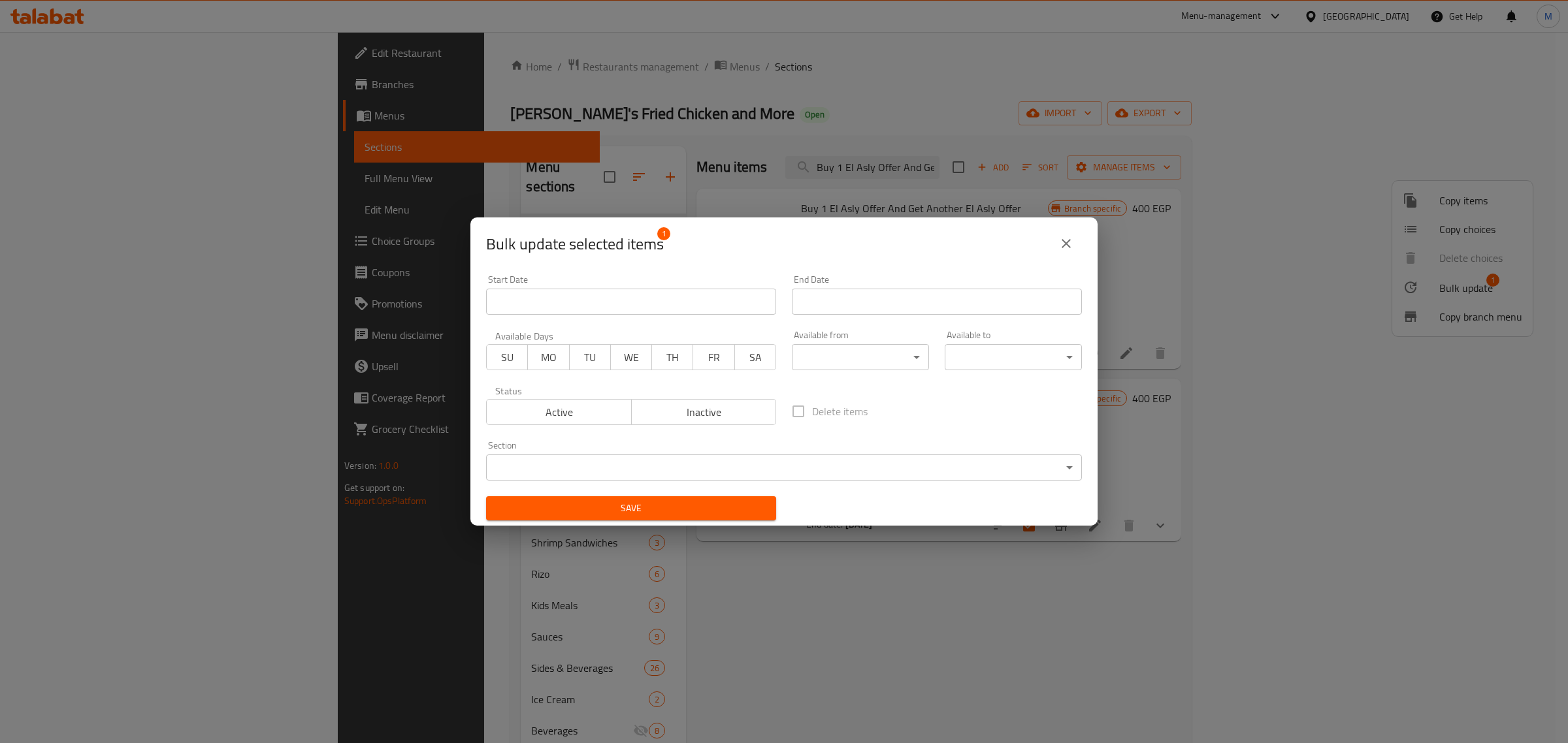
click at [676, 407] on span "Inactive" at bounding box center [704, 412] width 135 height 19
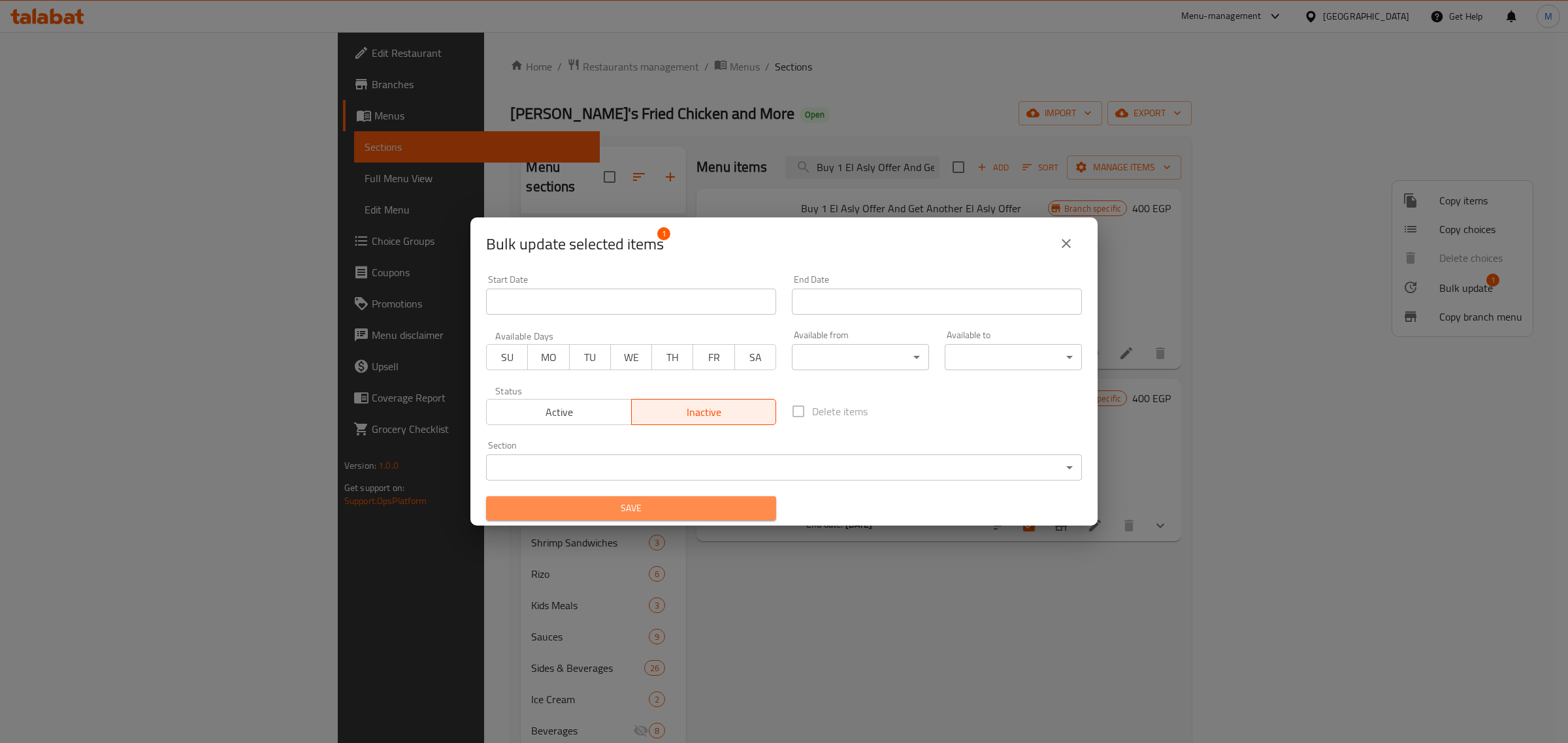
click at [681, 517] on span "Save" at bounding box center [631, 509] width 269 height 16
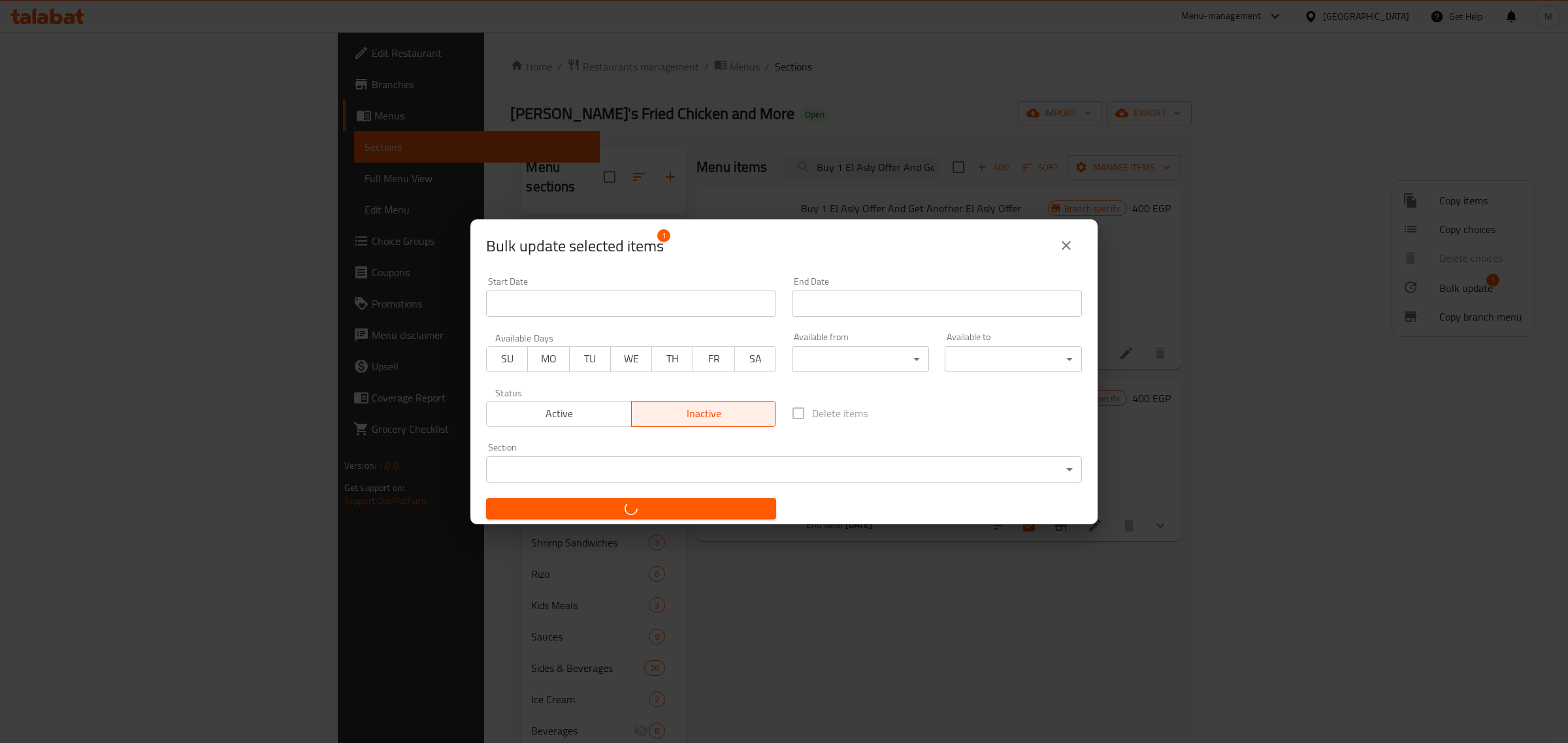
checkbox input "false"
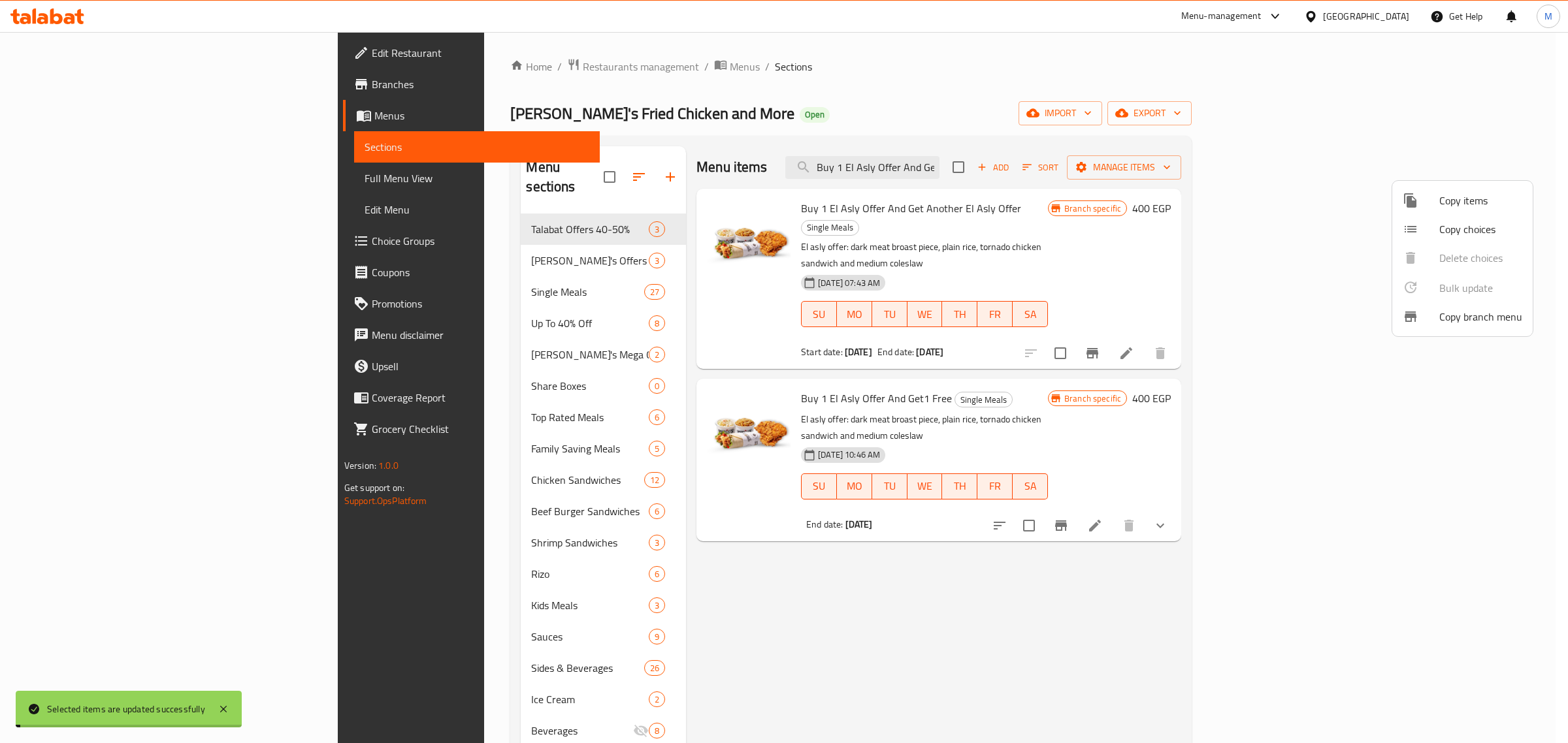
click at [1148, 553] on div at bounding box center [784, 371] width 1568 height 743
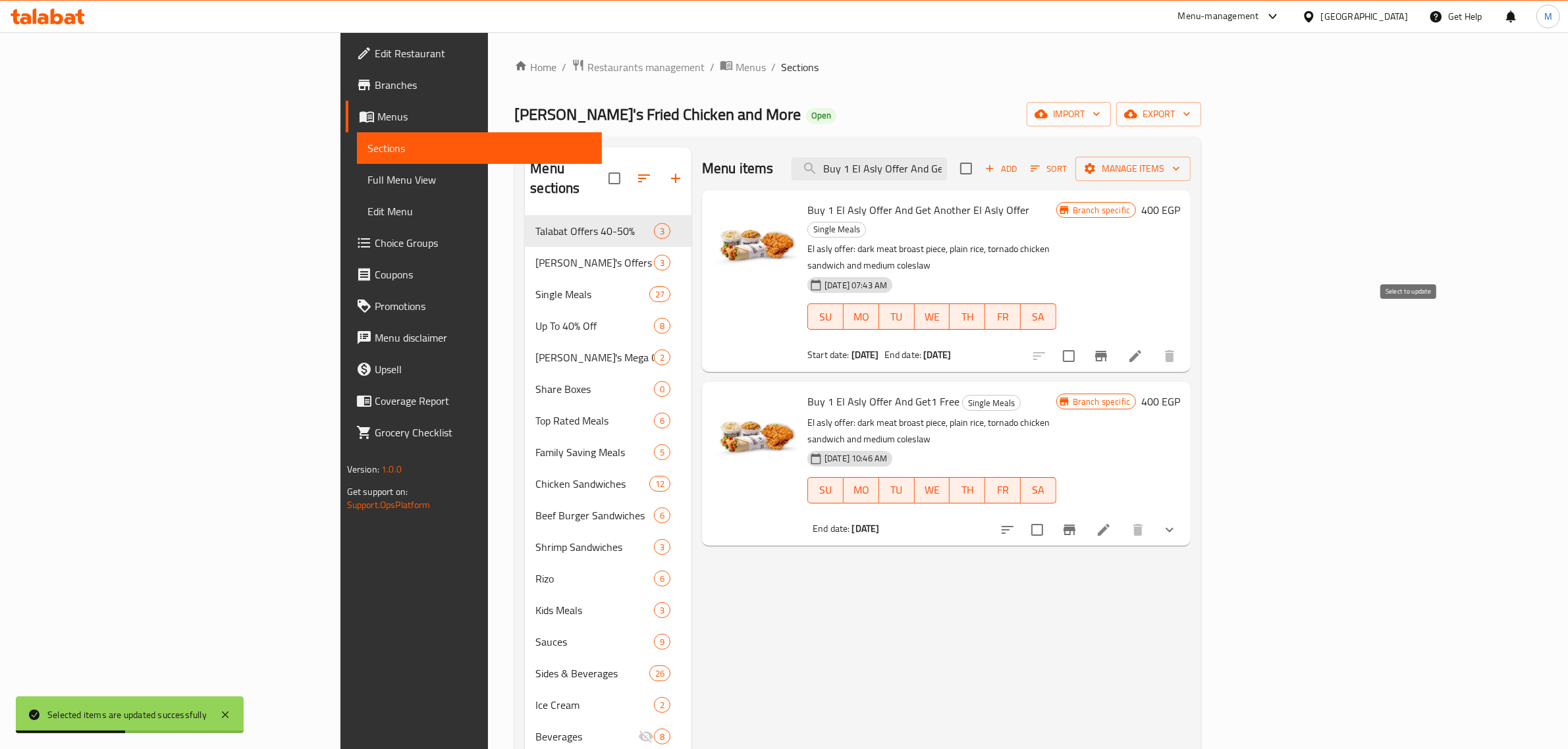
click at [1083, 342] on input "checkbox" at bounding box center [1069, 356] width 27 height 27
checkbox input "true"
click at [1109, 348] on icon "Branch-specific-item" at bounding box center [1100, 356] width 16 height 16
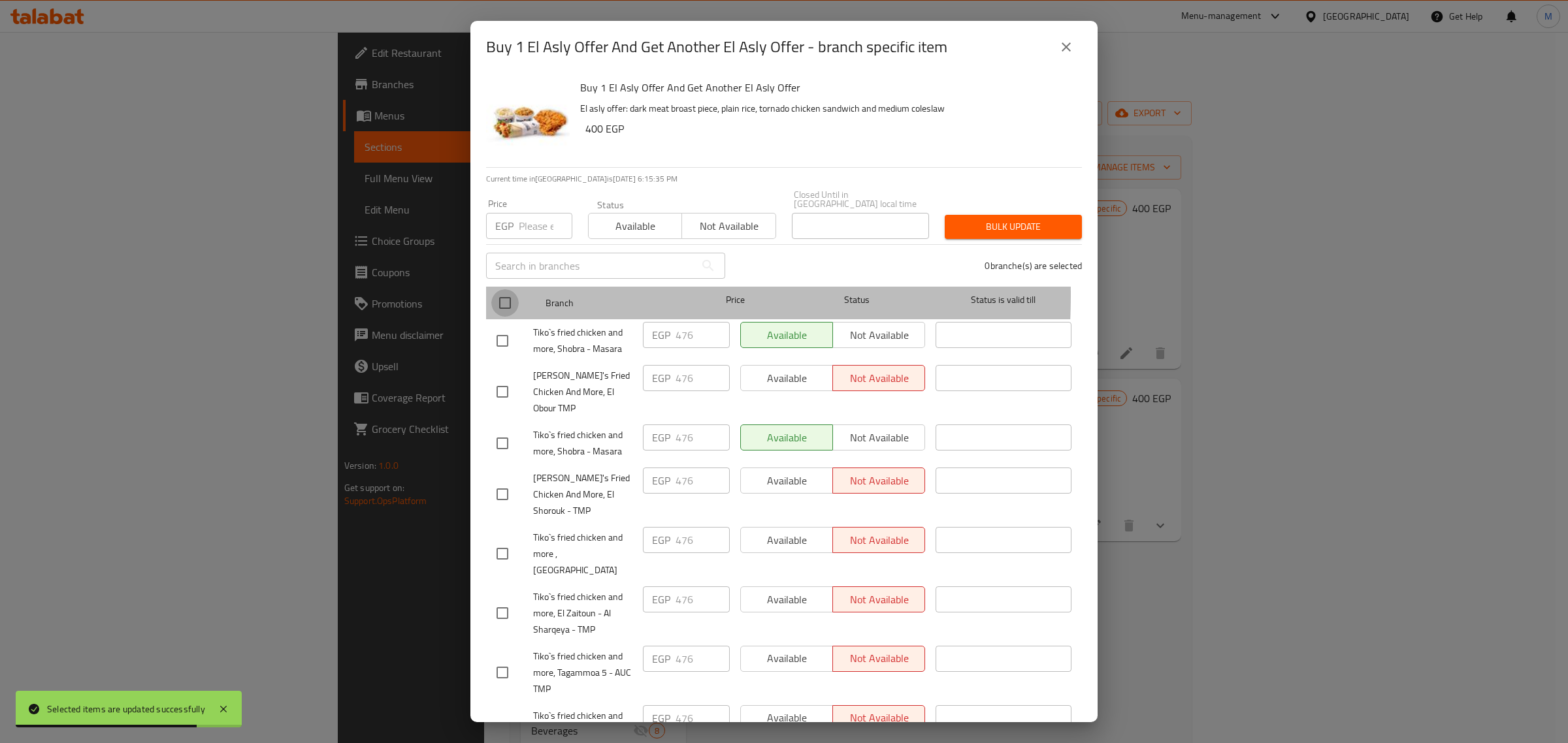
click at [513, 290] on input "checkbox" at bounding box center [504, 303] width 27 height 27
checkbox input "true"
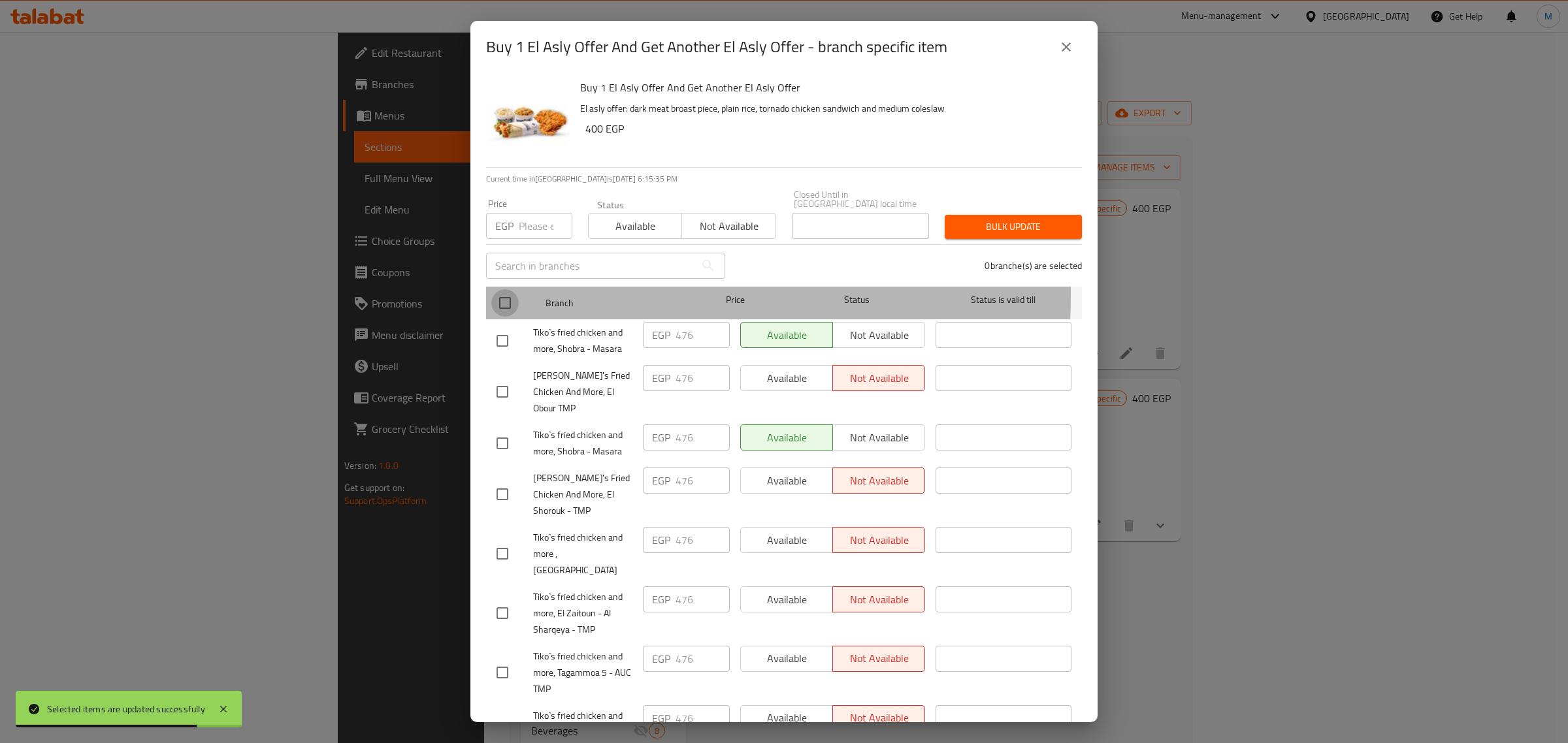
checkbox input "true"
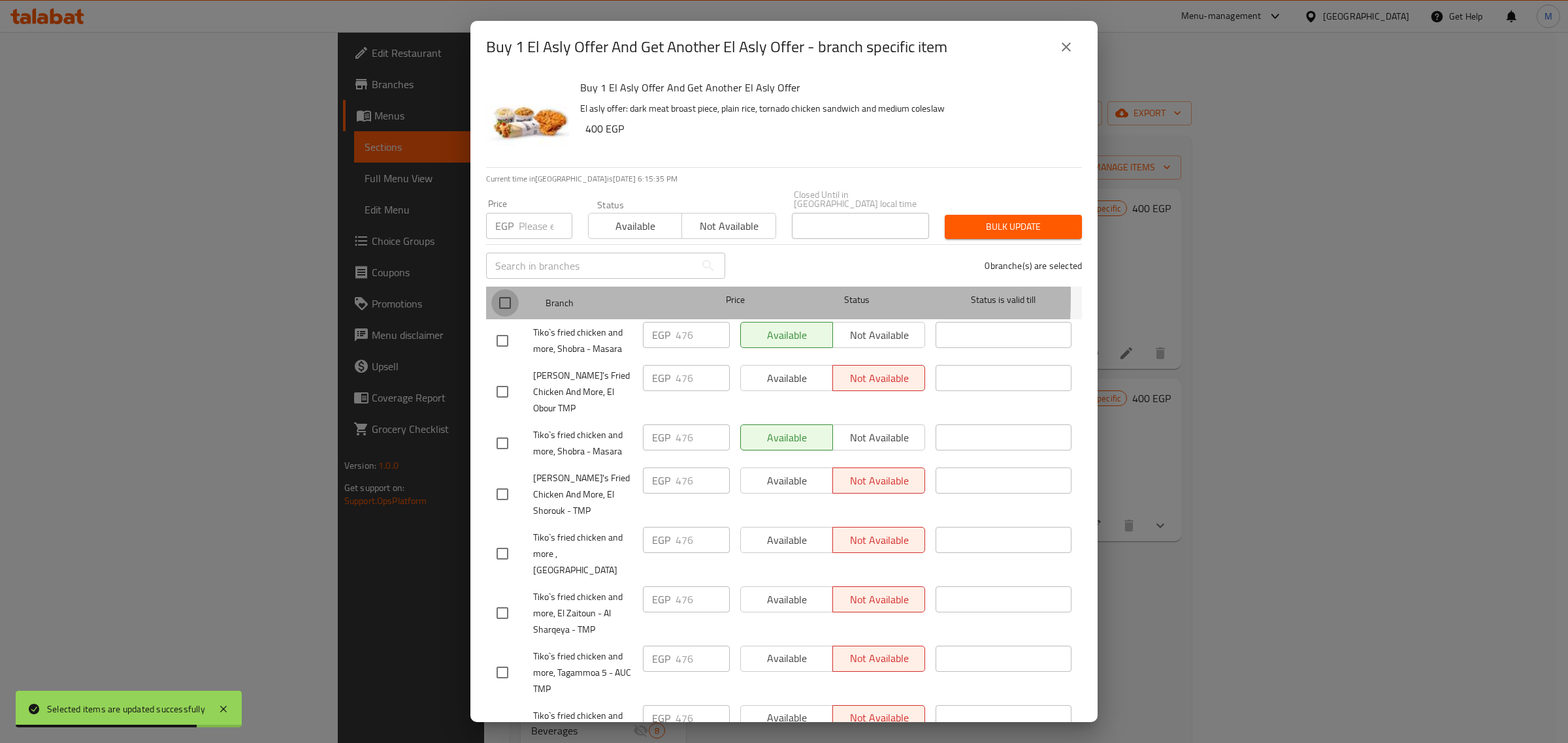
checkbox input "true"
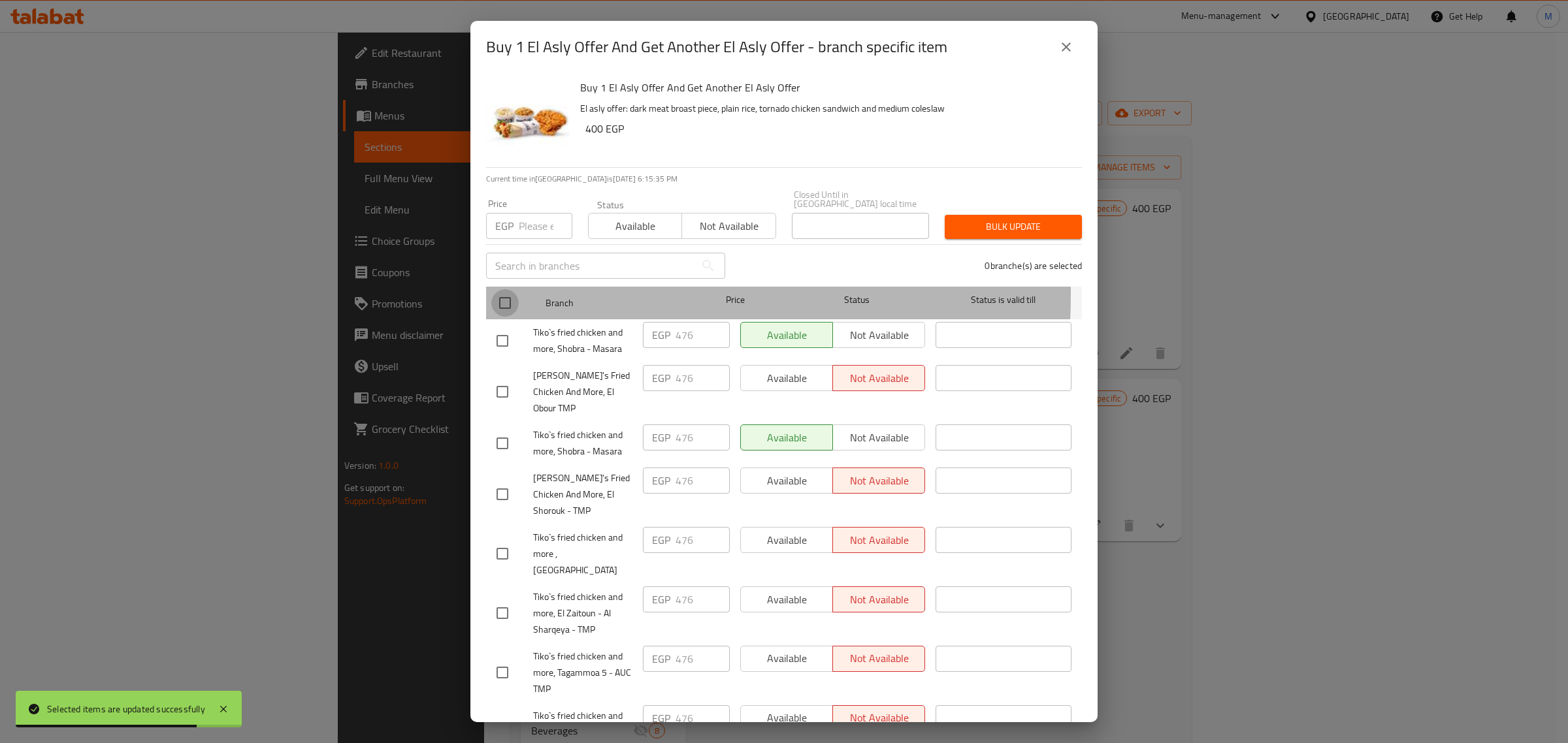
checkbox input "true"
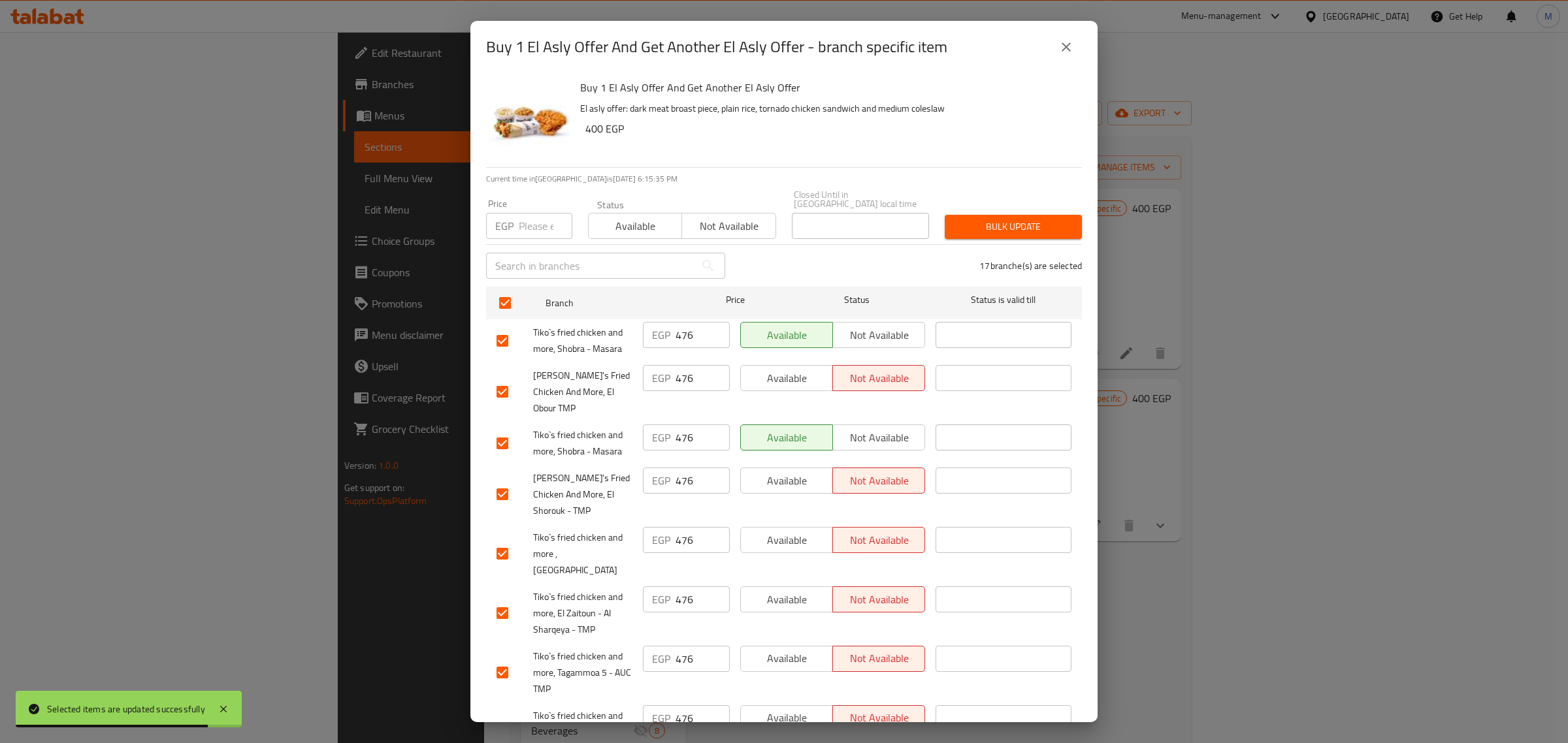
click at [690, 220] on span "Not available" at bounding box center [728, 226] width 83 height 19
click at [995, 219] on span "Bulk update" at bounding box center [1013, 227] width 116 height 16
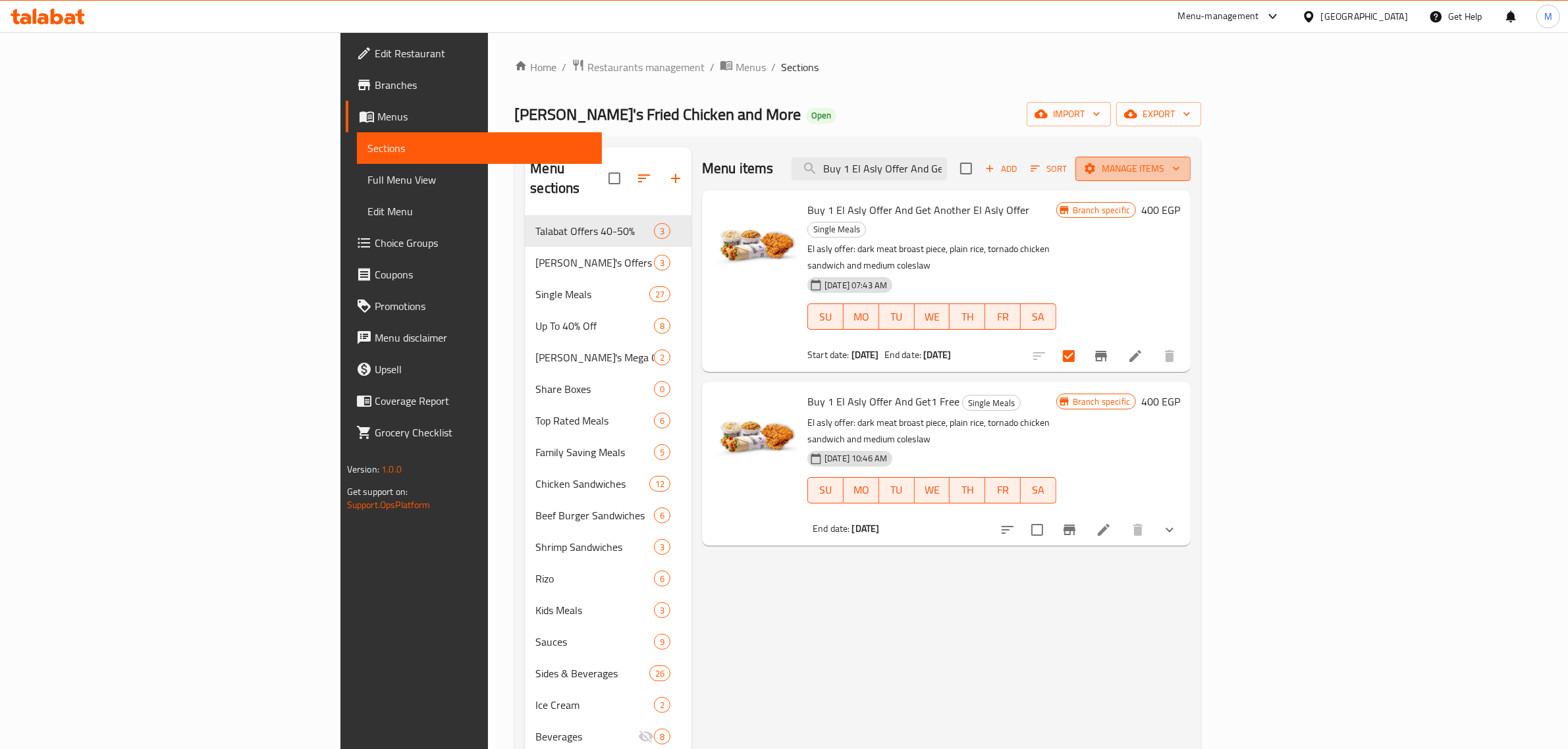
click at [1180, 176] on span "Manage items" at bounding box center [1132, 169] width 94 height 16
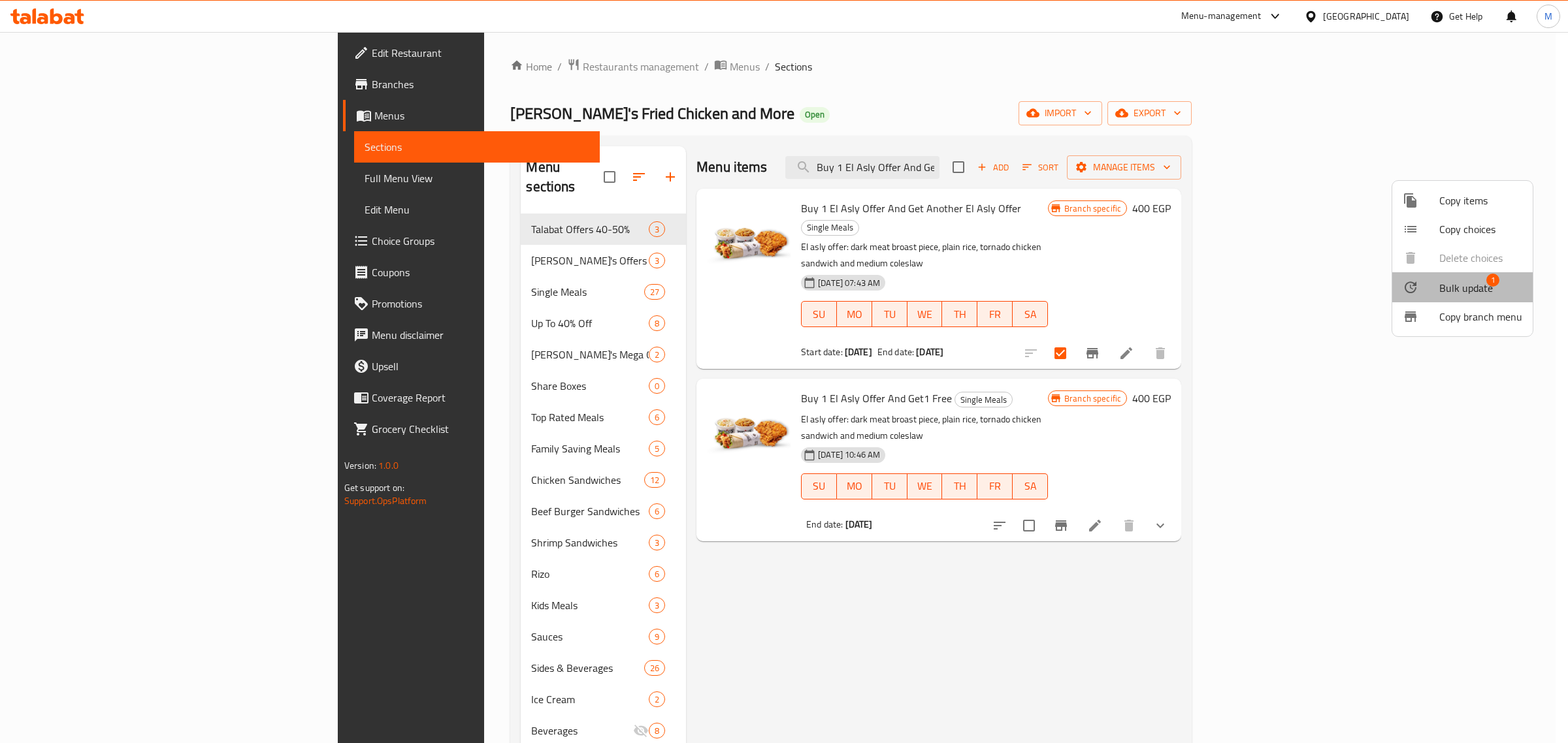
click at [1469, 281] on span "Bulk update" at bounding box center [1466, 287] width 54 height 15
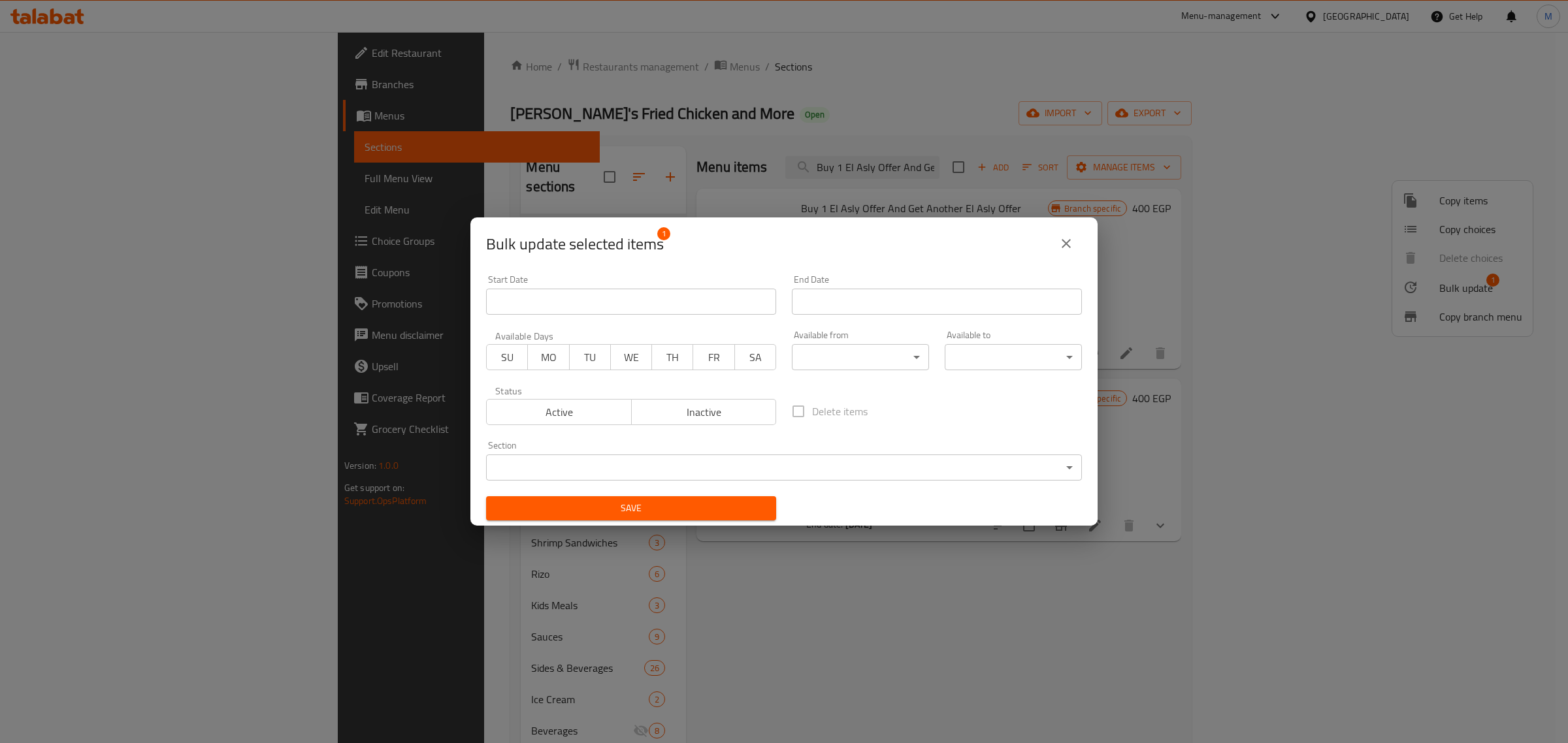
click at [673, 414] on span "Inactive" at bounding box center [704, 412] width 135 height 19
click at [675, 481] on body "​ Menu-management [GEOGRAPHIC_DATA] Get Help M Edit Restaurant Branches Menus S…" at bounding box center [784, 388] width 1568 height 711
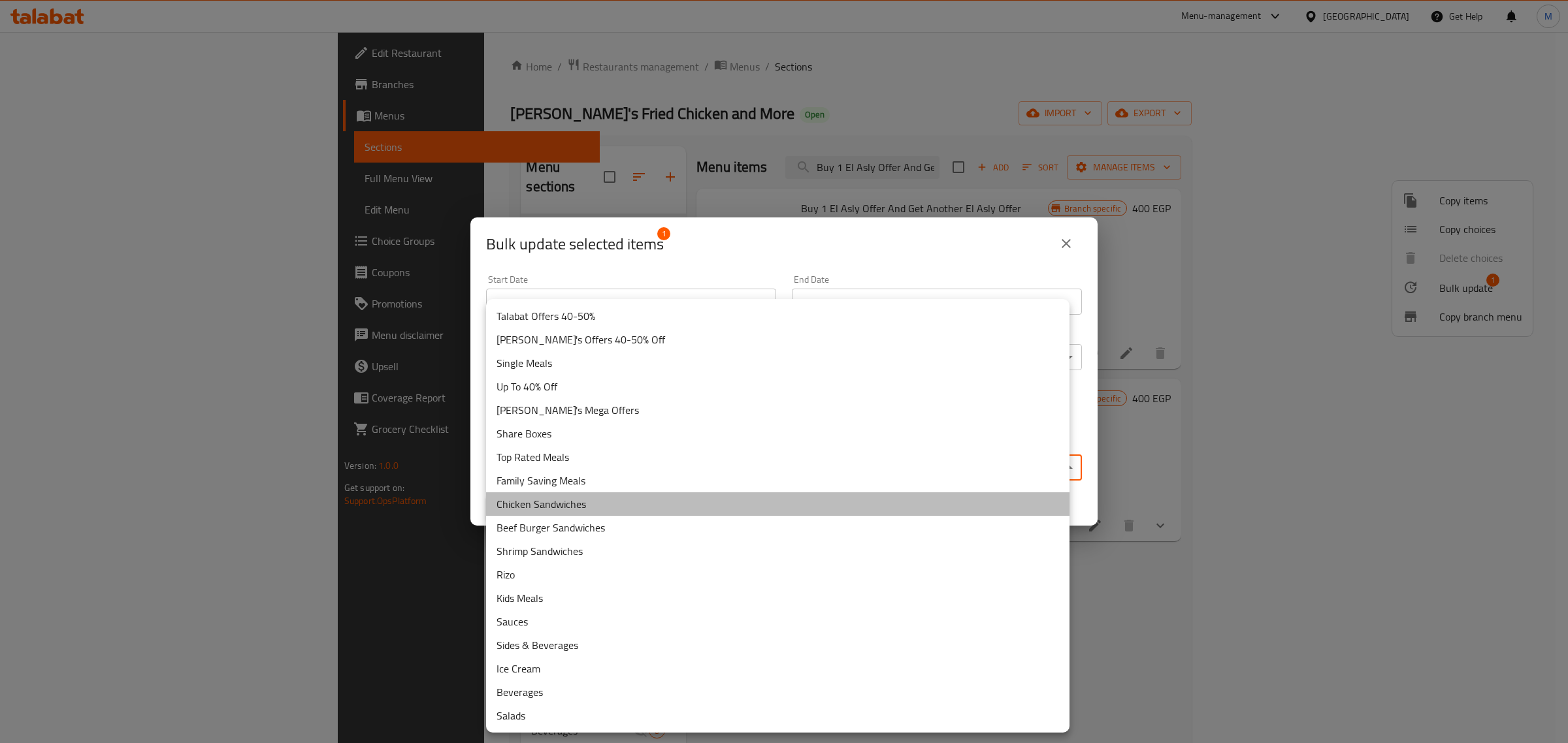
click at [680, 497] on li "Chicken Sandwiches" at bounding box center [778, 504] width 584 height 24
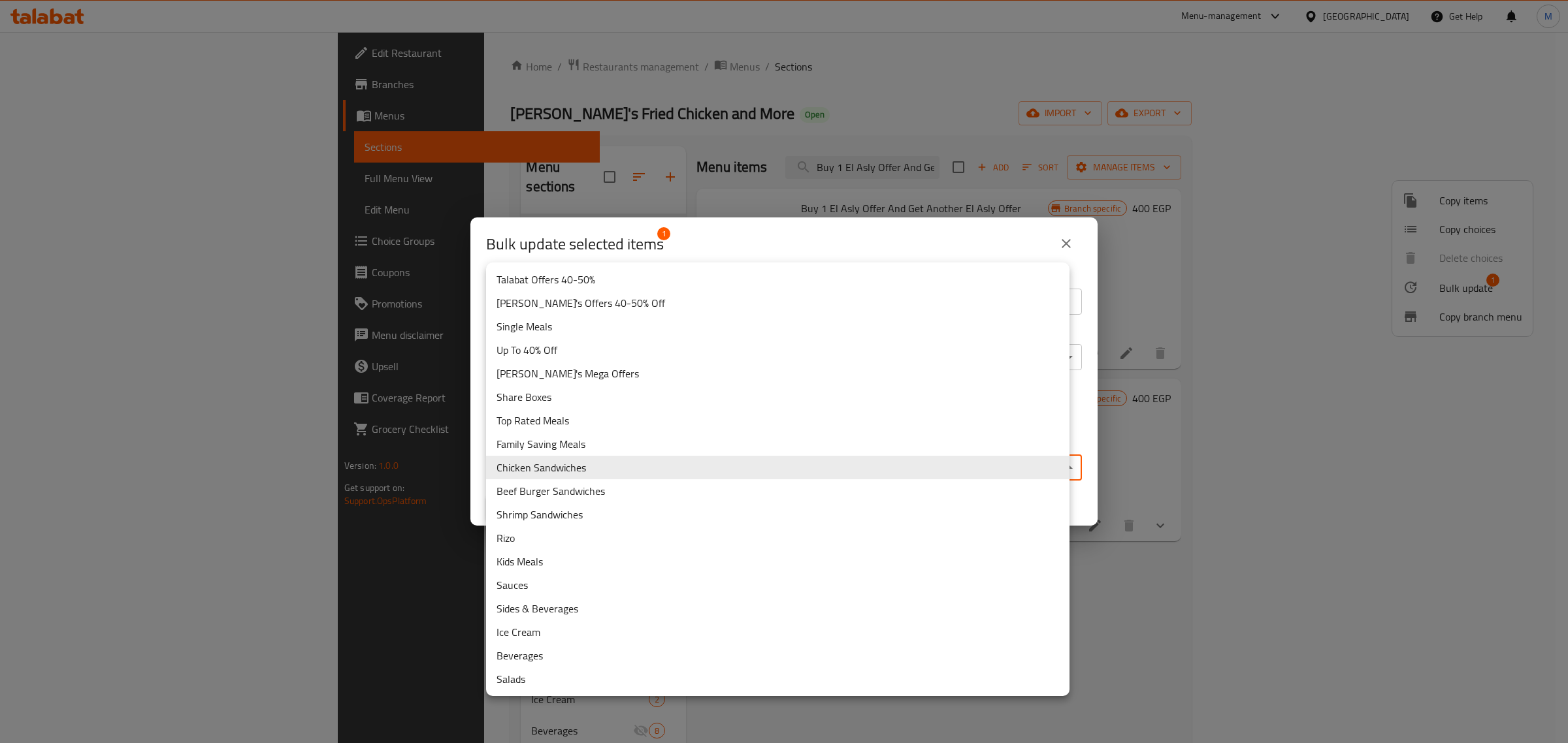
click at [663, 464] on body "​ Menu-management [GEOGRAPHIC_DATA] Get Help M Edit Restaurant Branches Menus S…" at bounding box center [784, 388] width 1568 height 711
click at [1086, 457] on div at bounding box center [784, 371] width 1568 height 743
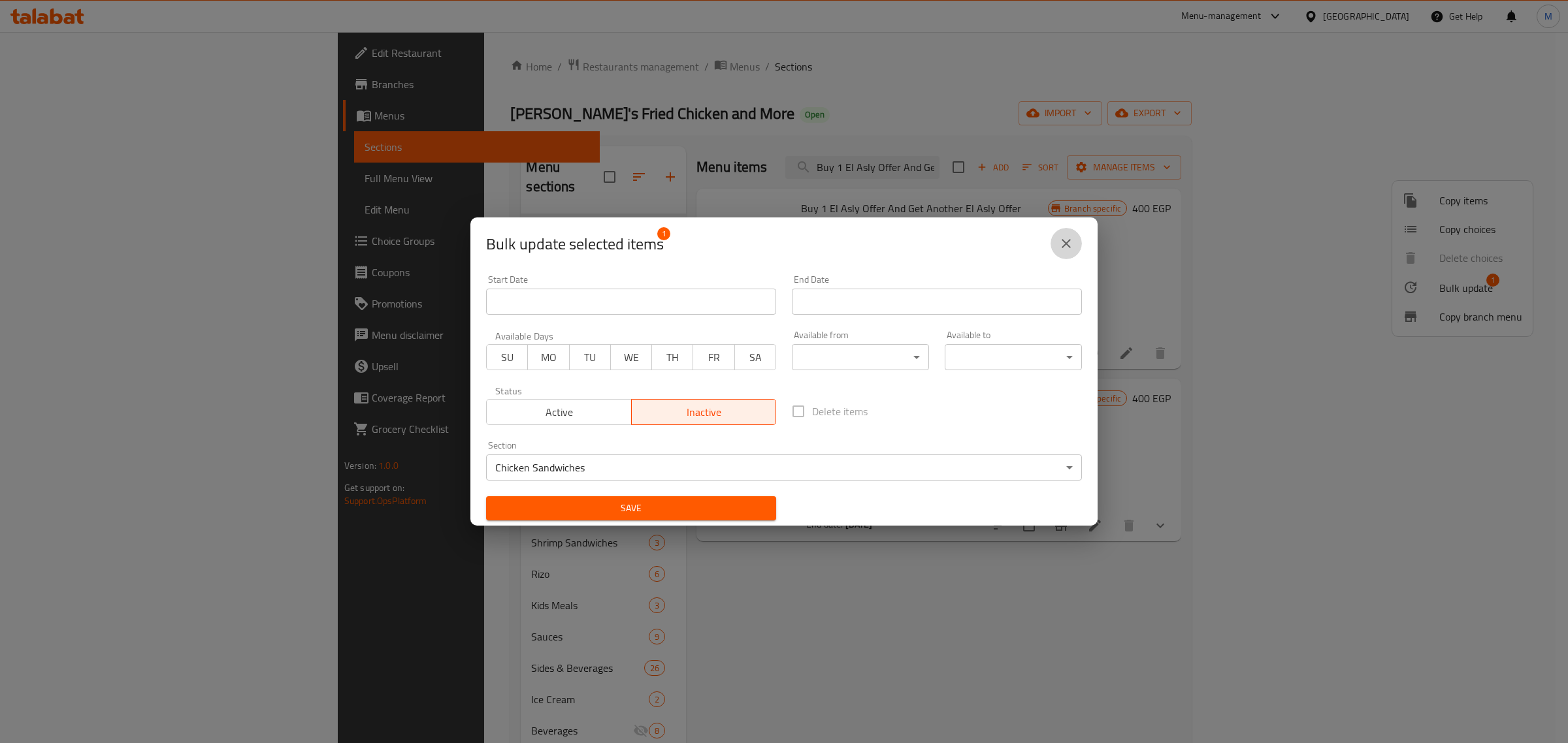
click at [1056, 249] on button "close" at bounding box center [1066, 243] width 32 height 32
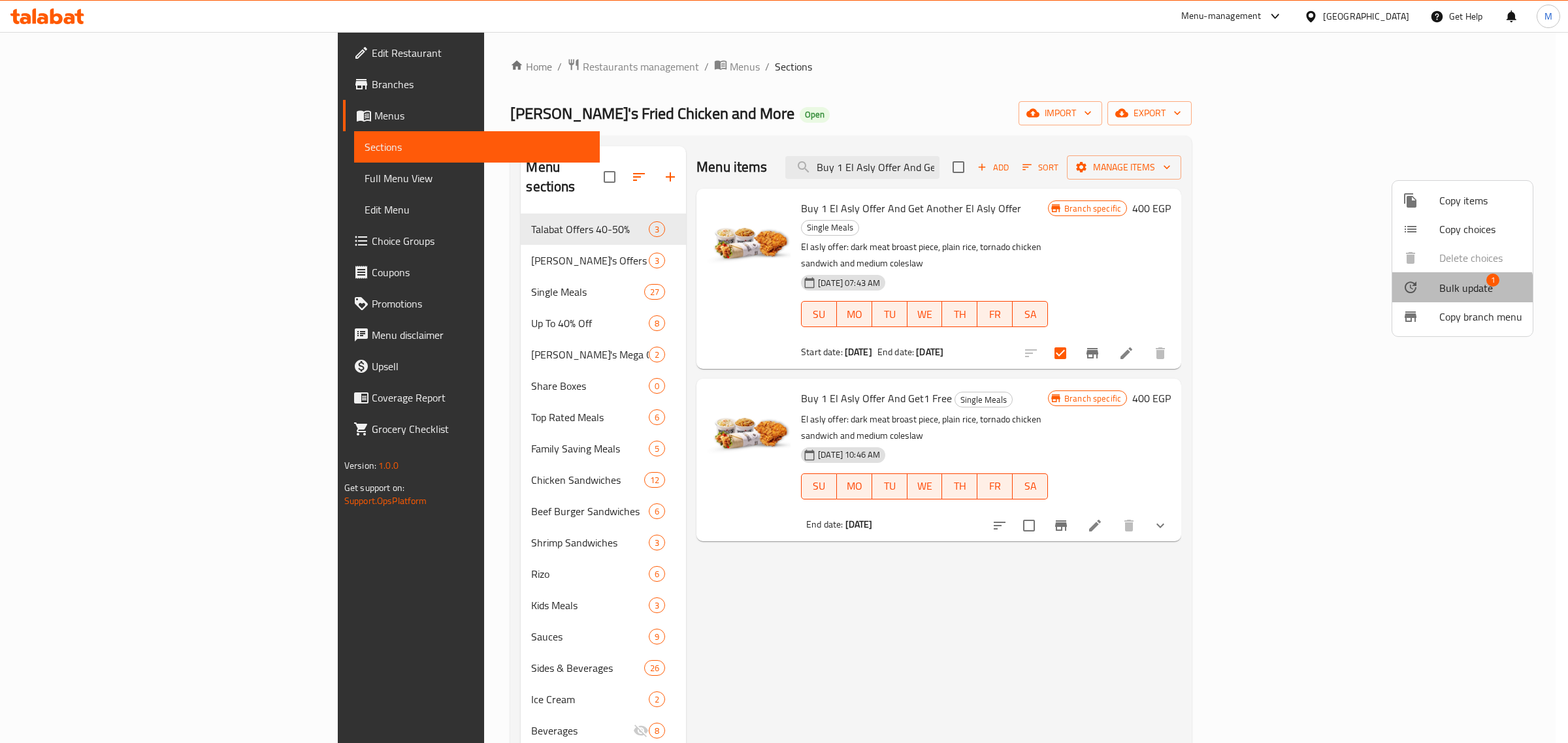
click at [1455, 292] on span "Bulk update" at bounding box center [1466, 287] width 54 height 15
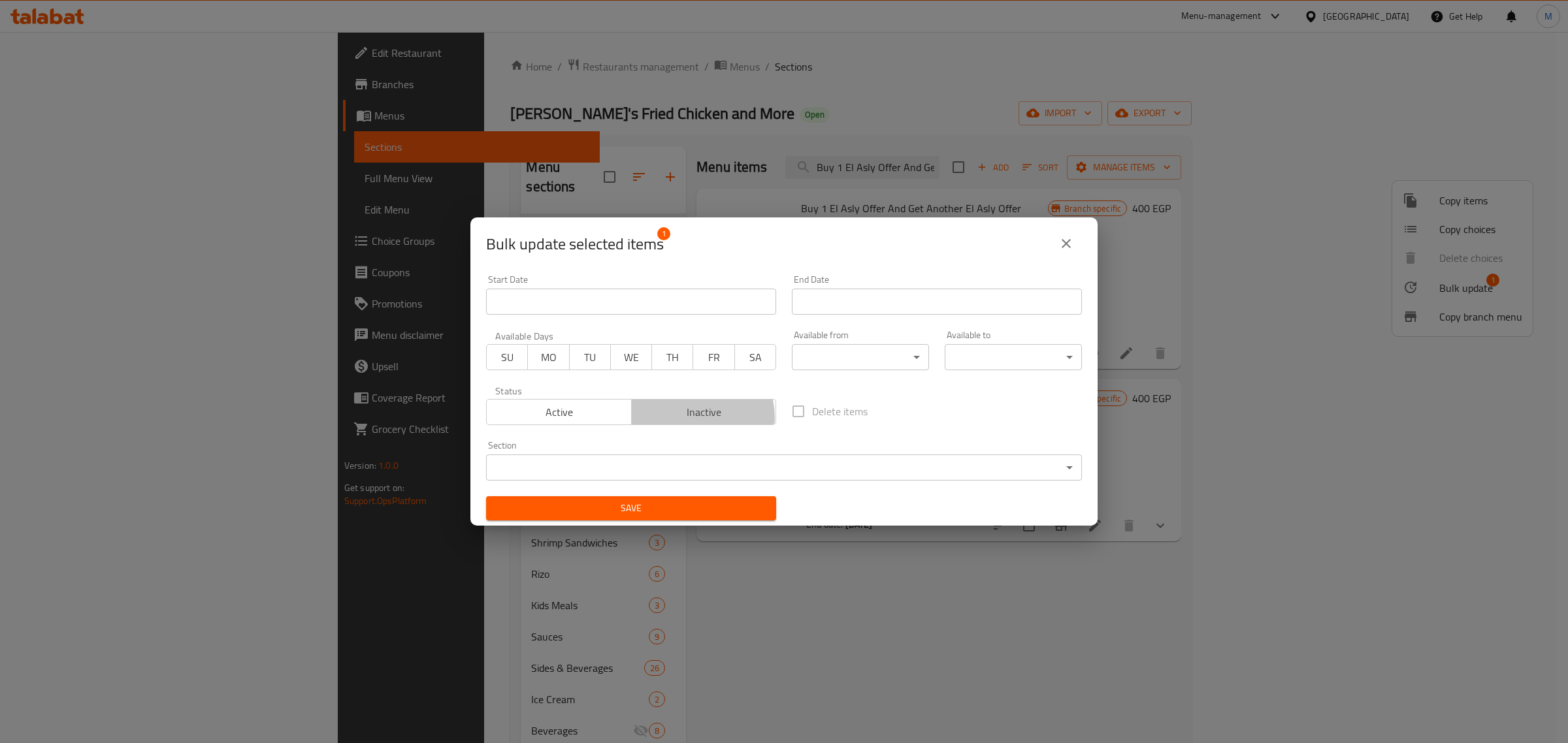
click at [688, 419] on span "Inactive" at bounding box center [704, 412] width 135 height 19
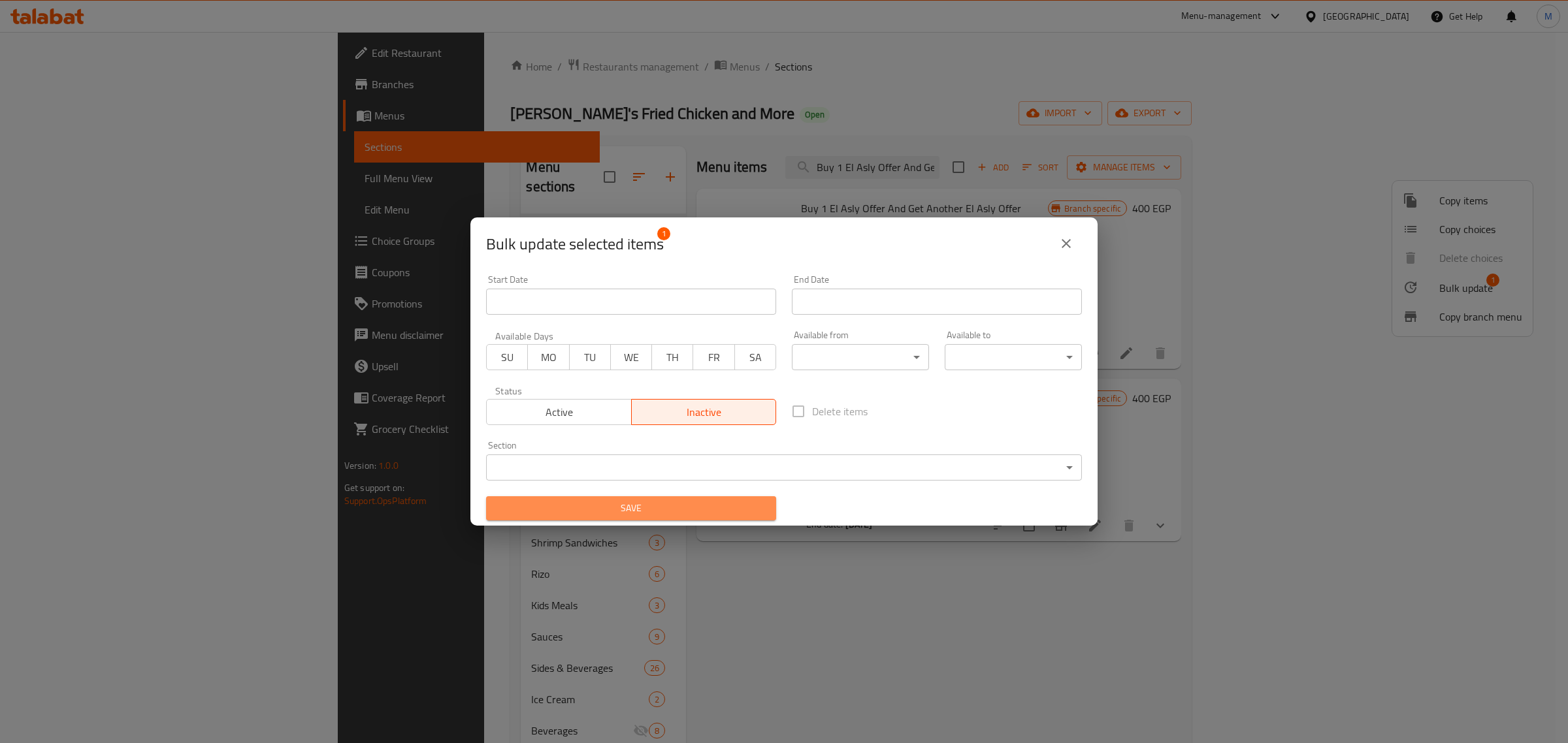
click at [704, 509] on span "Save" at bounding box center [631, 509] width 269 height 16
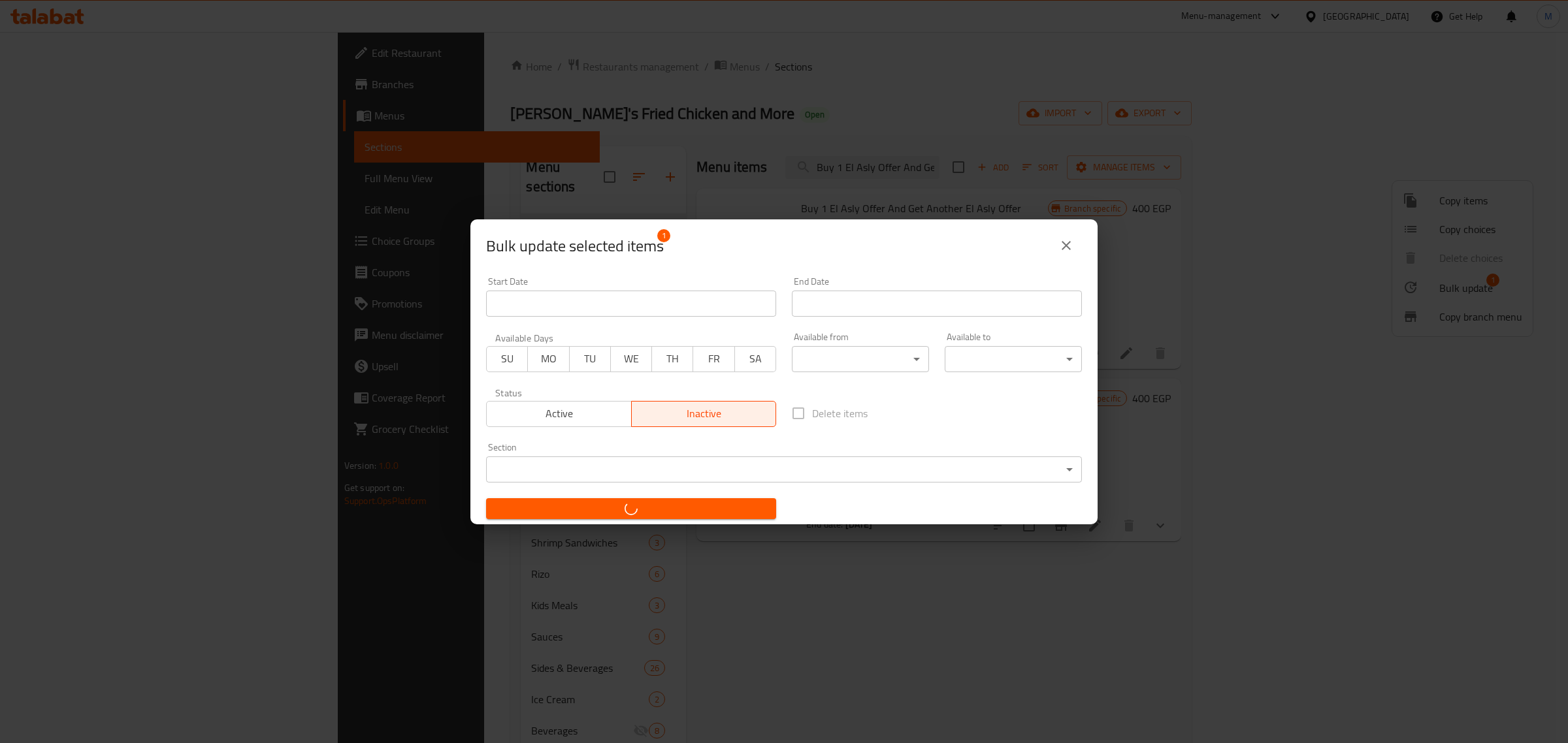
checkbox input "false"
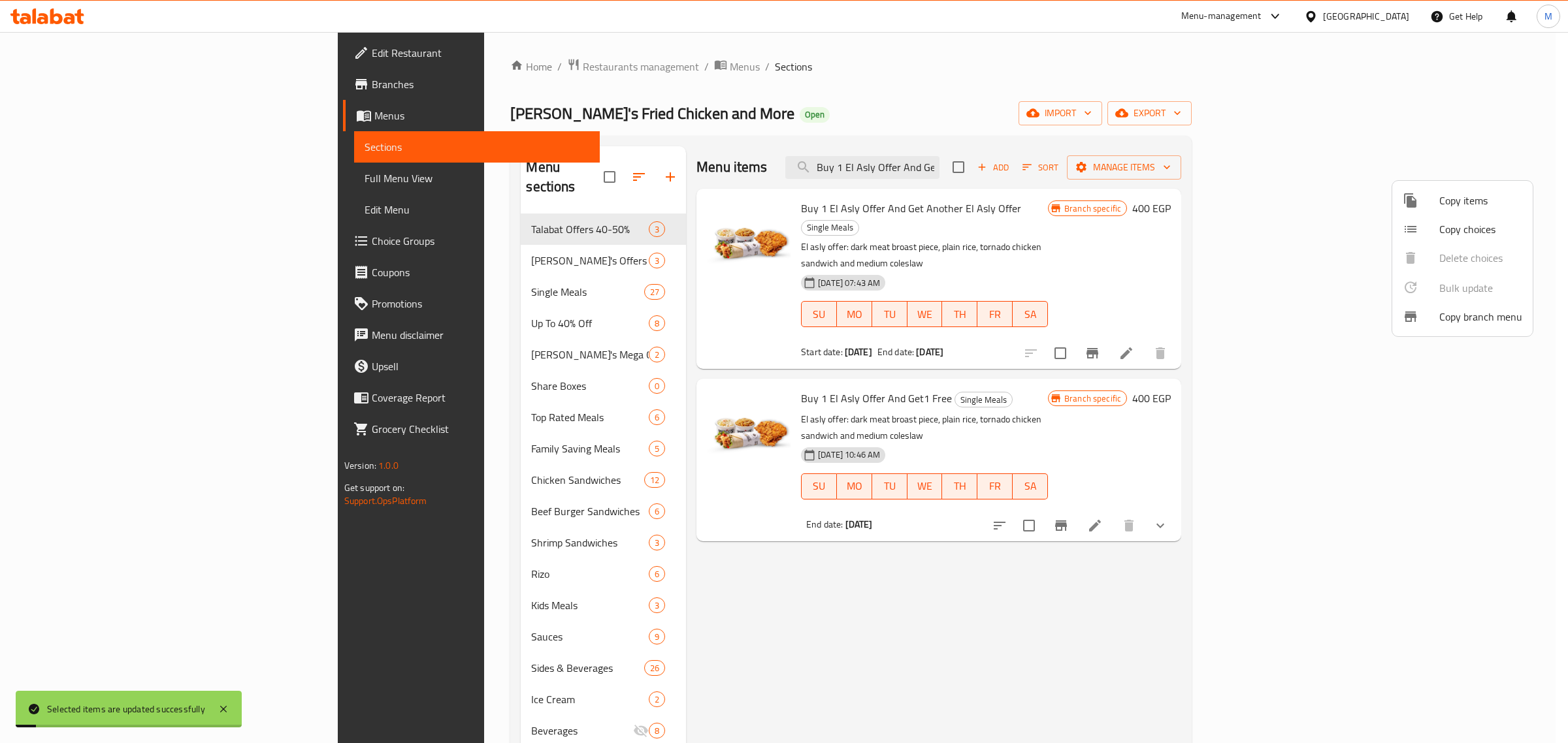
click at [1376, 474] on div at bounding box center [784, 371] width 1568 height 743
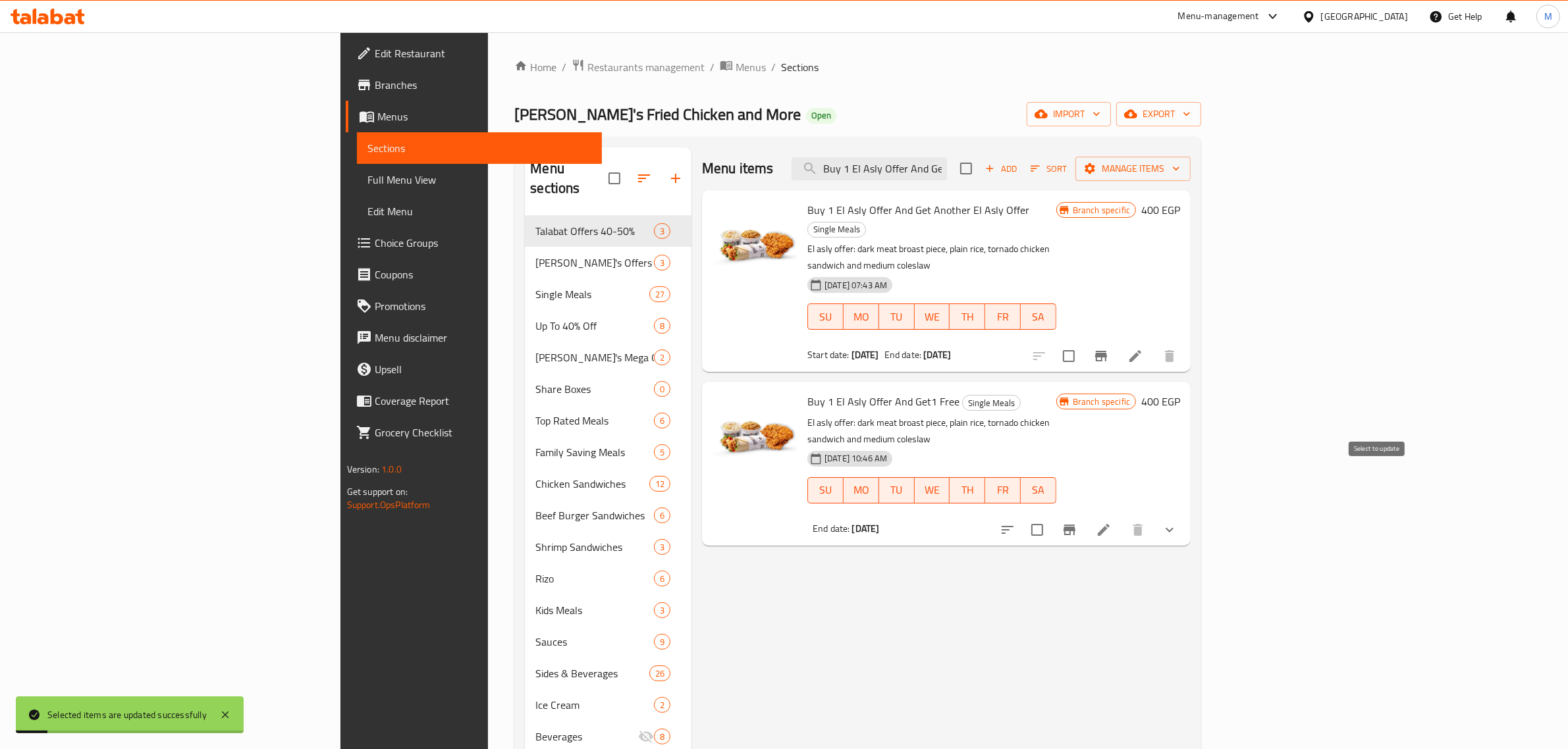
click at [1051, 516] on input "checkbox" at bounding box center [1037, 530] width 27 height 27
checkbox input "true"
click at [1075, 525] on icon "Branch-specific-item" at bounding box center [1069, 530] width 12 height 10
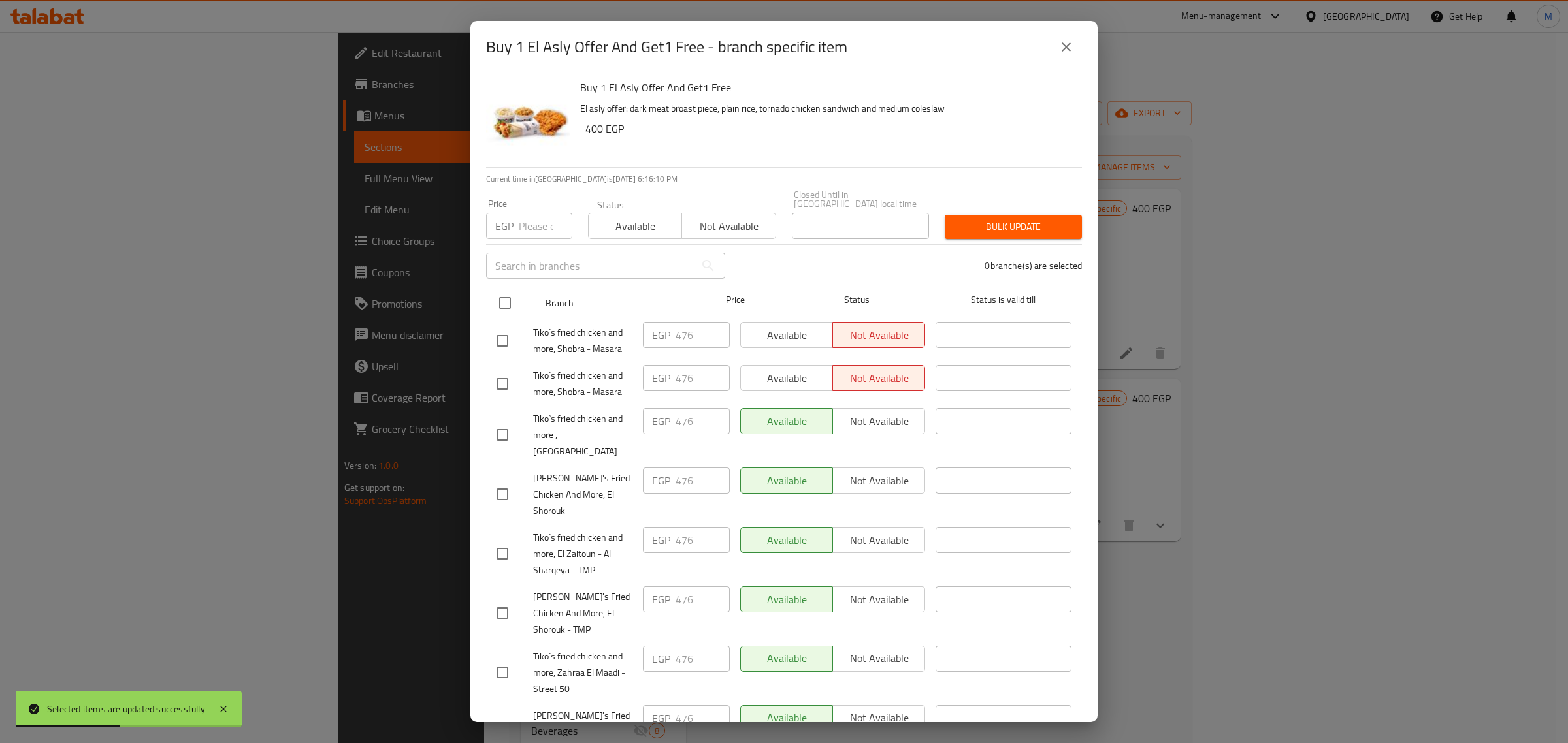
click at [509, 292] on input "checkbox" at bounding box center [504, 303] width 27 height 27
checkbox input "true"
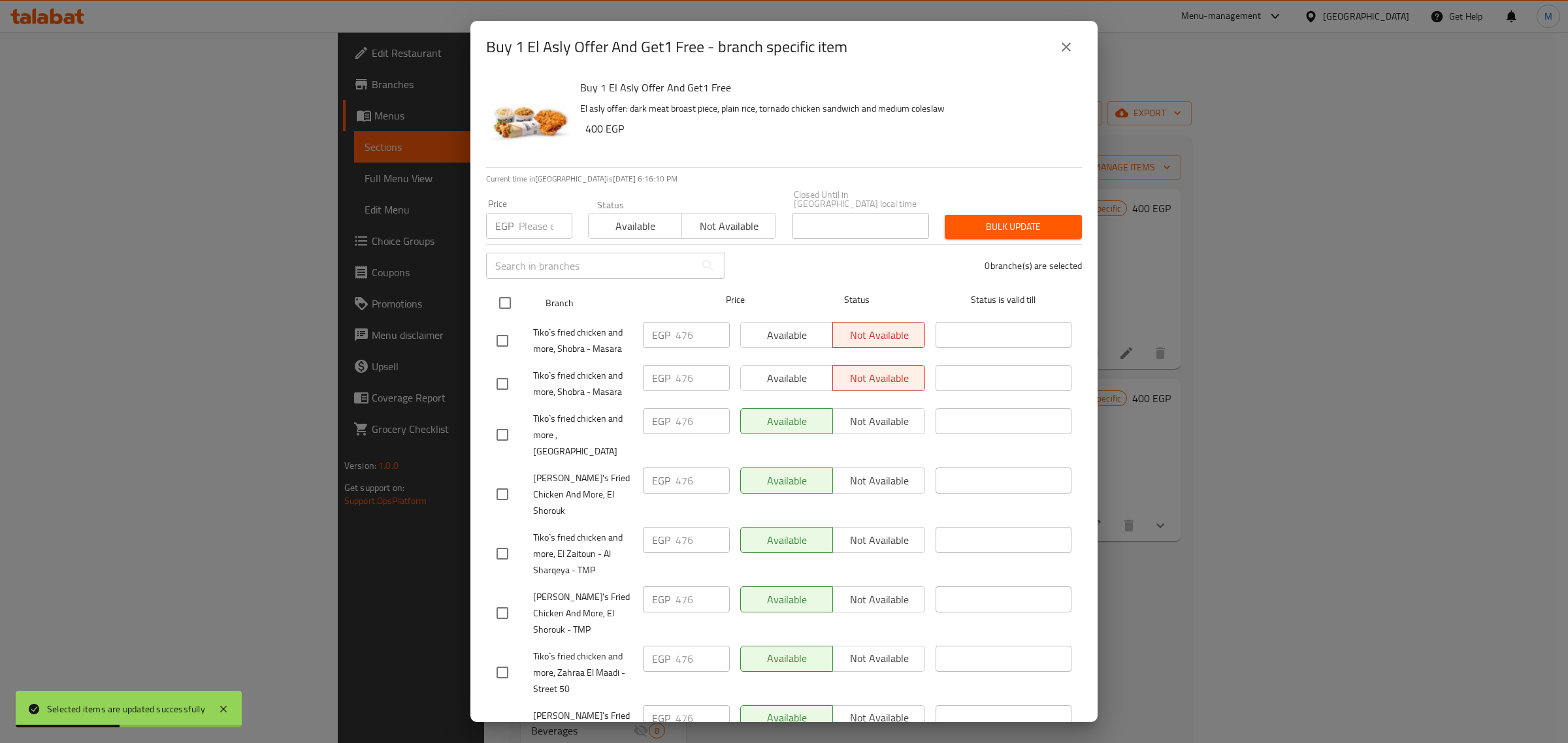
checkbox input "true"
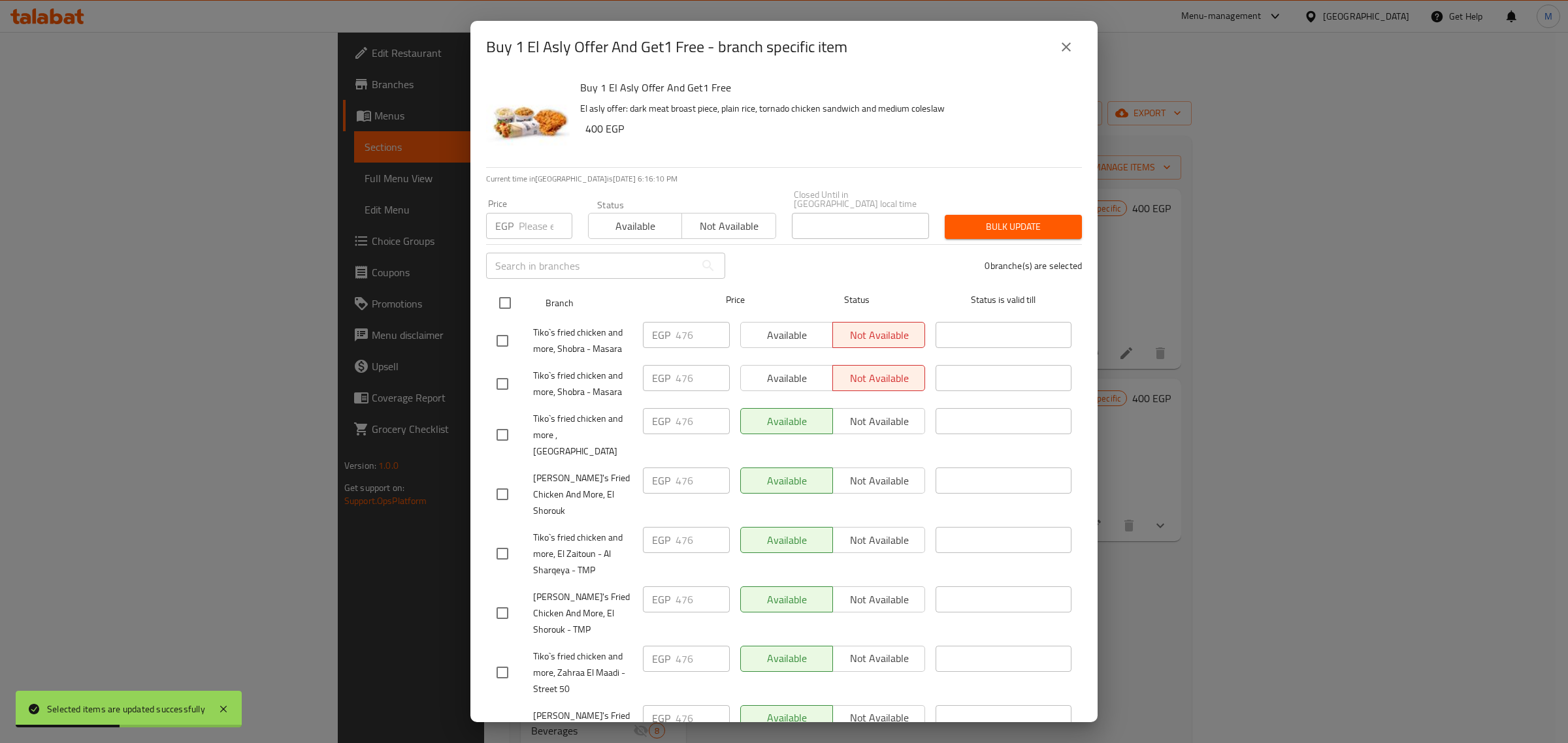
checkbox input "true"
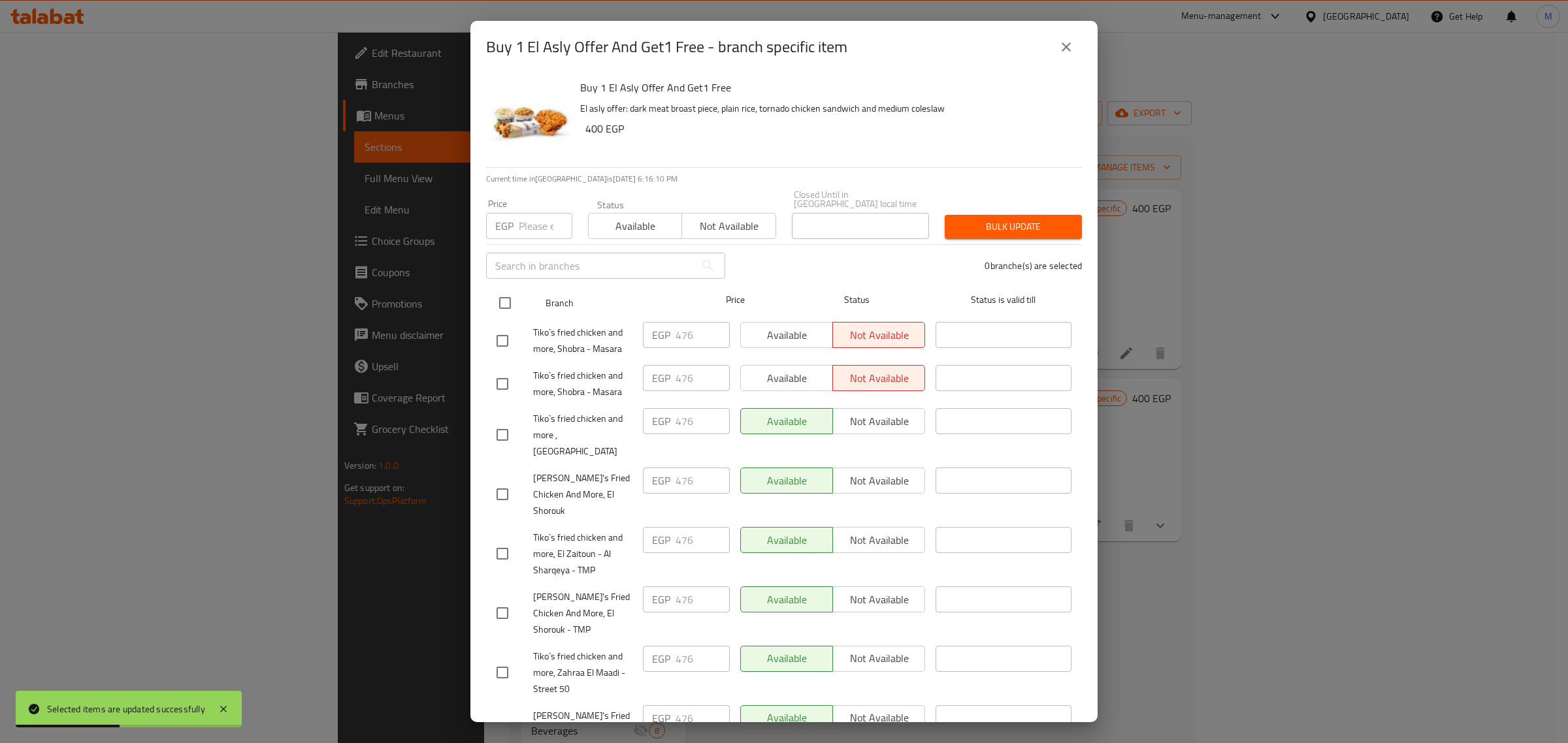
checkbox input "true"
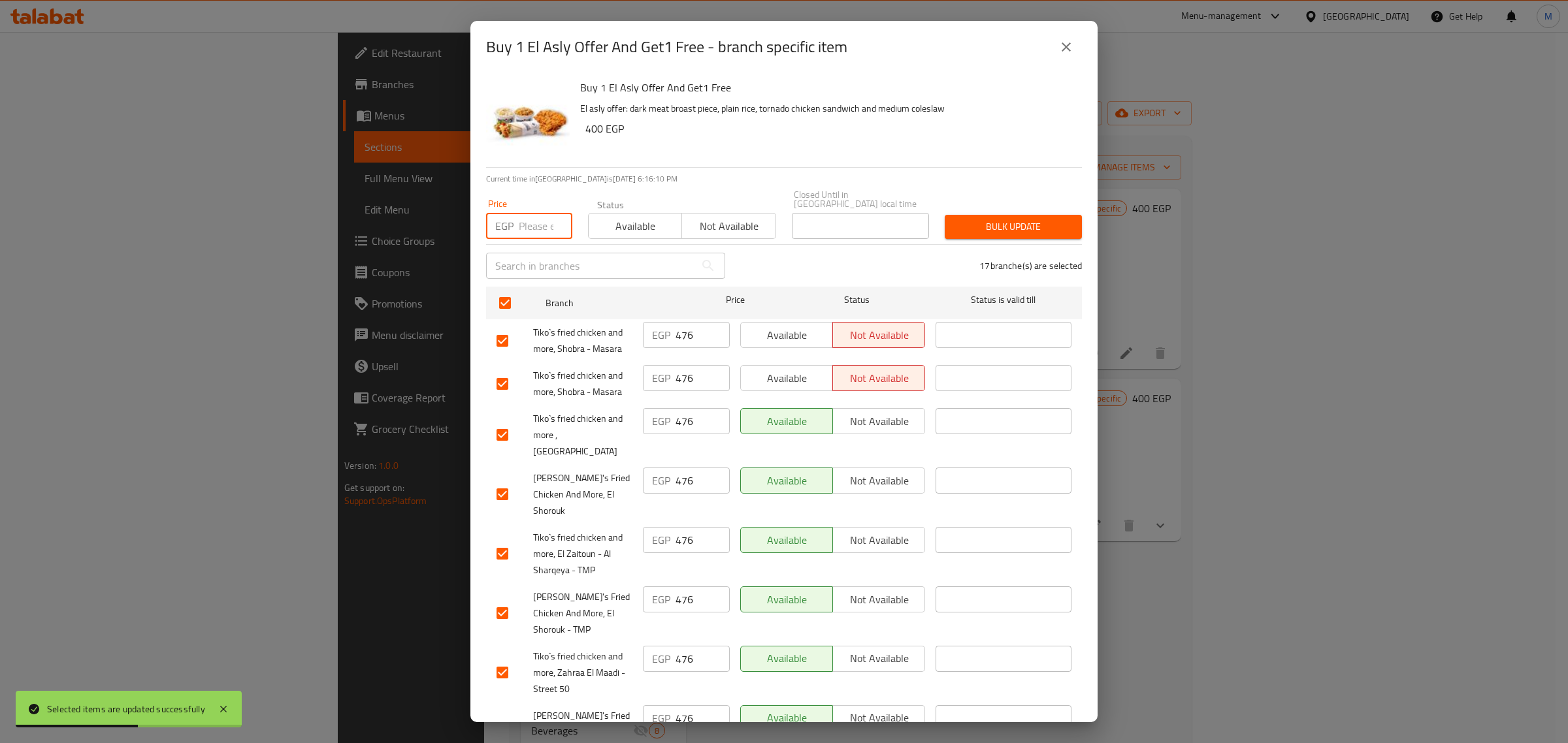
click at [536, 223] on input "number" at bounding box center [545, 226] width 54 height 26
type input "530"
click at [615, 217] on span "Available" at bounding box center [635, 226] width 83 height 19
click at [955, 219] on span "Bulk update" at bounding box center [1013, 227] width 116 height 16
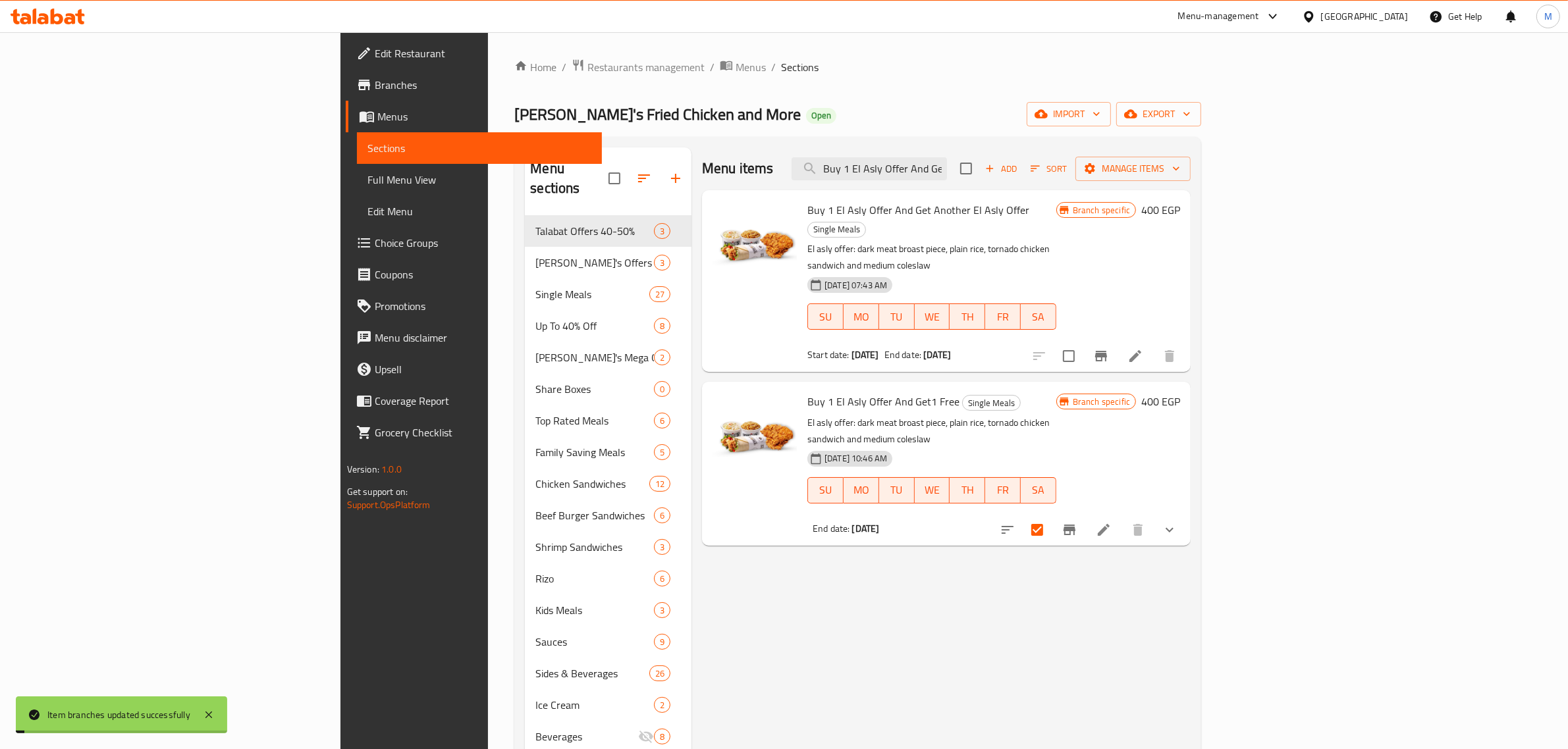
click at [1180, 393] on h6 "400 EGP" at bounding box center [1160, 402] width 39 height 19
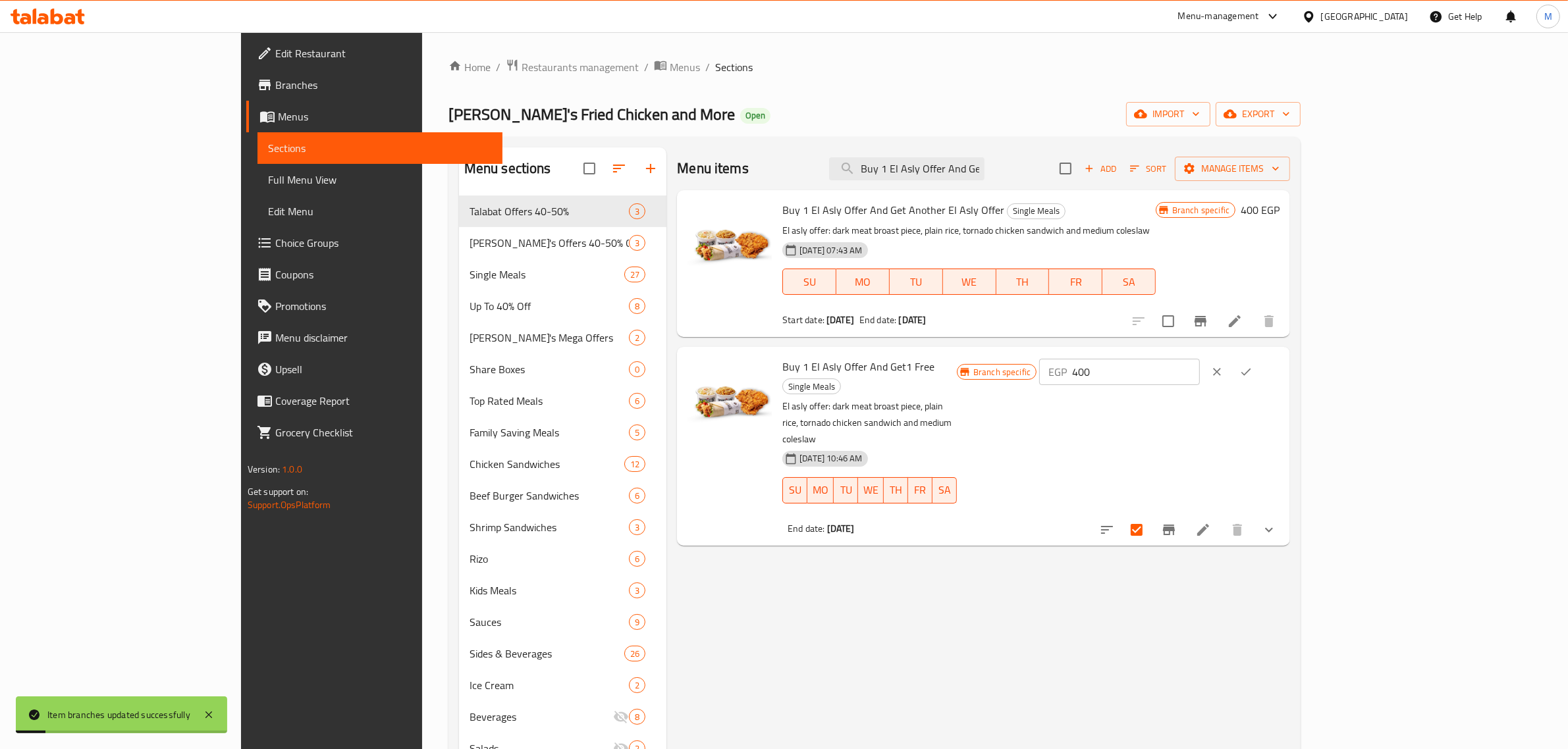
drag, startPoint x: 1378, startPoint y: 364, endPoint x: 1384, endPoint y: 370, distance: 8.5
click at [1199, 367] on input "400" at bounding box center [1136, 372] width 127 height 27
paste input "53"
type input "530"
click at [1251, 374] on icon "ok" at bounding box center [1245, 373] width 10 height 7
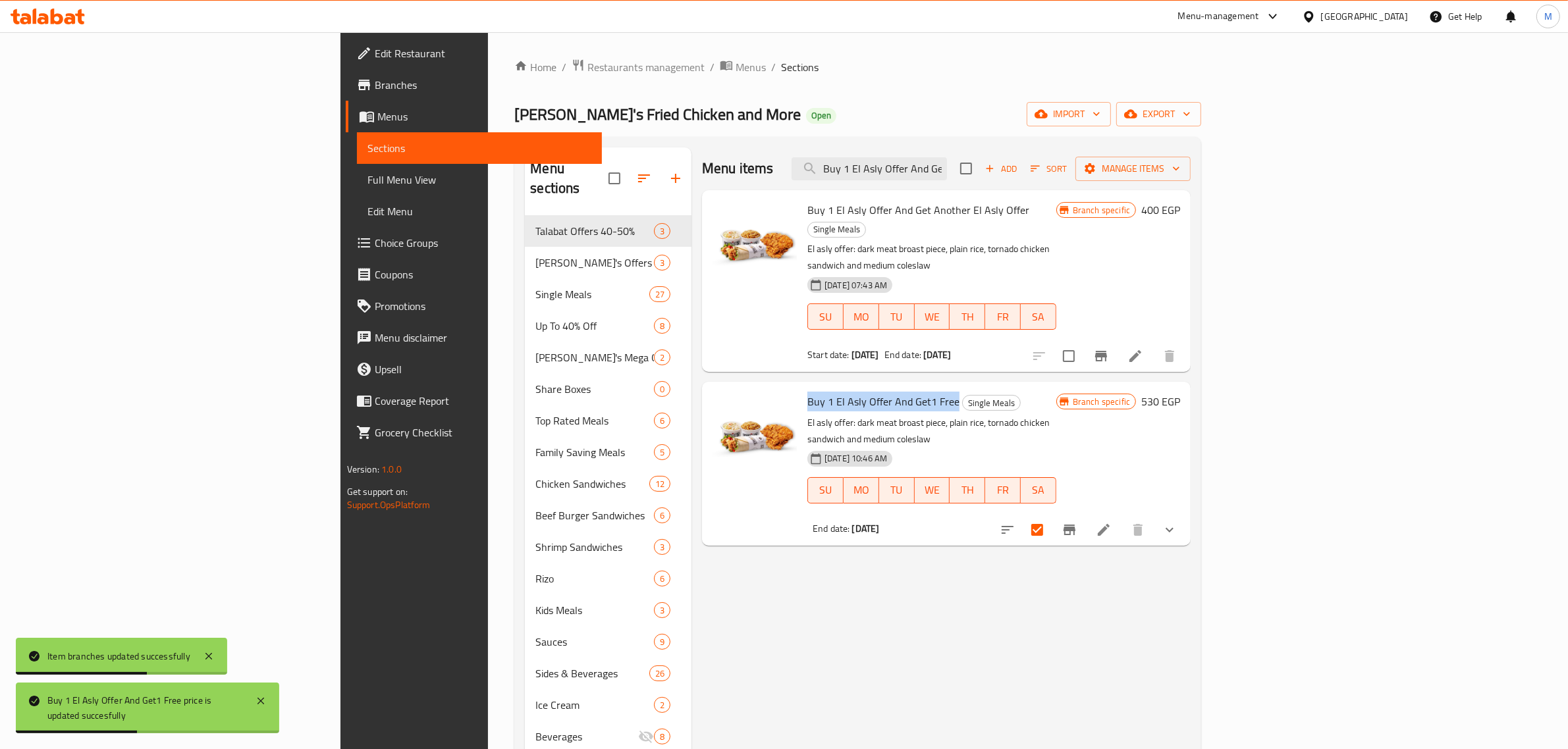
drag, startPoint x: 866, startPoint y: 369, endPoint x: 722, endPoint y: 372, distance: 144.0
click at [807, 392] on span "Buy 1 El Asly Offer And Get1 Free" at bounding box center [883, 402] width 152 height 20
copy span "Buy 1 El Asly Offer And Get1 Free"
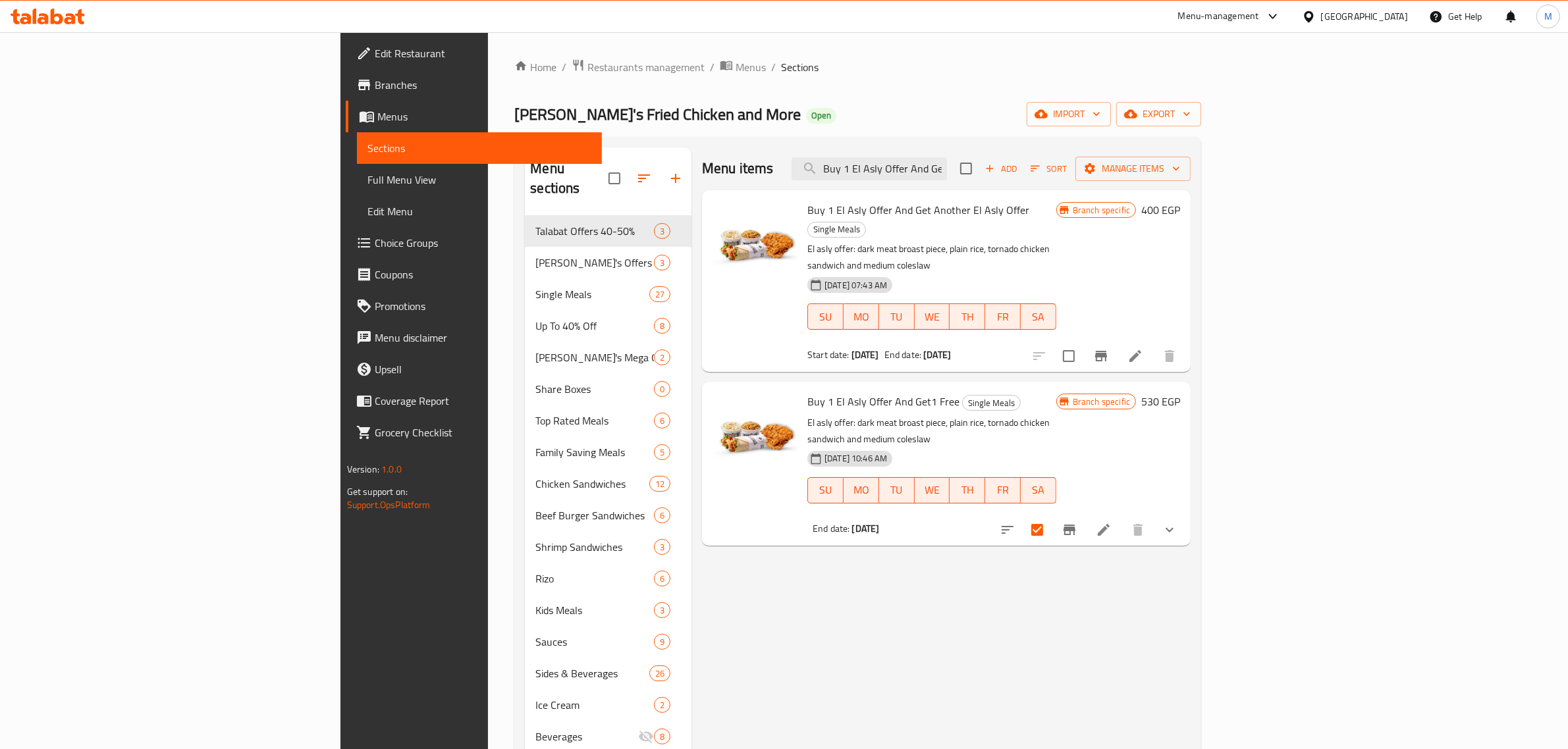
click at [1180, 393] on h6 "530 EGP" at bounding box center [1160, 402] width 39 height 19
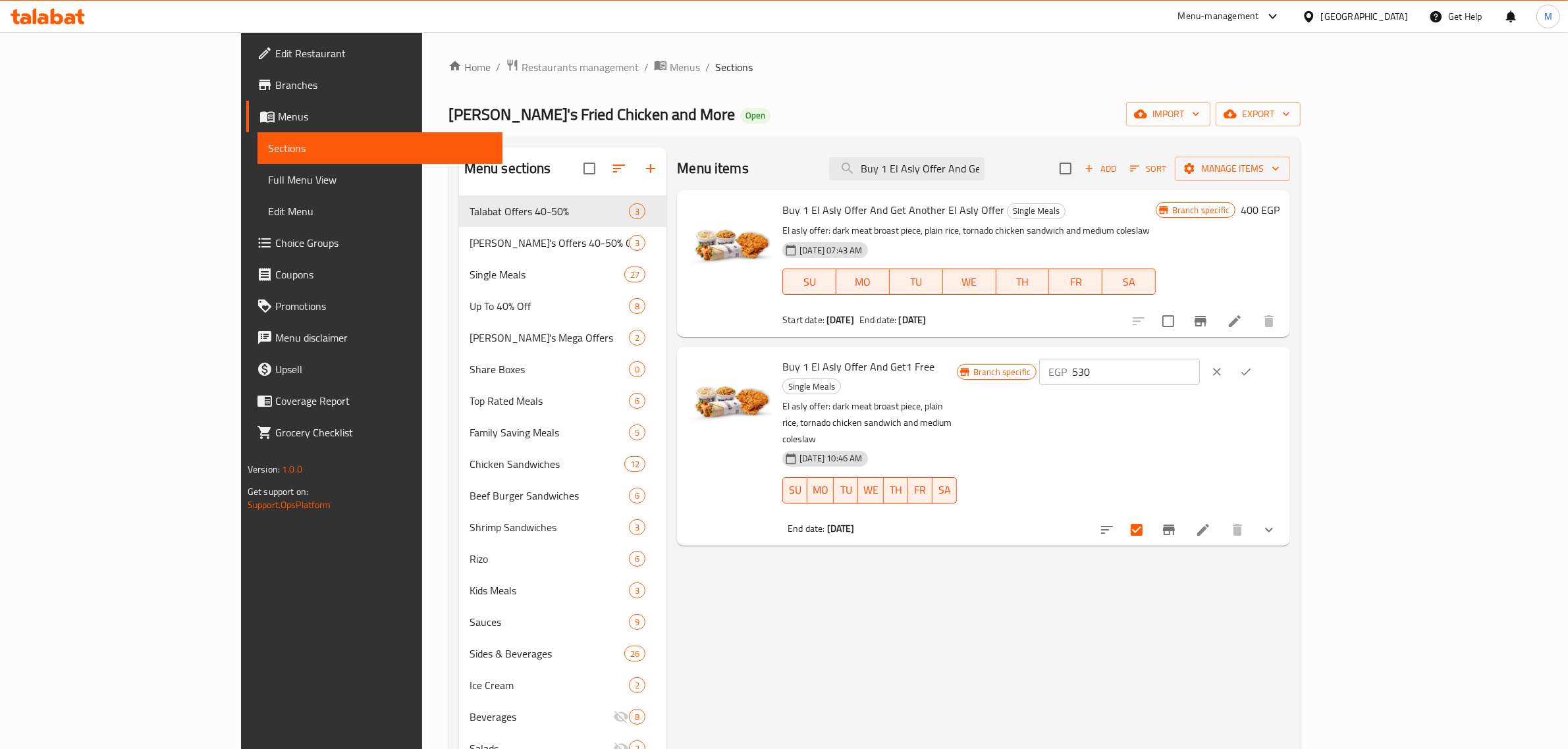
click at [1199, 379] on input "530" at bounding box center [1136, 372] width 127 height 27
type input "2"
type input "580"
click at [1252, 376] on icon "ok" at bounding box center [1246, 372] width 13 height 13
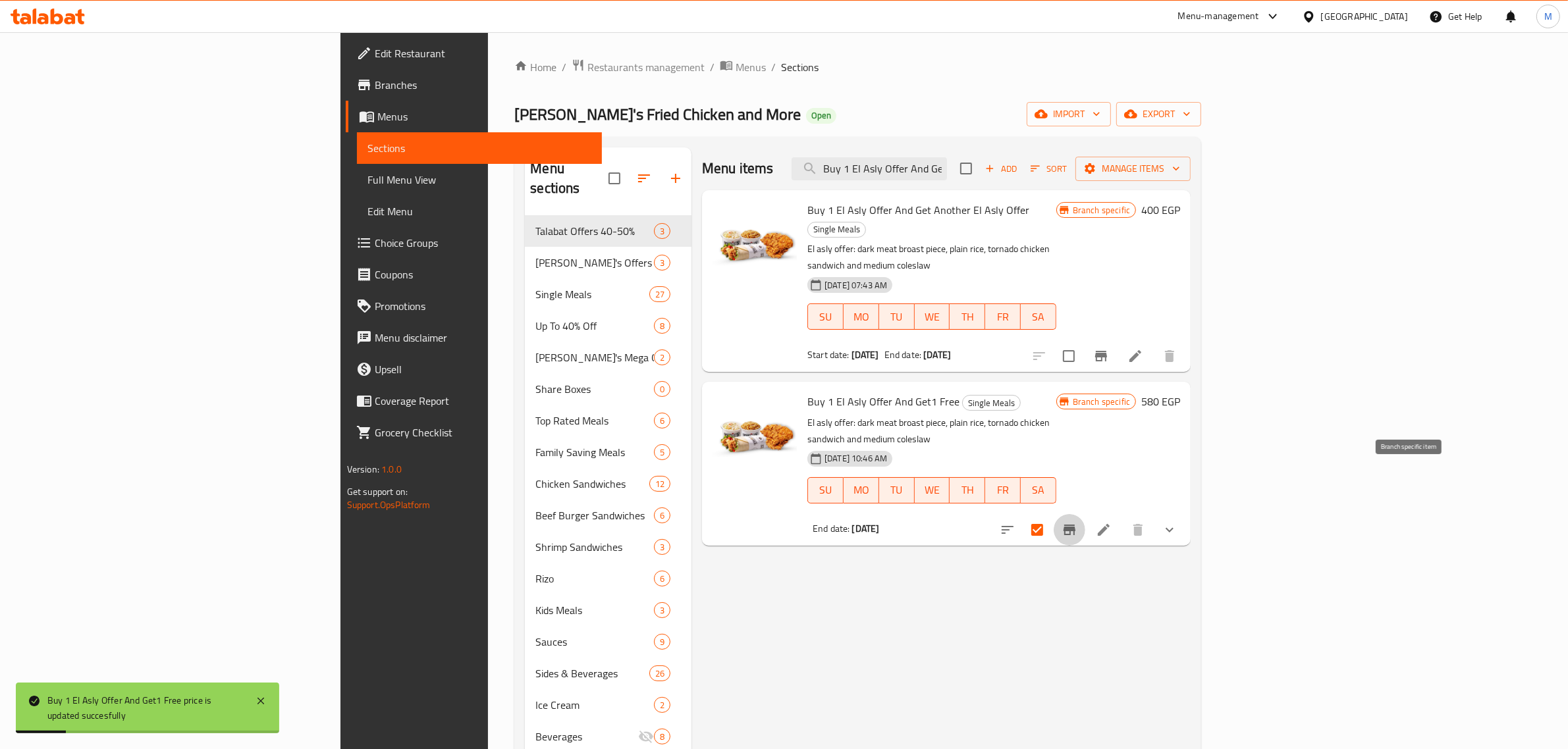
click at [1075, 525] on icon "Branch-specific-item" at bounding box center [1069, 530] width 12 height 10
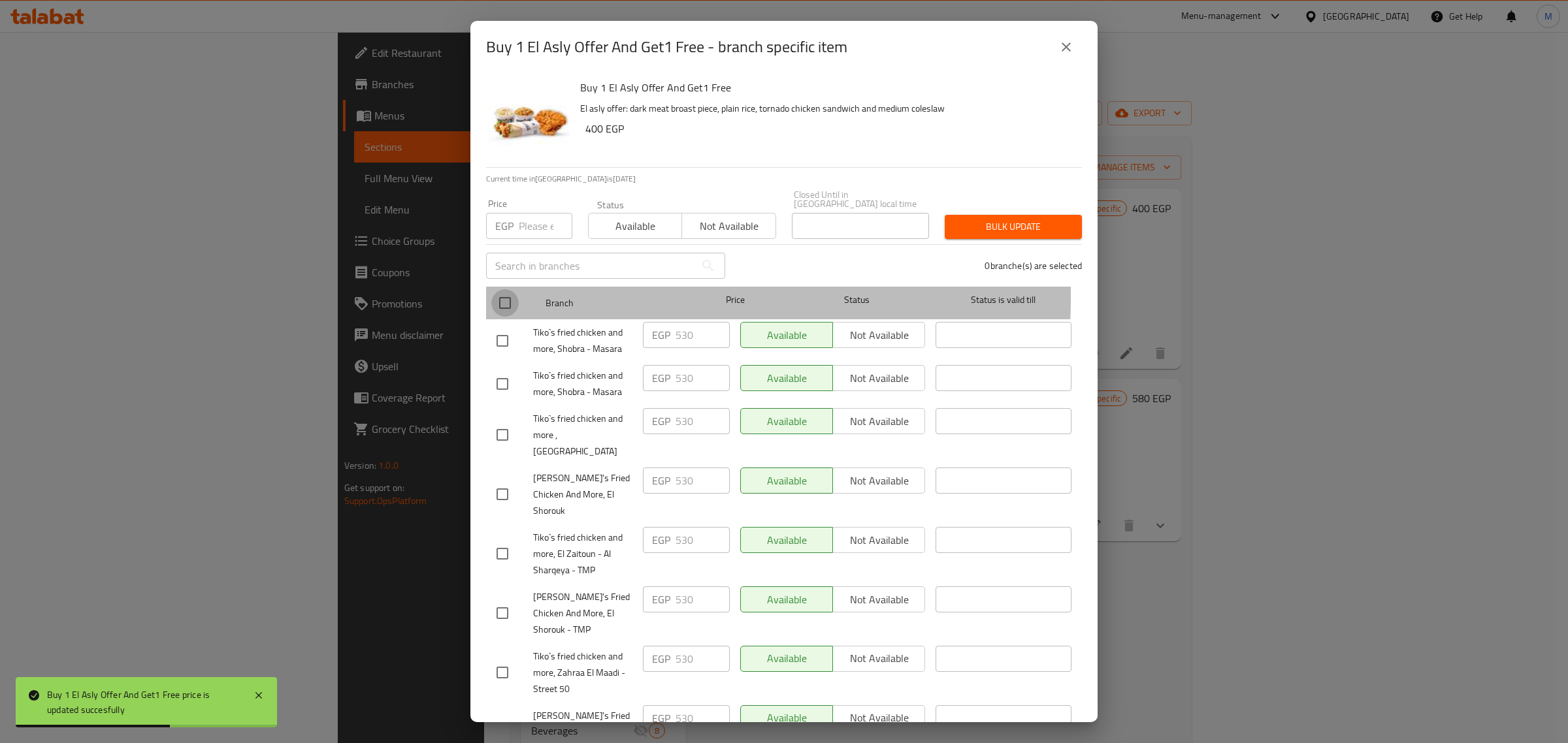
drag, startPoint x: 503, startPoint y: 289, endPoint x: 530, endPoint y: 240, distance: 55.9
click at [504, 290] on input "checkbox" at bounding box center [504, 303] width 27 height 27
checkbox input "true"
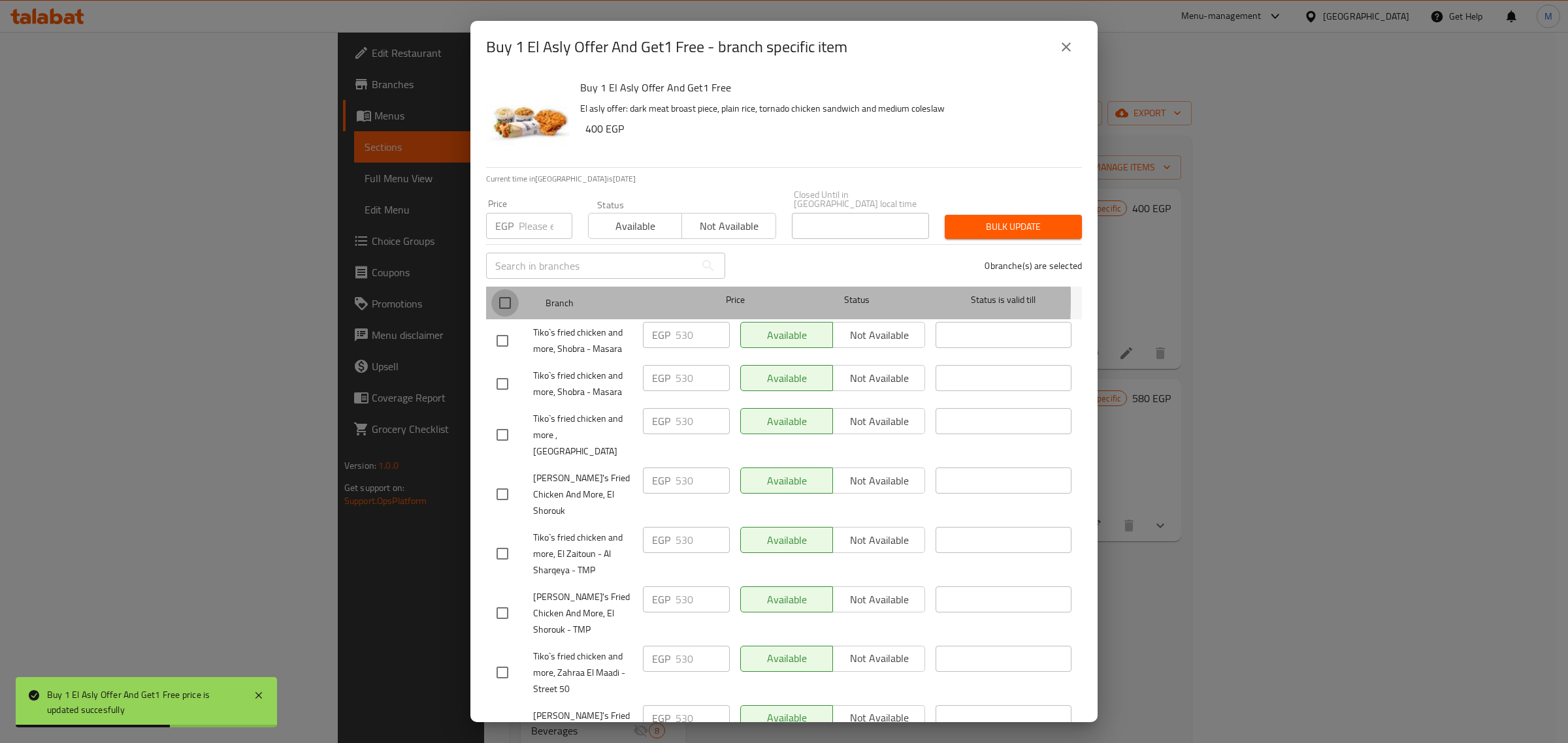
checkbox input "true"
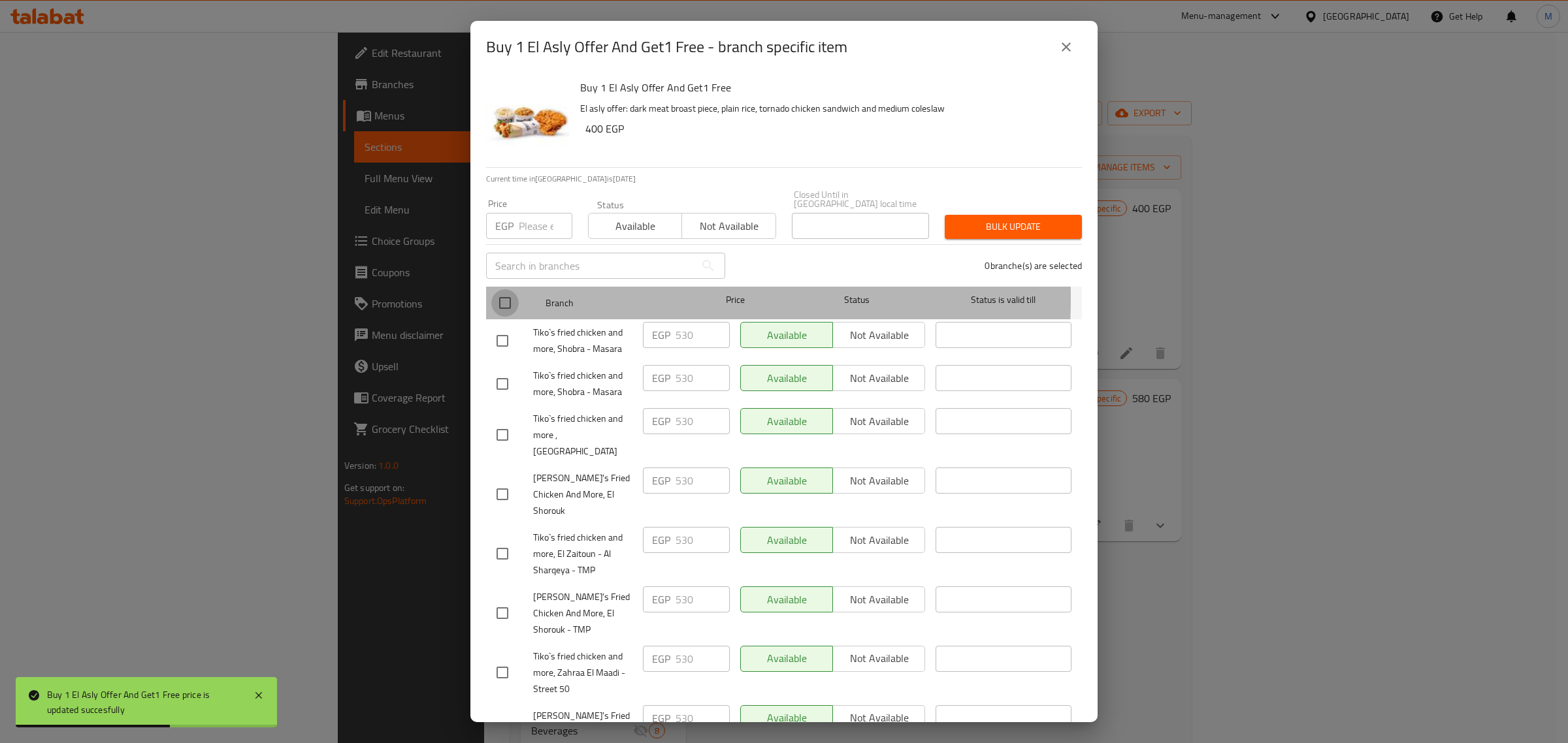
checkbox input "true"
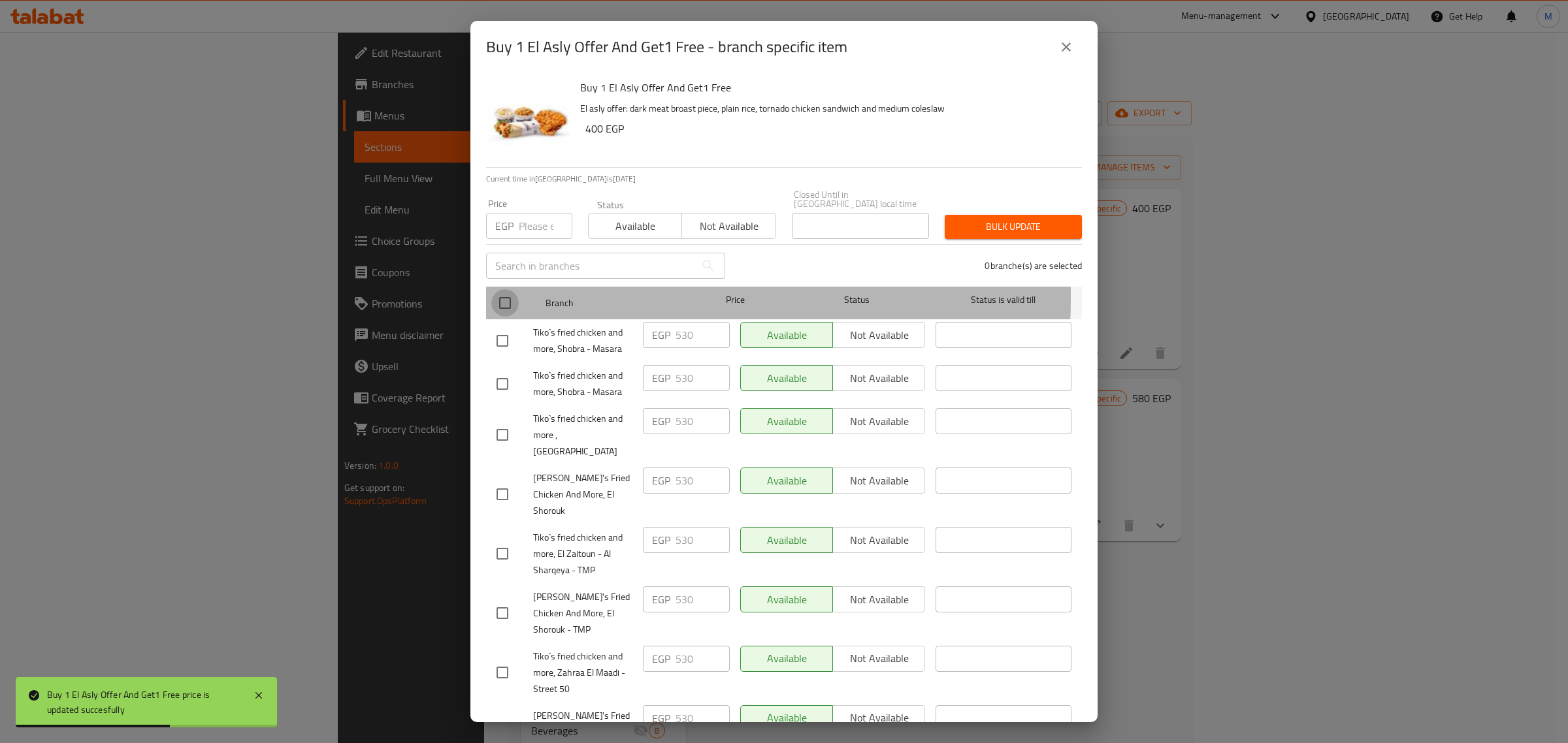
checkbox input "true"
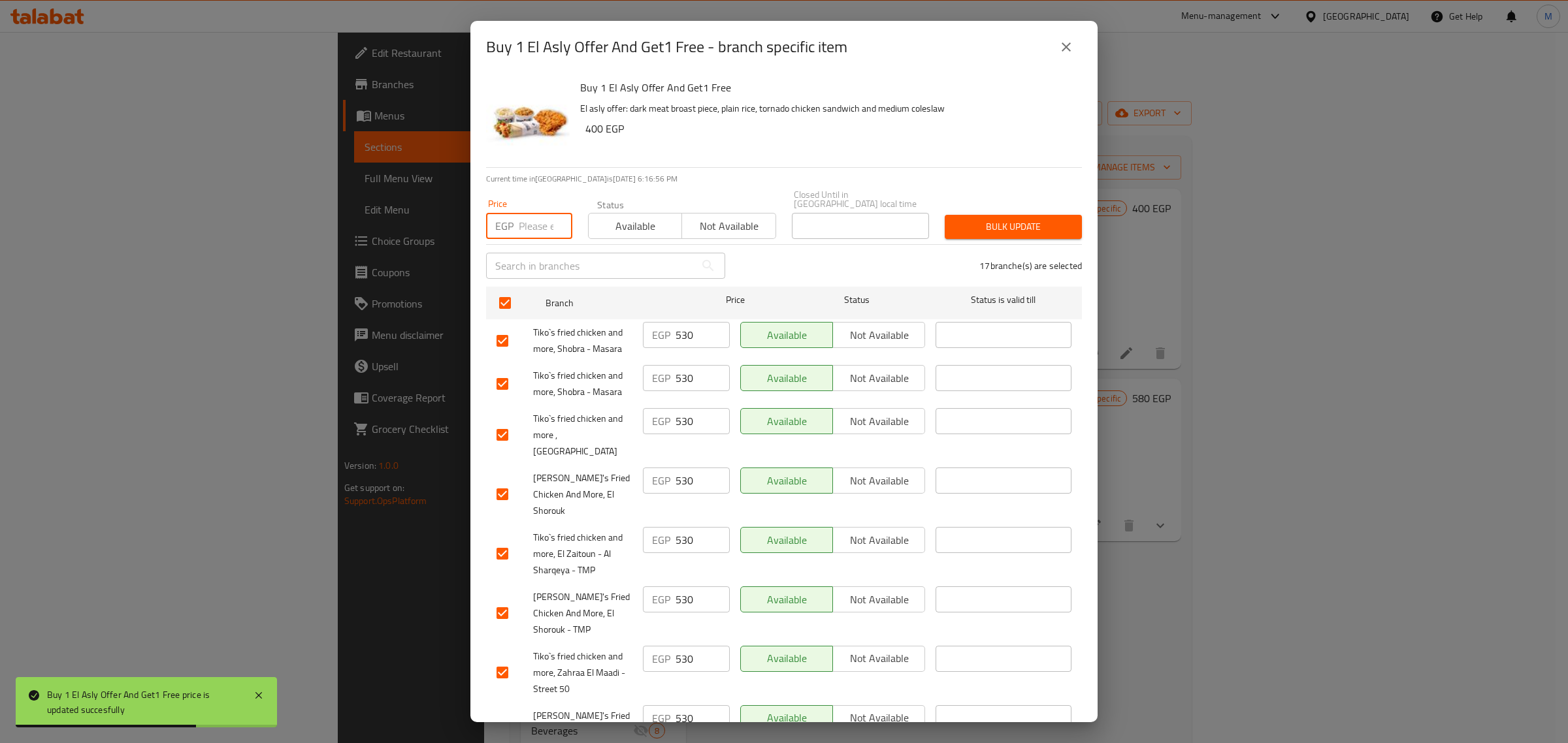
click at [532, 213] on input "number" at bounding box center [545, 226] width 54 height 26
paste input "580"
type input "580"
click at [1000, 219] on span "Bulk update" at bounding box center [1013, 227] width 116 height 16
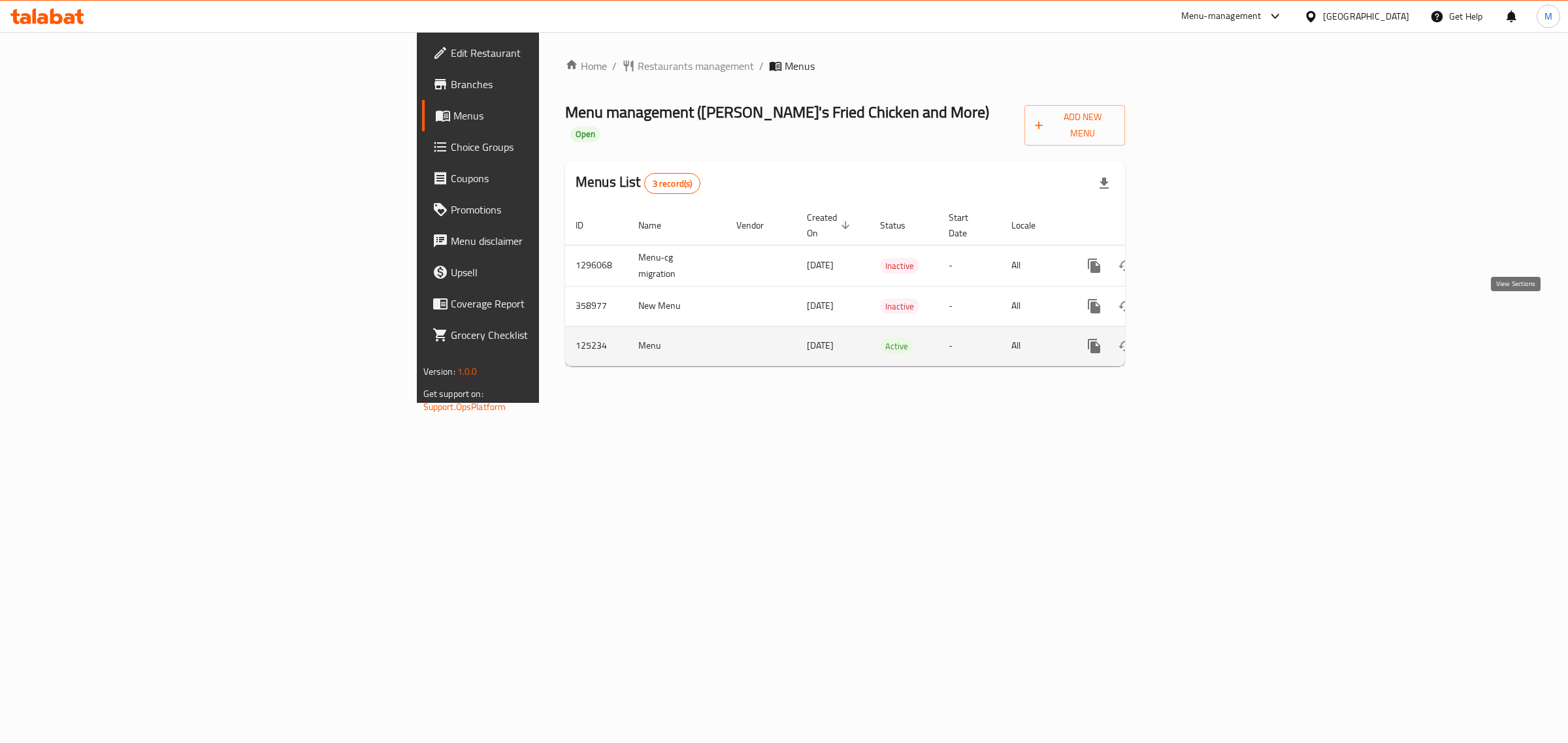
click at [1196, 338] on icon "enhanced table" at bounding box center [1188, 345] width 15 height 15
